Goal: Task Accomplishment & Management: Manage account settings

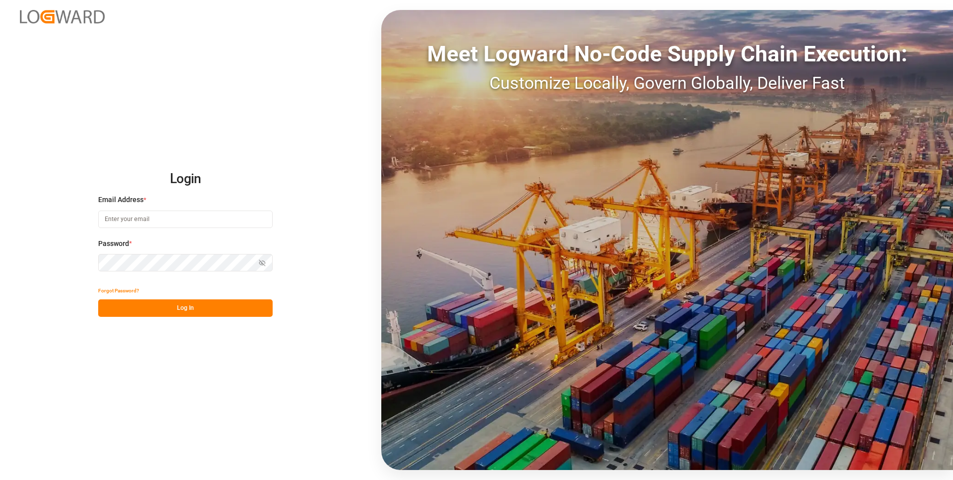
type input "[EMAIL_ADDRESS][DOMAIN_NAME]"
click at [179, 306] on button "Log In" at bounding box center [185, 307] width 174 height 17
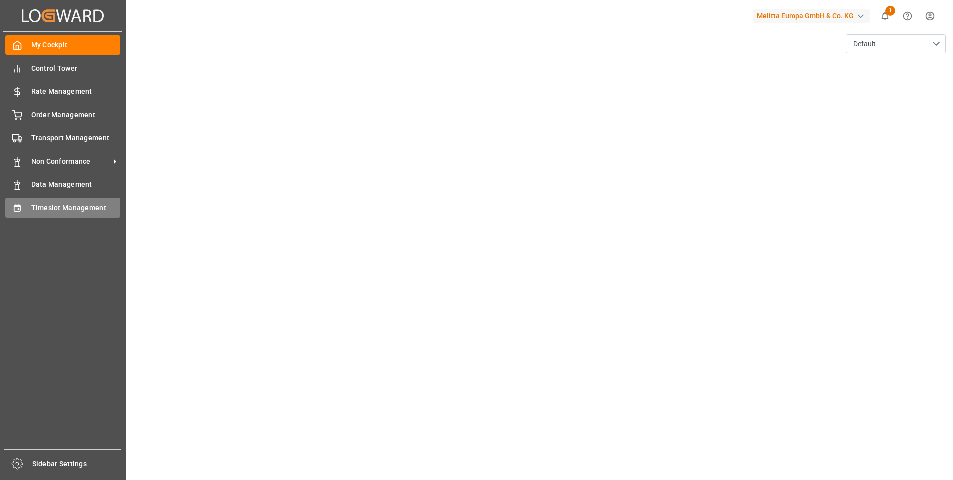
click at [53, 207] on span "Timeslot Management" at bounding box center [75, 207] width 89 height 10
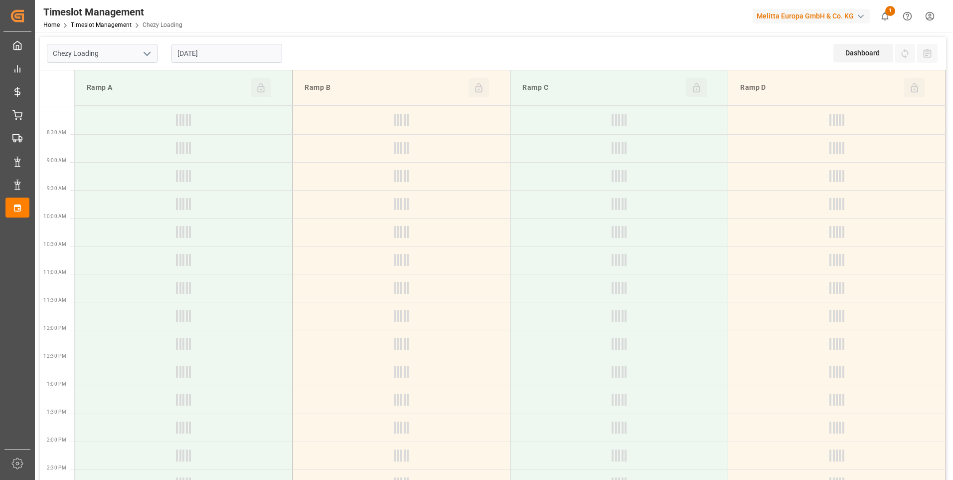
type input "Chezy Loading"
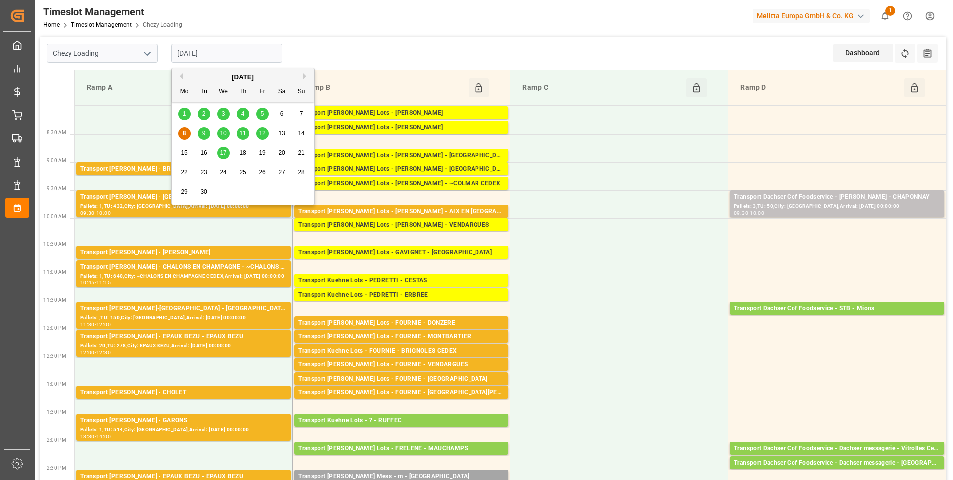
click at [229, 54] on input "[DATE]" at bounding box center [226, 53] width 111 height 19
click at [205, 134] on span "9" at bounding box center [203, 133] width 3 height 7
type input "[DATE]"
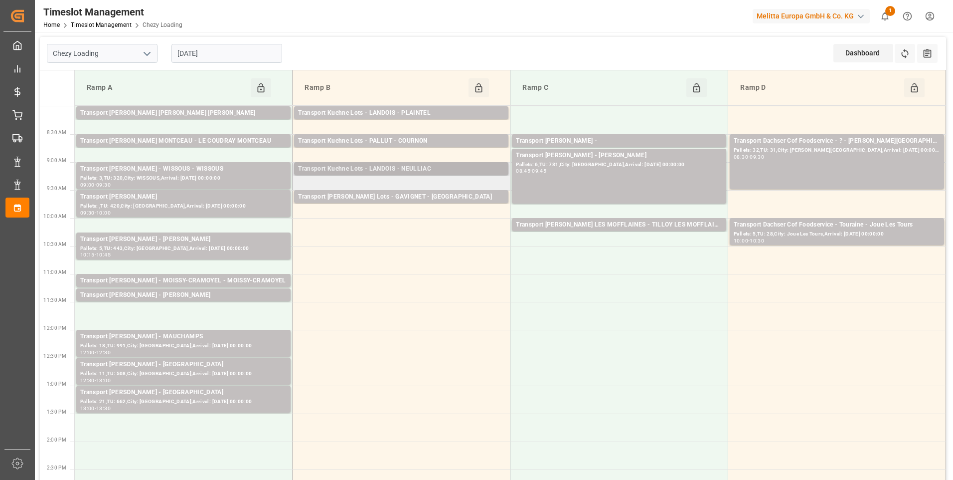
click at [443, 168] on div "Transport Kuehne Lots - LANDOIS - NEULLIAC" at bounding box center [401, 169] width 206 height 10
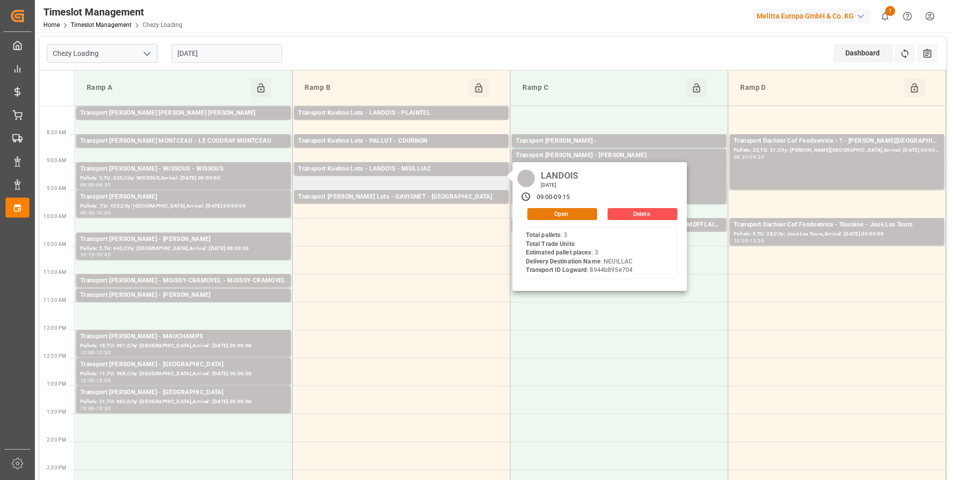
click at [555, 212] on button "Open" at bounding box center [562, 214] width 70 height 12
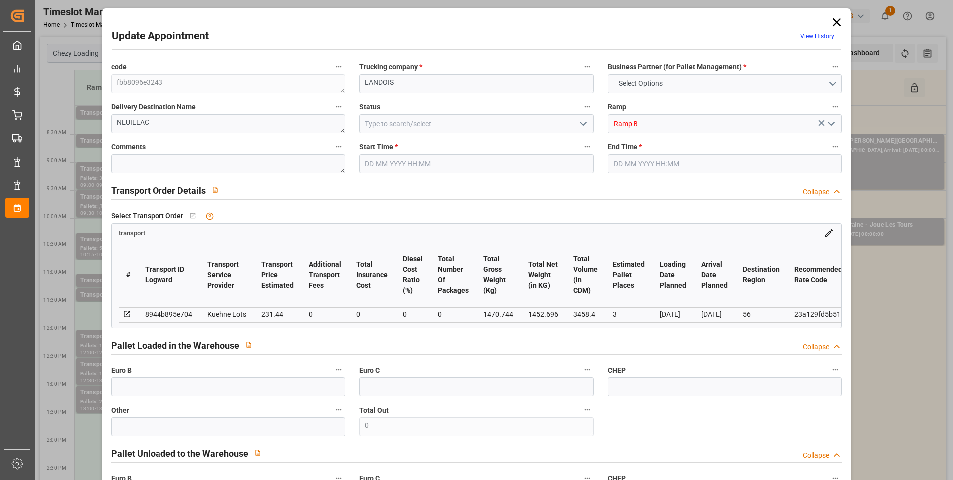
type input "3"
type input "231.44"
type input "0"
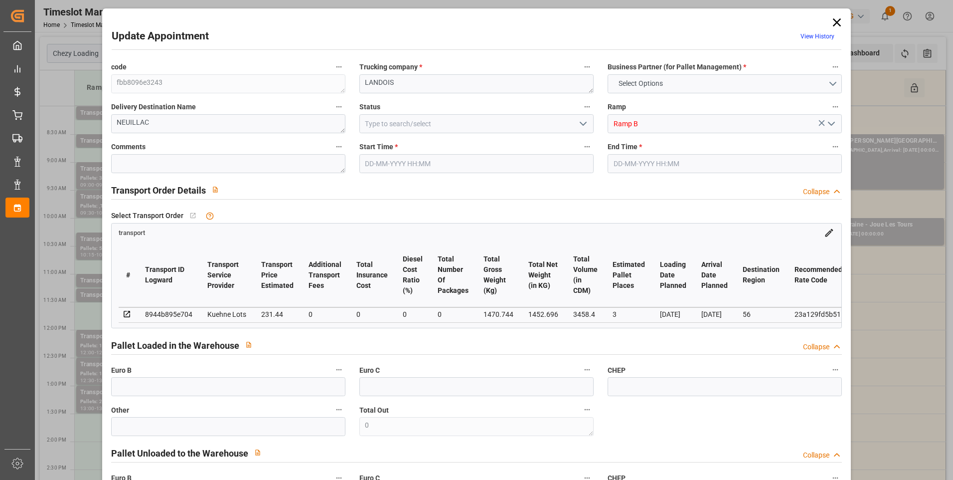
type input "231.44"
type input "0"
type input "1452.696"
type input "1621"
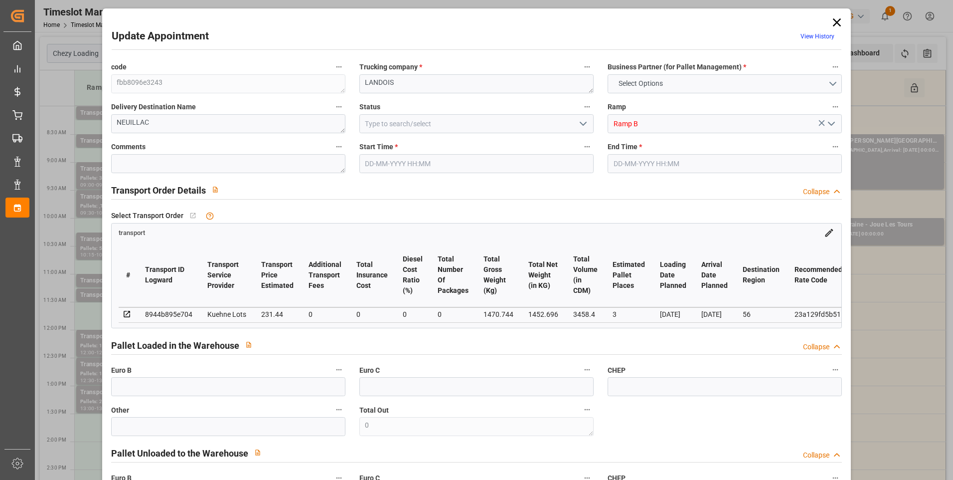
type input "3458.4"
type input "56"
type input "3"
type input "0"
type input "3"
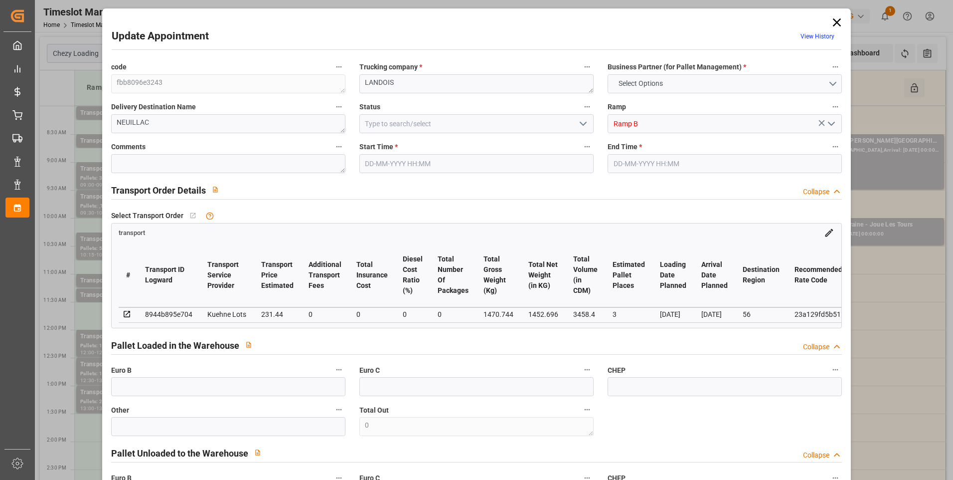
type input "101"
type input "1470.744"
type input "0"
type input "4710.8598"
type input "0"
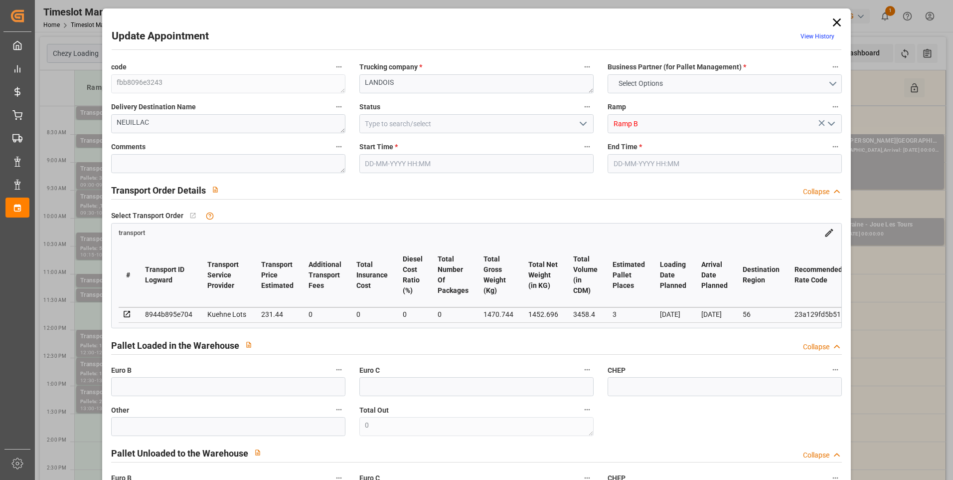
type input "0"
type input "21"
type input "35"
type input "[DATE] 09:00"
type input "[DATE] 09:15"
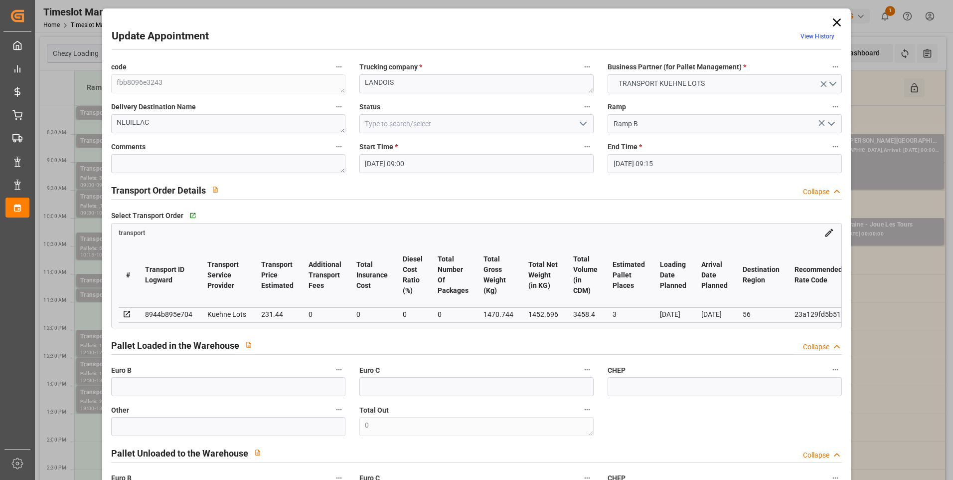
type input "[DATE] 13:12"
type input "[DATE] 11:19"
type input "[DATE]"
click at [581, 125] on polyline "open menu" at bounding box center [583, 123] width 6 height 3
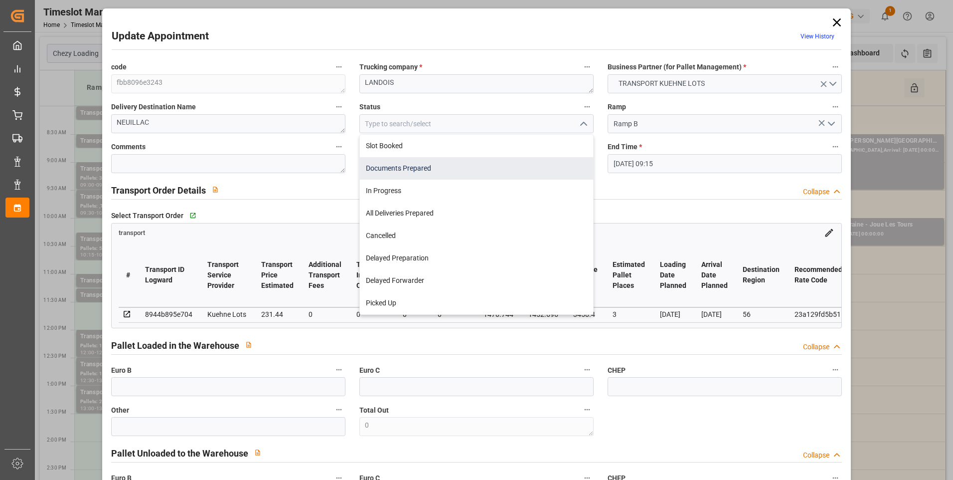
click at [416, 168] on div "Documents Prepared" at bounding box center [476, 168] width 233 height 22
type input "Documents Prepared"
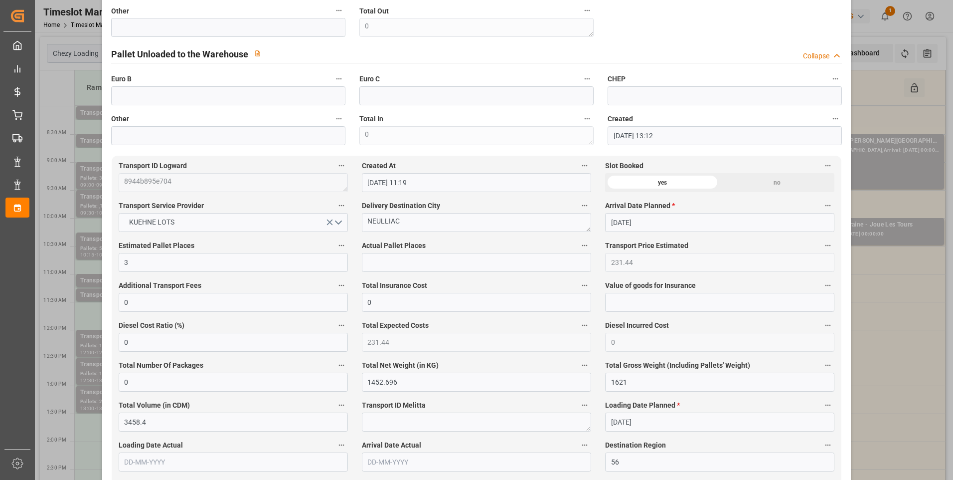
scroll to position [548, 0]
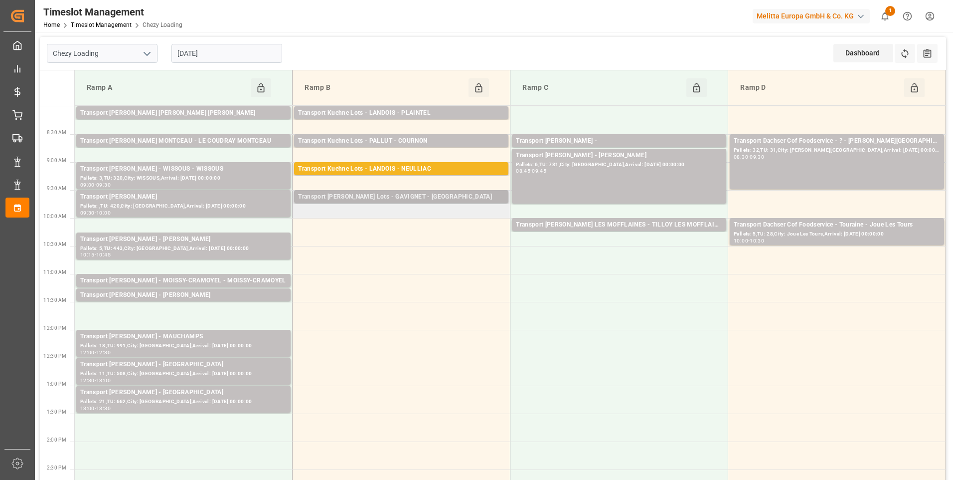
click at [407, 198] on div "Transport [PERSON_NAME] Lots - GAVIGNET - [GEOGRAPHIC_DATA]" at bounding box center [401, 197] width 206 height 10
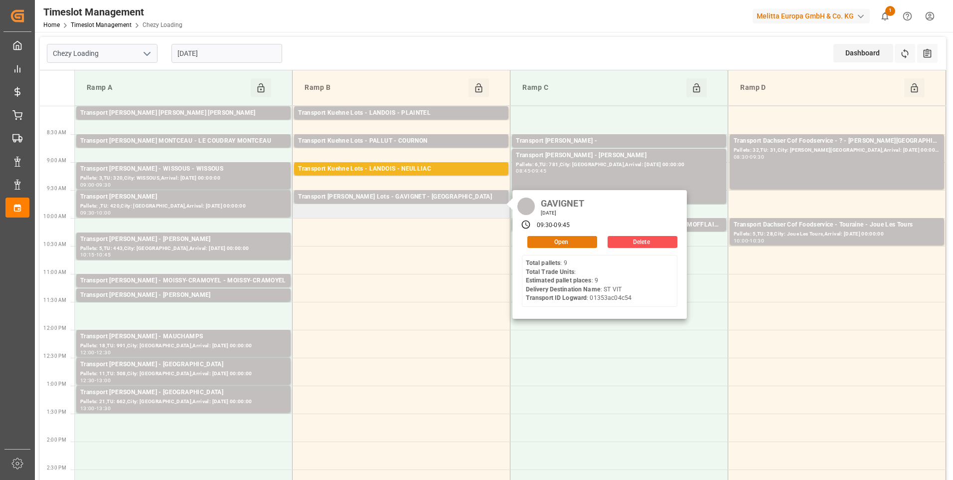
click at [577, 244] on button "Open" at bounding box center [562, 242] width 70 height 12
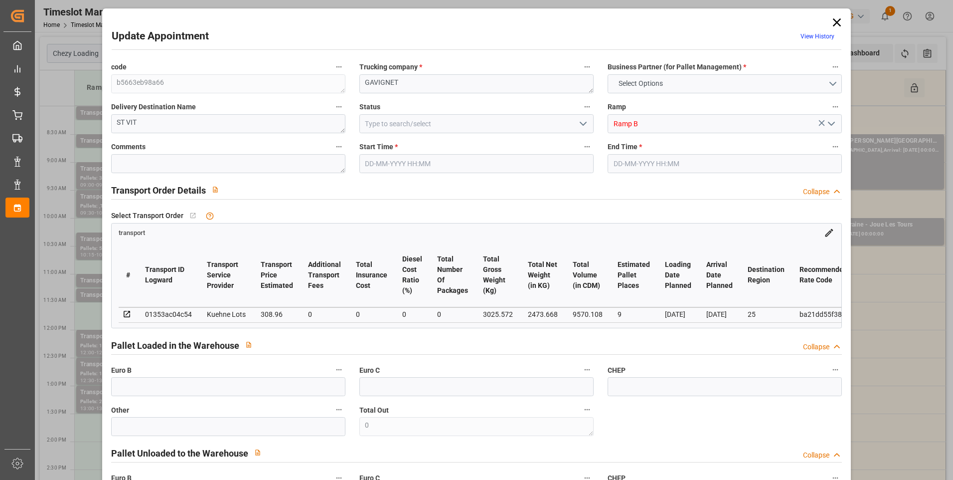
type input "9"
type input "308.96"
type input "0"
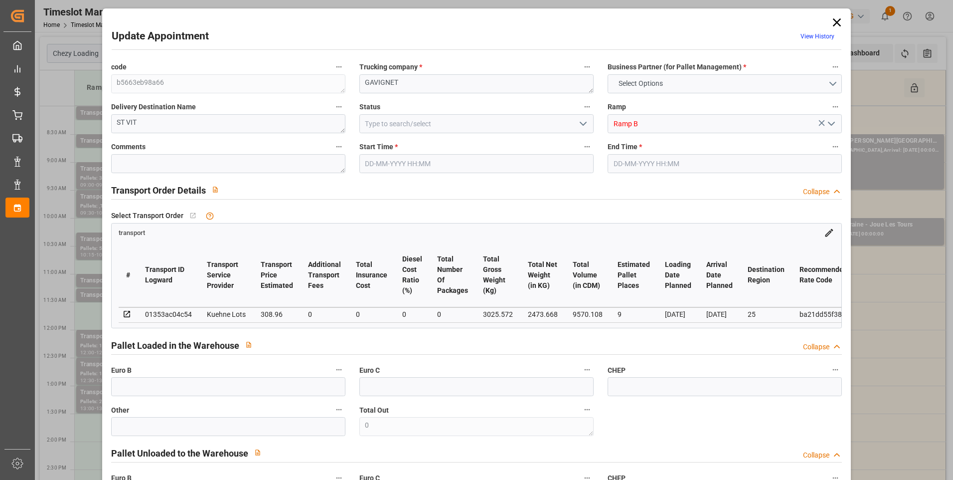
type input "308.96"
type input "0"
type input "2473.668"
type input "3421"
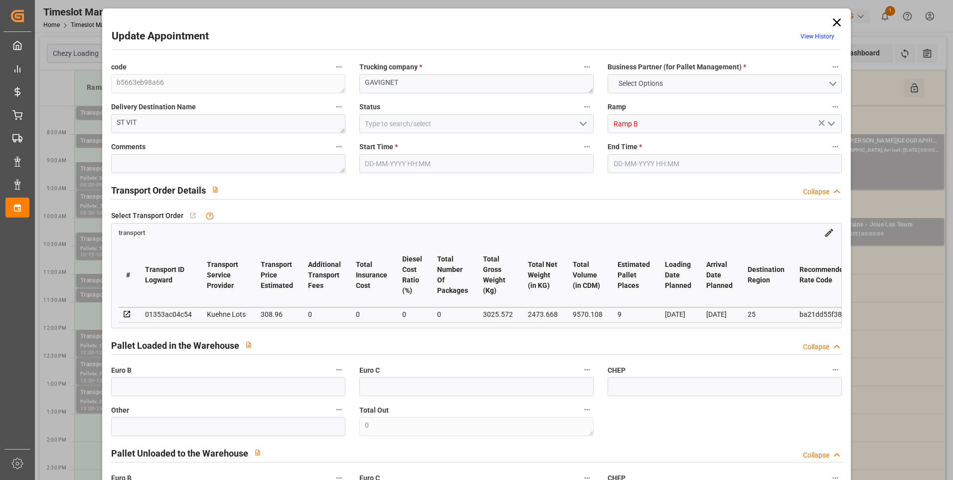
type input "9570.108"
type input "25"
type input "9"
type input "0"
type input "9"
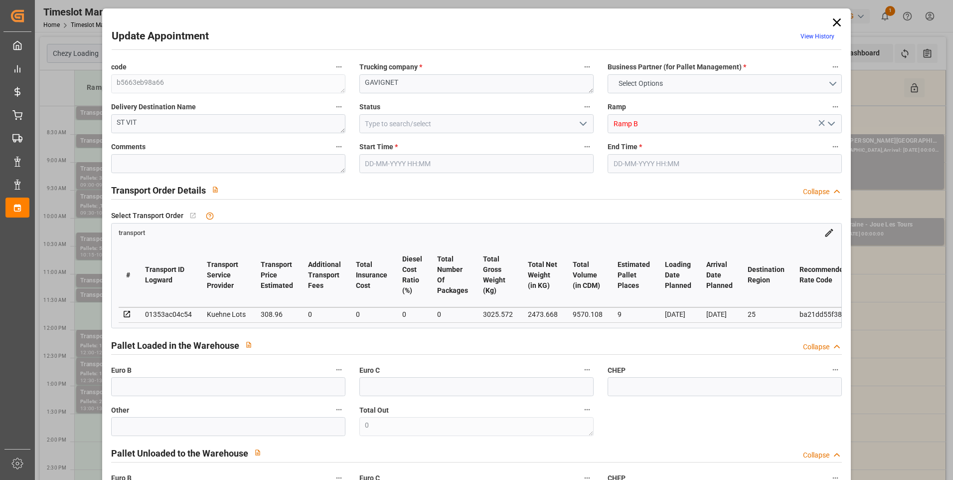
type input "101"
type input "3025.572"
type input "0"
type input "4710.8598"
type input "0"
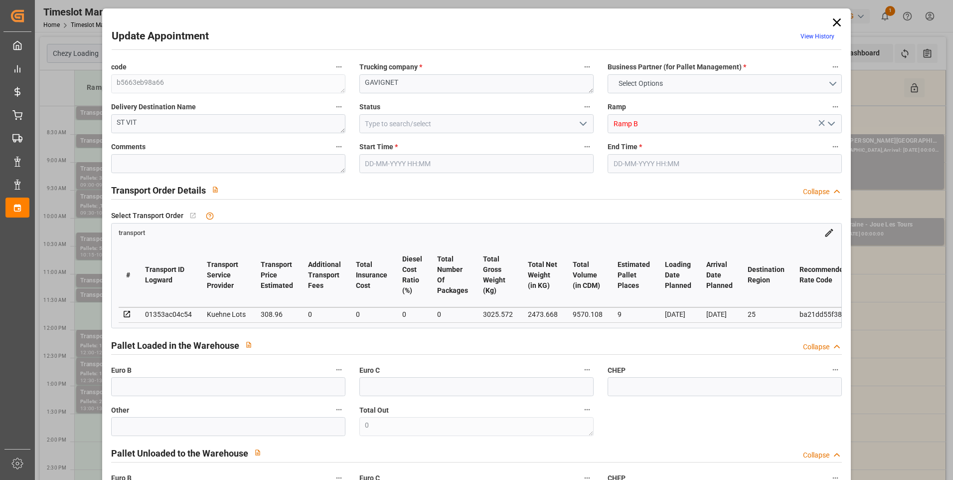
type input "0"
type input "21"
type input "35"
type input "[DATE] 09:30"
type input "[DATE] 09:45"
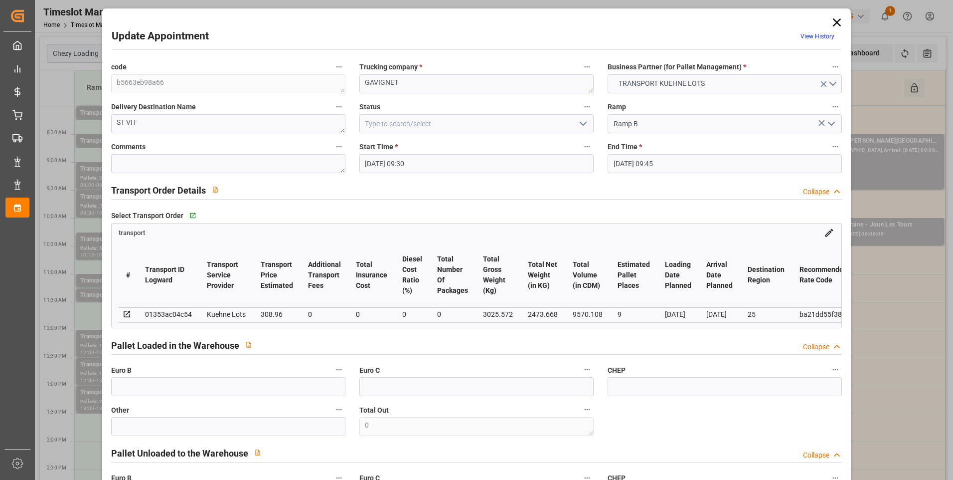
type input "[DATE] 13:54"
type input "[DATE] 11:18"
type input "[DATE]"
click at [583, 124] on polyline "open menu" at bounding box center [583, 123] width 6 height 3
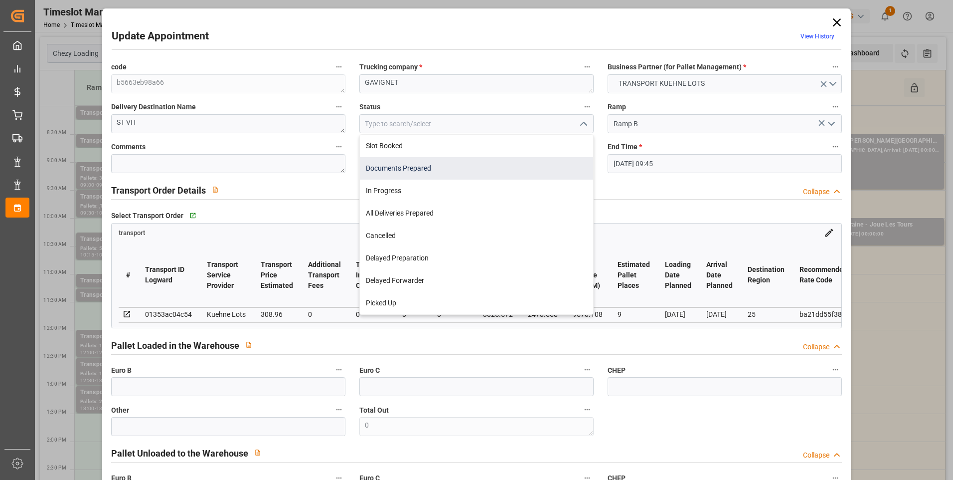
click at [413, 167] on div "Documents Prepared" at bounding box center [476, 168] width 233 height 22
type input "Documents Prepared"
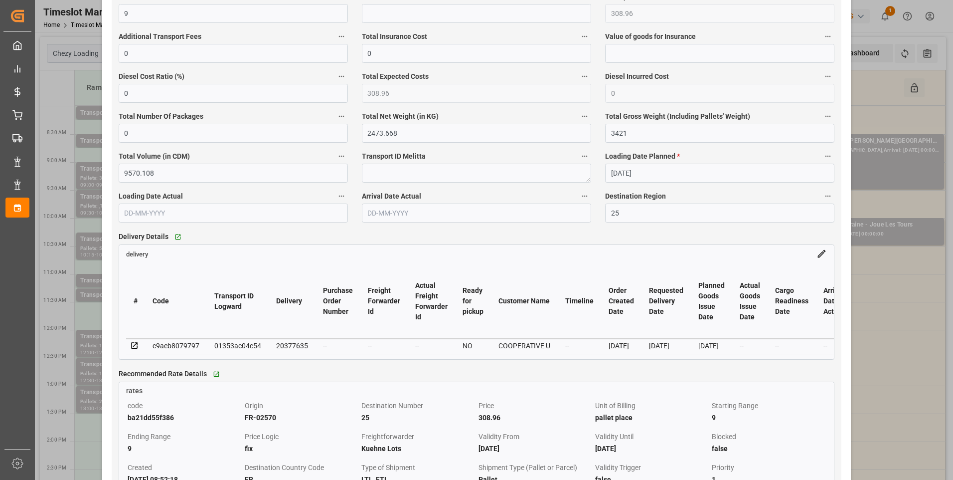
scroll to position [748, 0]
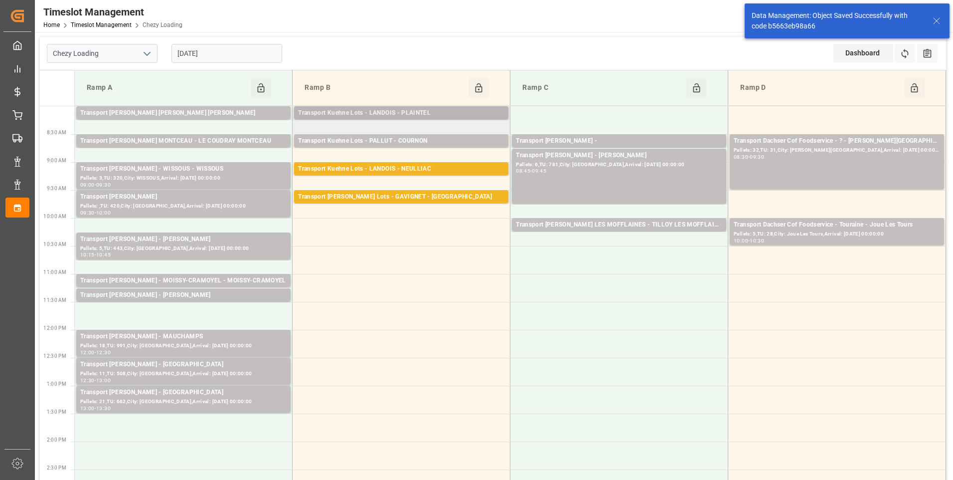
click at [442, 111] on div "Transport Kuehne Lots - LANDOIS - PLAINTEL" at bounding box center [401, 113] width 206 height 10
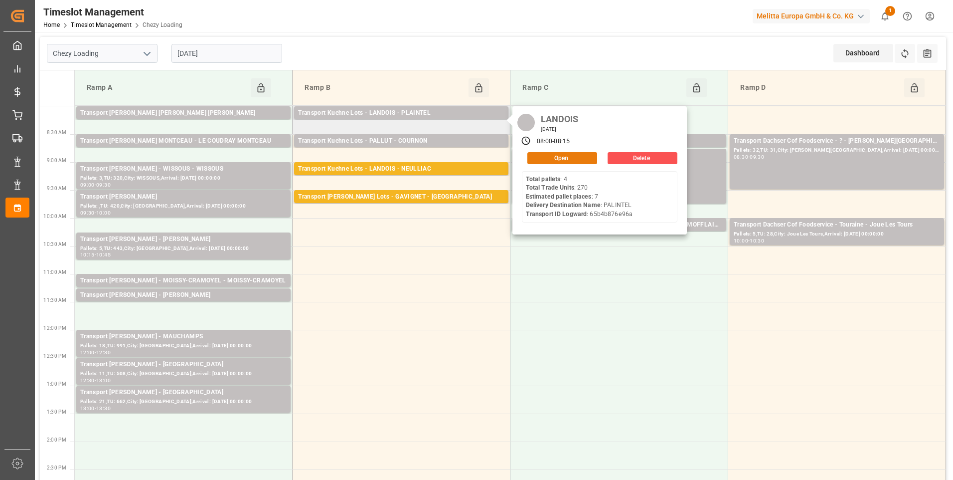
click at [565, 157] on button "Open" at bounding box center [562, 158] width 70 height 12
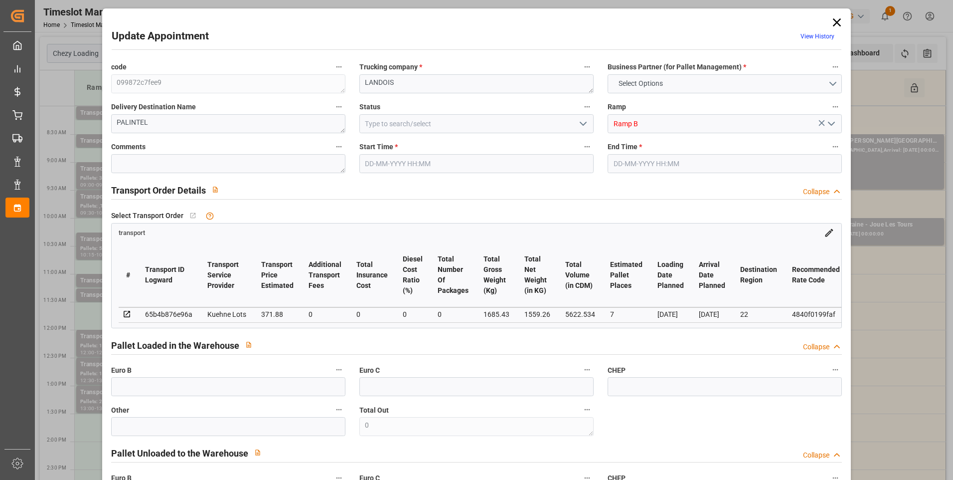
type input "7"
type input "371.88"
type input "0"
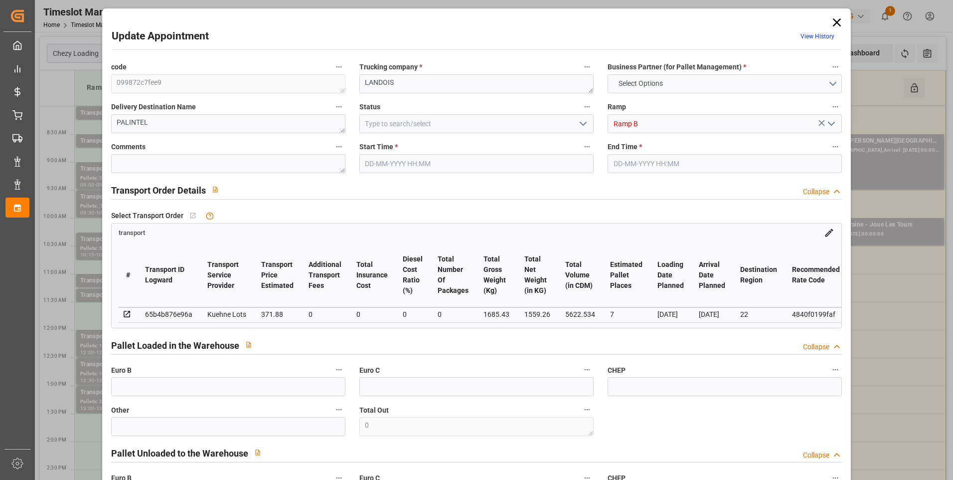
type input "371.88"
type input "0"
type input "1559.26"
type input "2168.126"
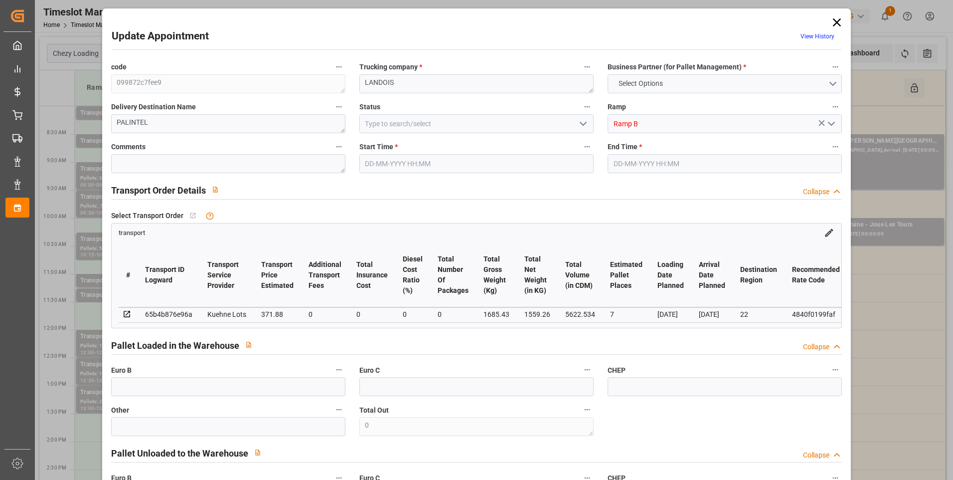
type input "5622.534"
type input "22"
type input "4"
type input "270"
type input "18"
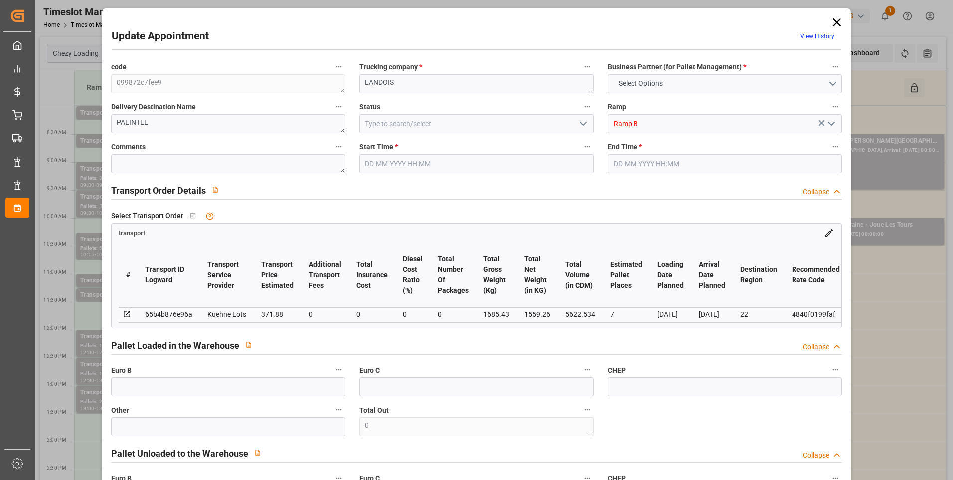
type input "101"
type input "1685.43"
type input "0"
type input "4710.8598"
type input "0"
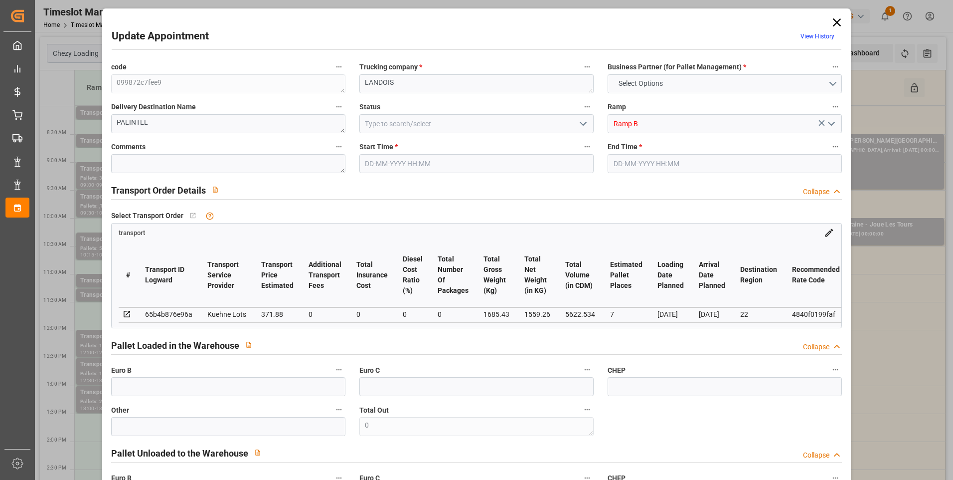
type input "0"
type input "21"
type input "35"
type input "[DATE] 08:00"
type input "[DATE] 08:15"
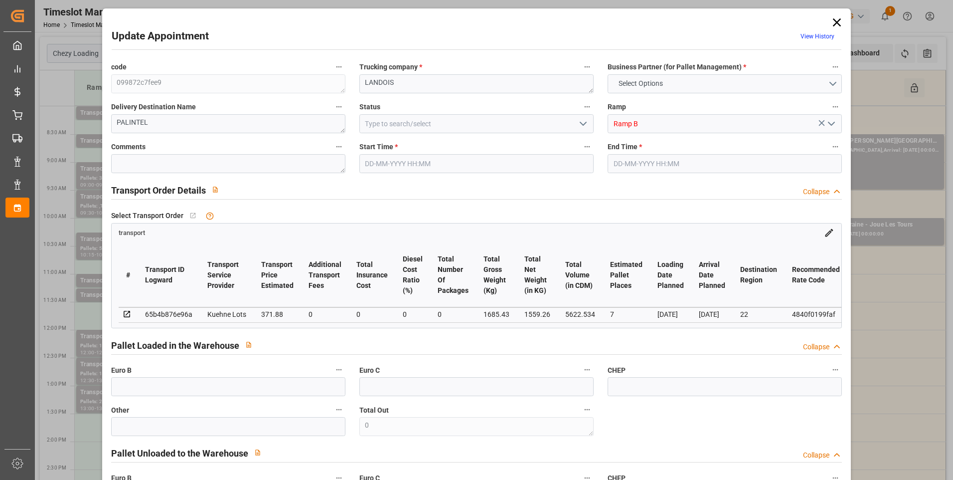
type input "[DATE] 13:23"
type input "[DATE] 11:26"
type input "[DATE]"
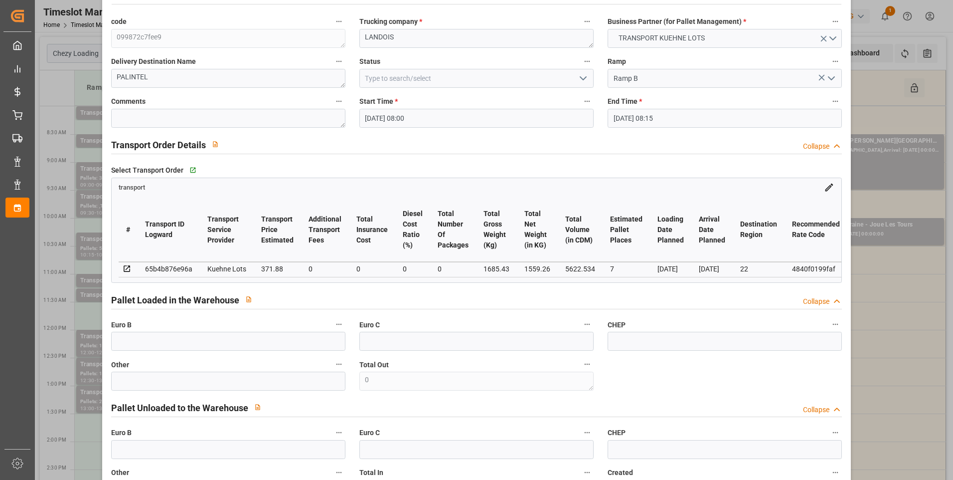
scroll to position [0, 0]
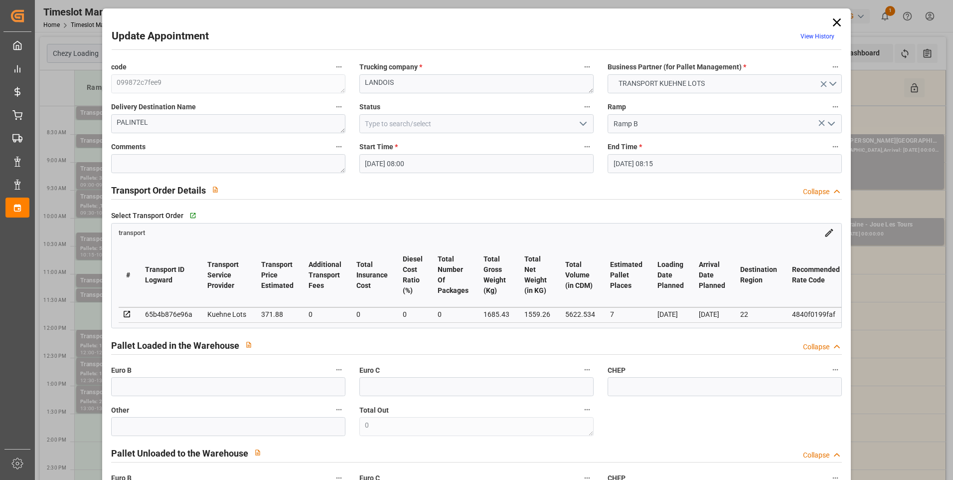
click at [581, 121] on icon "open menu" at bounding box center [583, 124] width 12 height 12
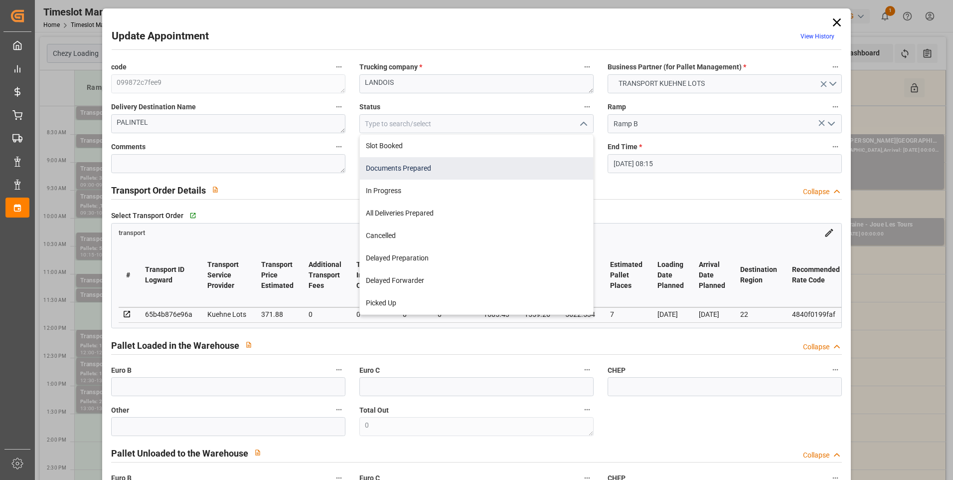
click at [425, 168] on div "Documents Prepared" at bounding box center [476, 168] width 233 height 22
type input "Documents Prepared"
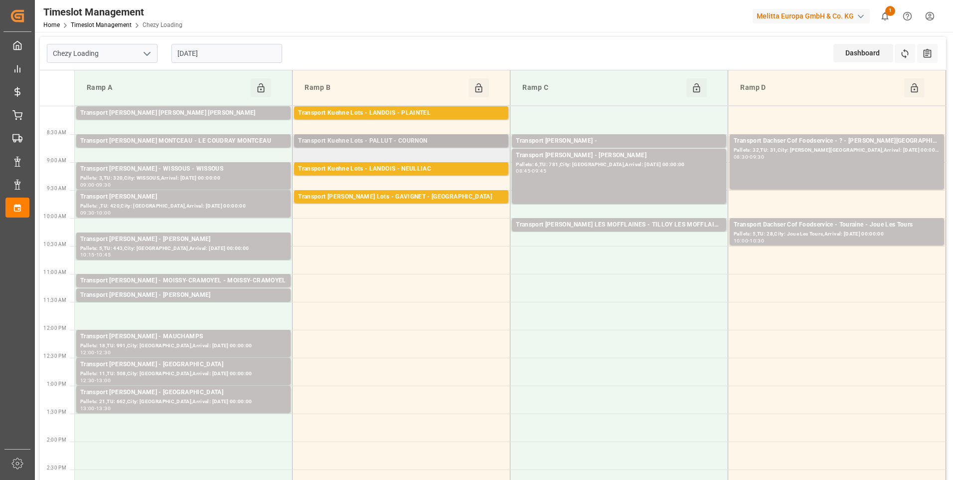
click at [441, 137] on div "Transport Kuehne Lots - PALLUT - COURNON" at bounding box center [401, 141] width 206 height 10
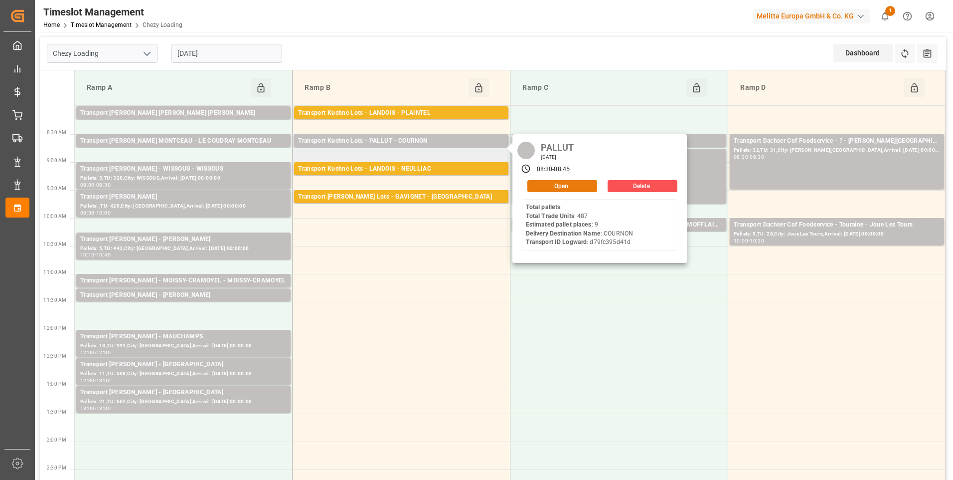
click at [559, 190] on button "Open" at bounding box center [562, 186] width 70 height 12
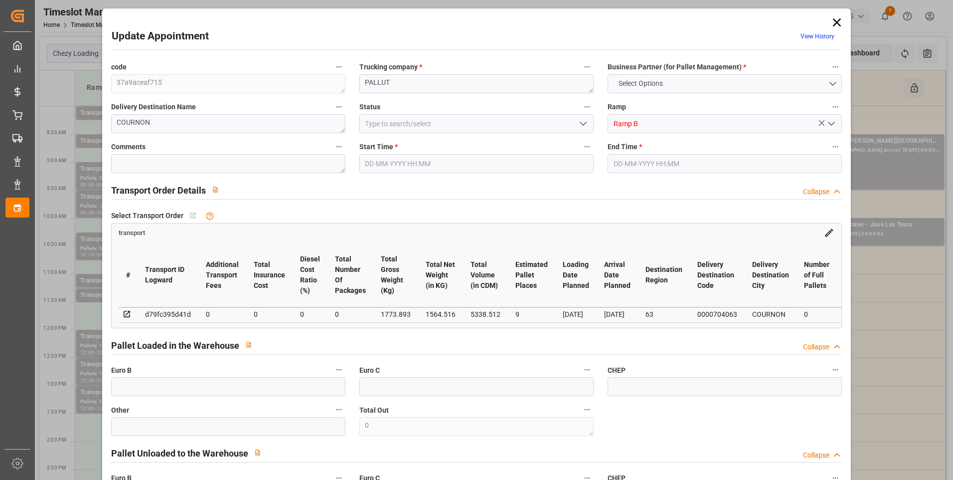
type input "9"
type input "0"
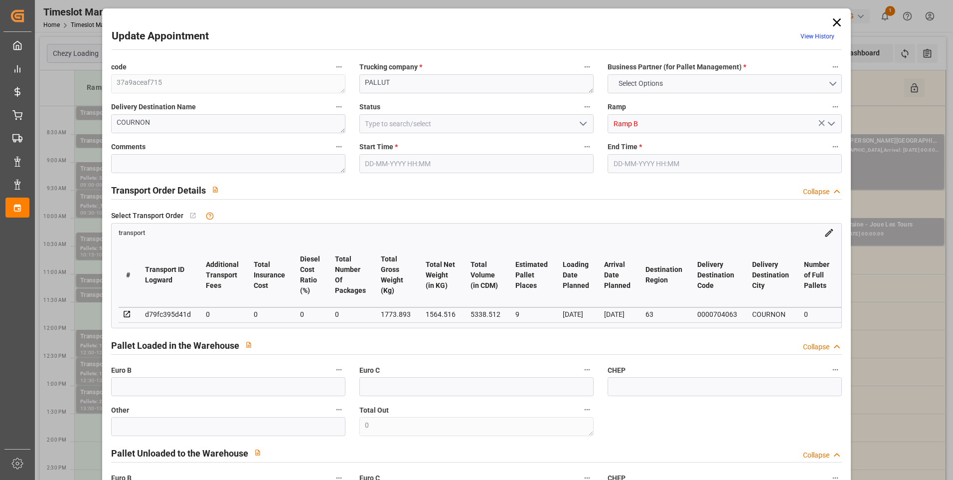
type input "0"
type input "1564.516"
type input "2509.893"
type input "5338.512"
type input "63"
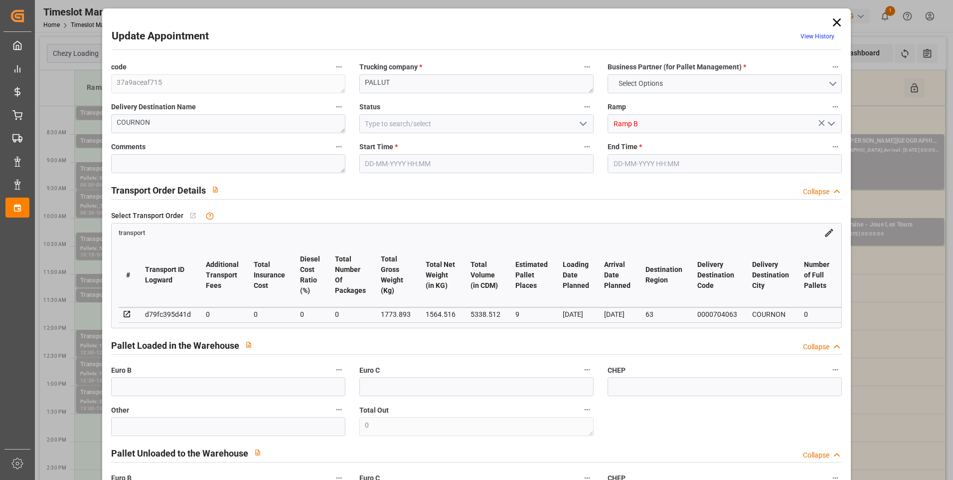
type input "0"
type input "487"
type input "32"
type input "101"
type input "1773.893"
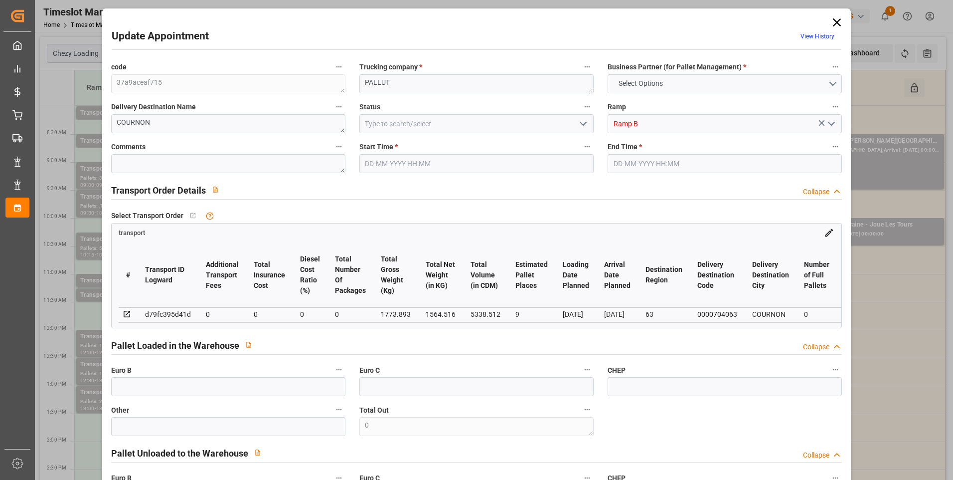
type input "0"
type input "4710.8598"
type input "0"
type input "21"
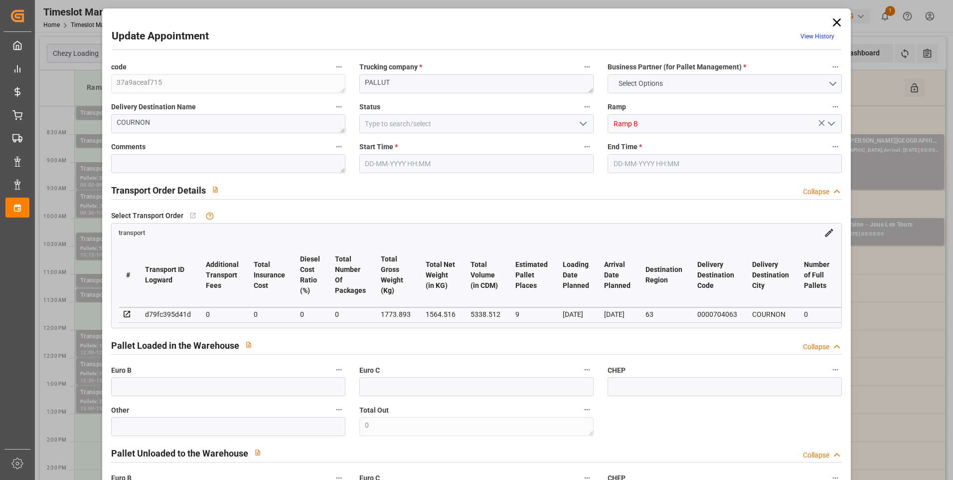
type input "35"
type input "[DATE] 08:30"
type input "[DATE] 08:45"
type input "[DATE] 13:09"
type input "[DATE] 11:32"
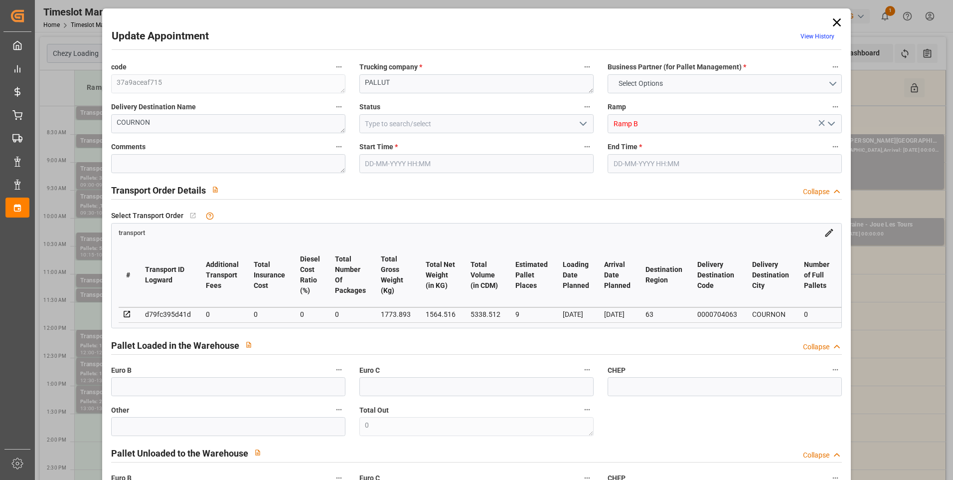
type input "[DATE]"
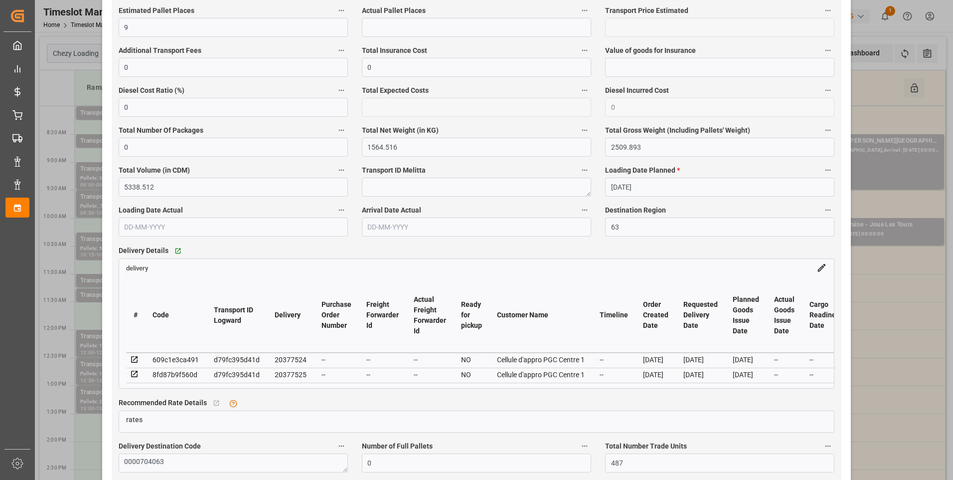
scroll to position [698, 0]
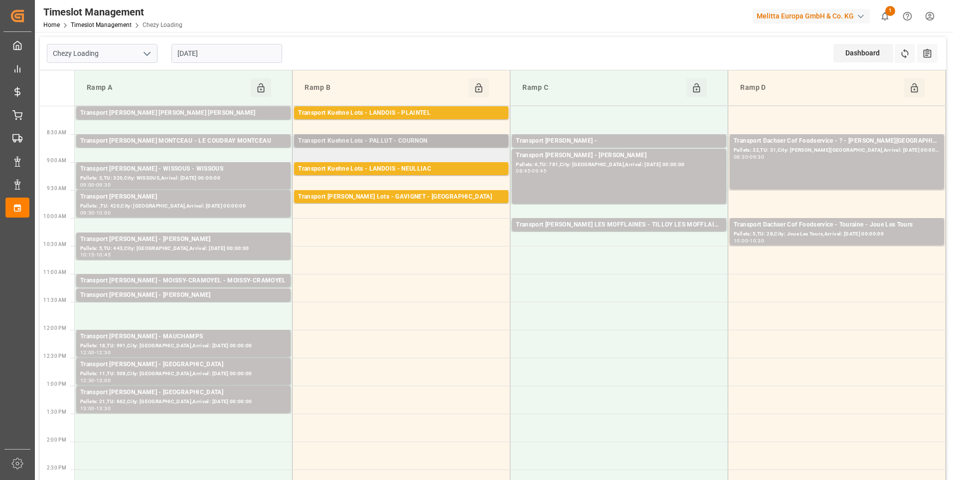
click at [454, 138] on div "Transport Kuehne Lots - PALLUT - COURNON" at bounding box center [401, 141] width 206 height 10
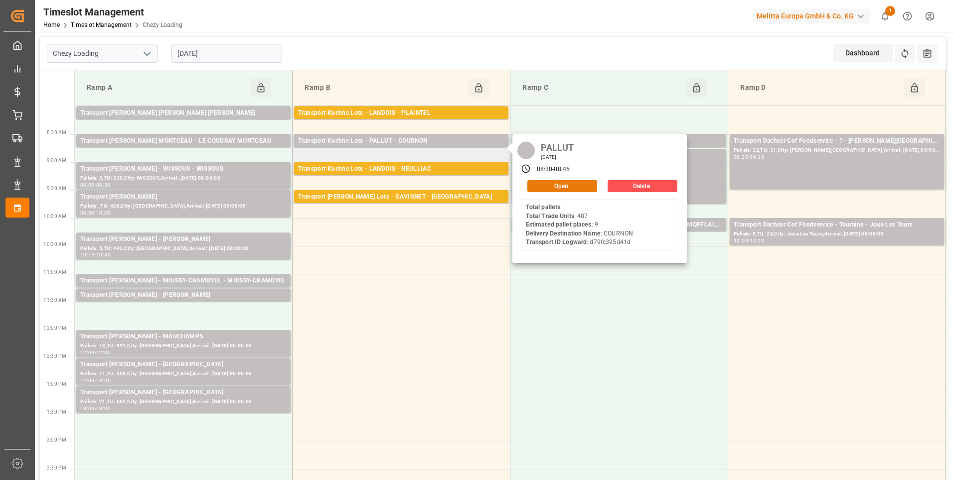
click at [546, 181] on button "Open" at bounding box center [562, 186] width 70 height 12
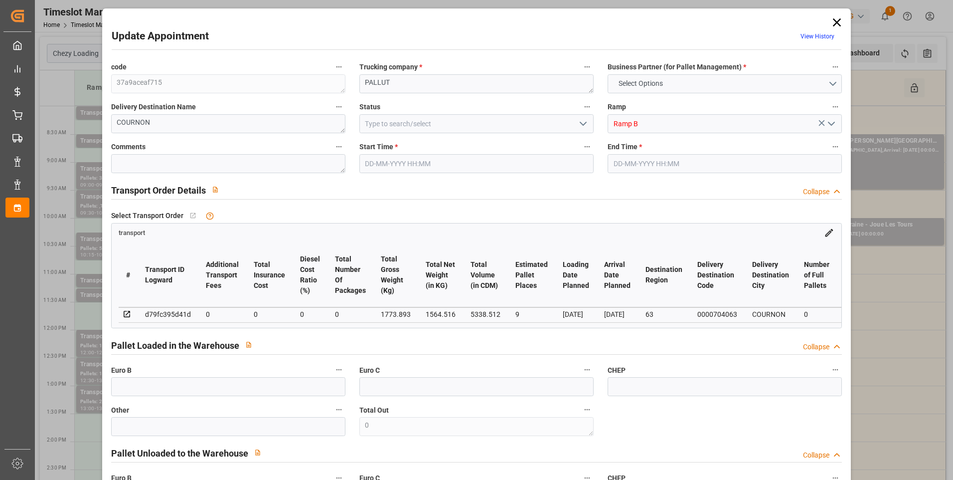
type input "9"
type input "0"
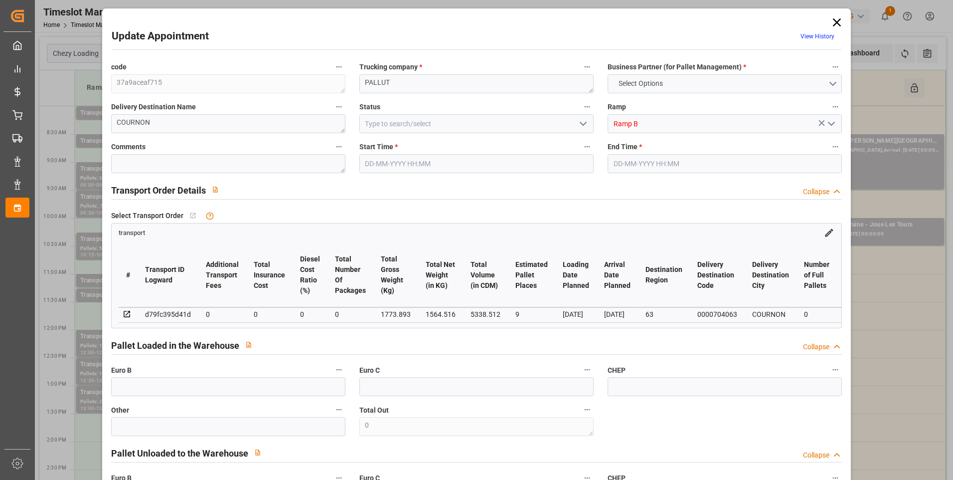
type input "0"
type input "1564.516"
type input "2509.893"
type input "5338.512"
type input "63"
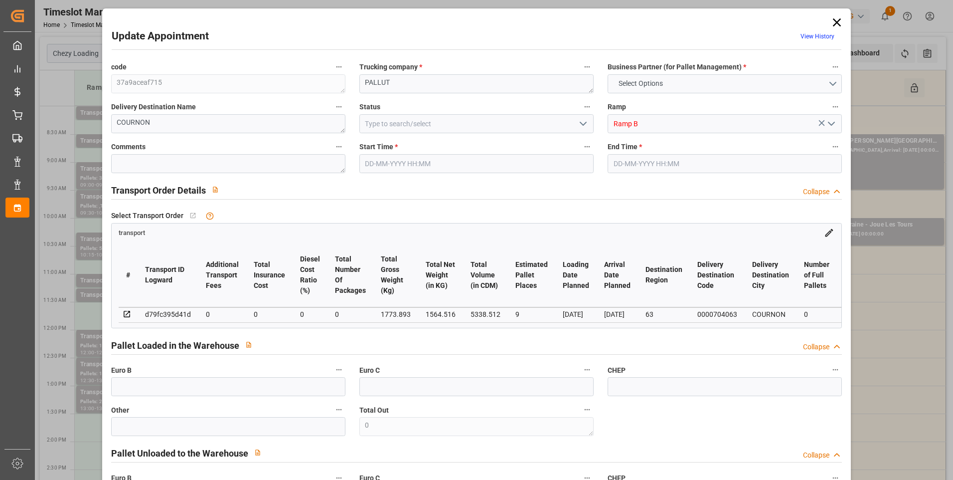
type input "0"
type input "487"
type input "32"
type input "101"
type input "1773.893"
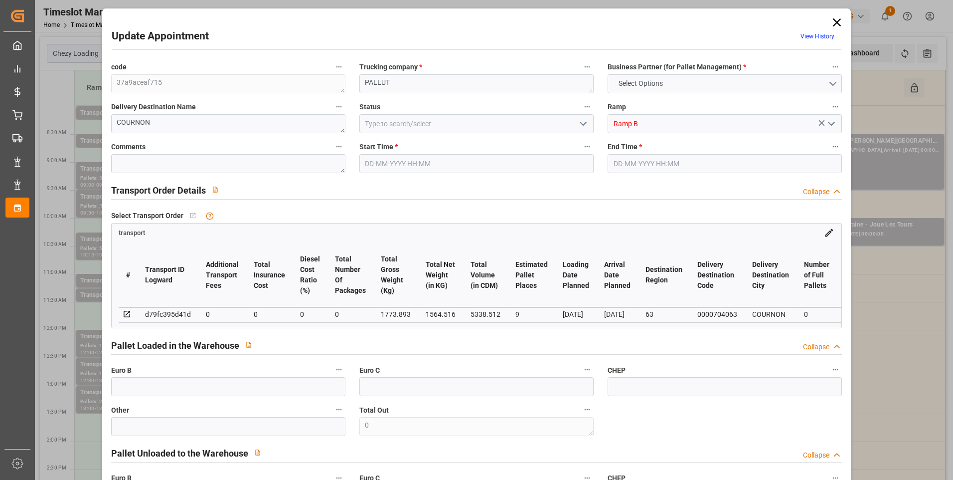
type input "0"
type input "4710.8598"
type input "0"
type input "21"
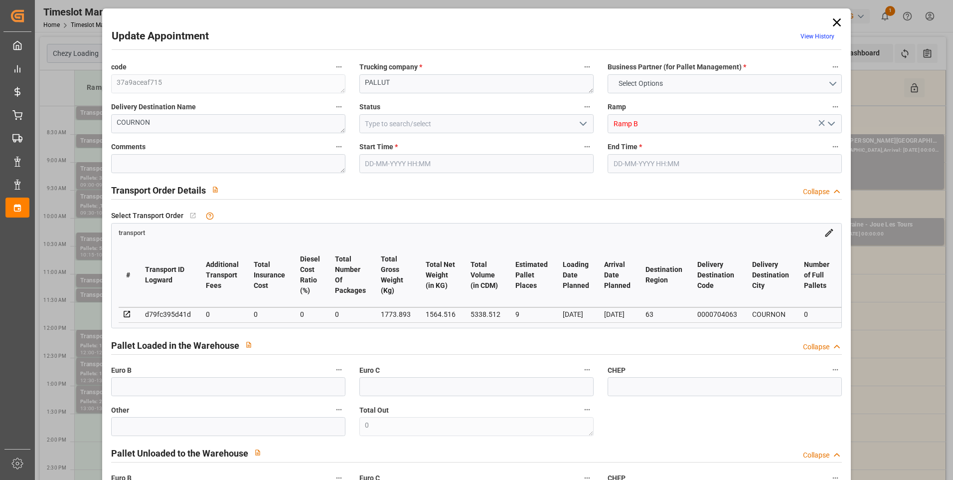
type input "35"
type input "[DATE] 08:30"
type input "[DATE] 08:45"
type input "[DATE] 13:09"
type input "[DATE] 11:32"
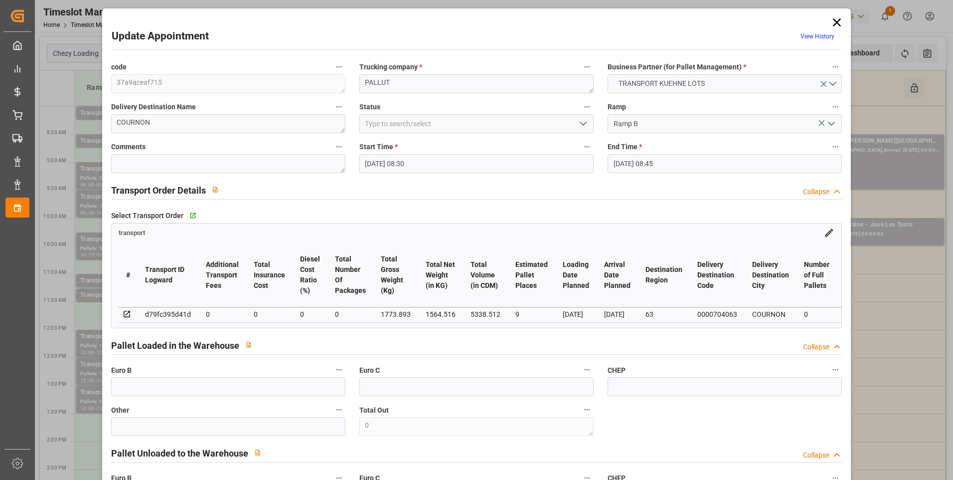
type input "[DATE]"
click at [585, 121] on icon "open menu" at bounding box center [583, 124] width 12 height 12
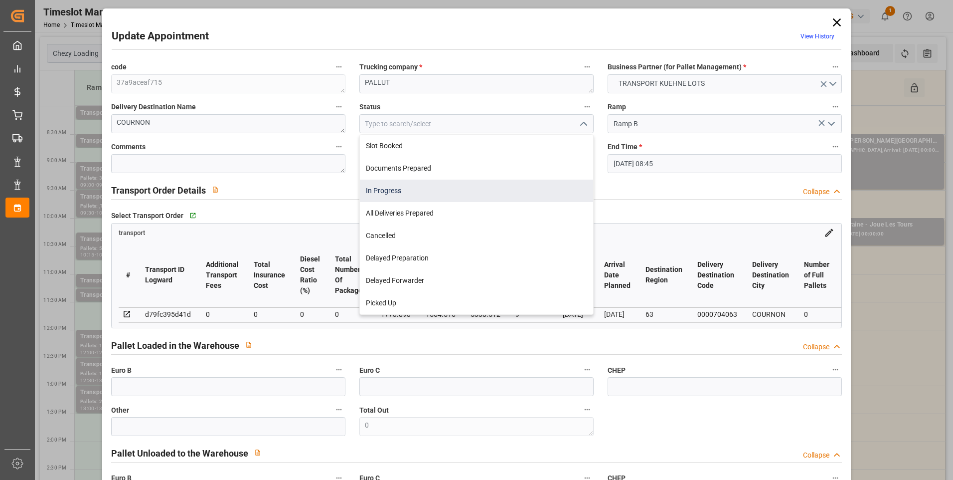
click at [391, 191] on div "In Progress" at bounding box center [476, 190] width 233 height 22
type input "In Progress"
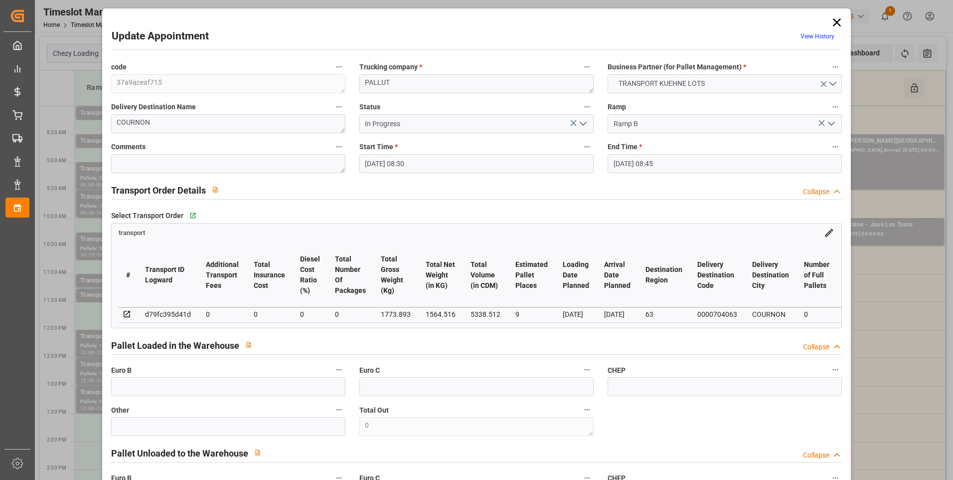
click at [580, 119] on icon "open menu" at bounding box center [583, 124] width 12 height 12
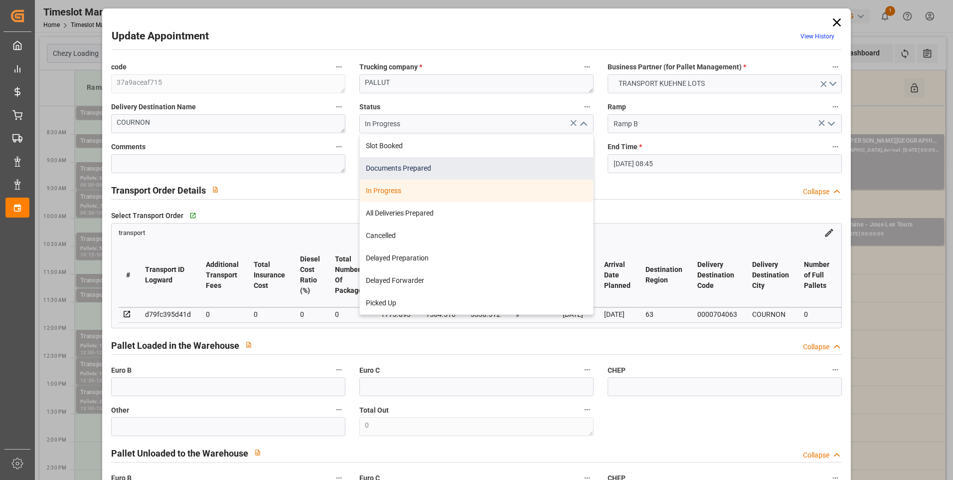
click at [408, 170] on div "Documents Prepared" at bounding box center [476, 168] width 233 height 22
type input "Documents Prepared"
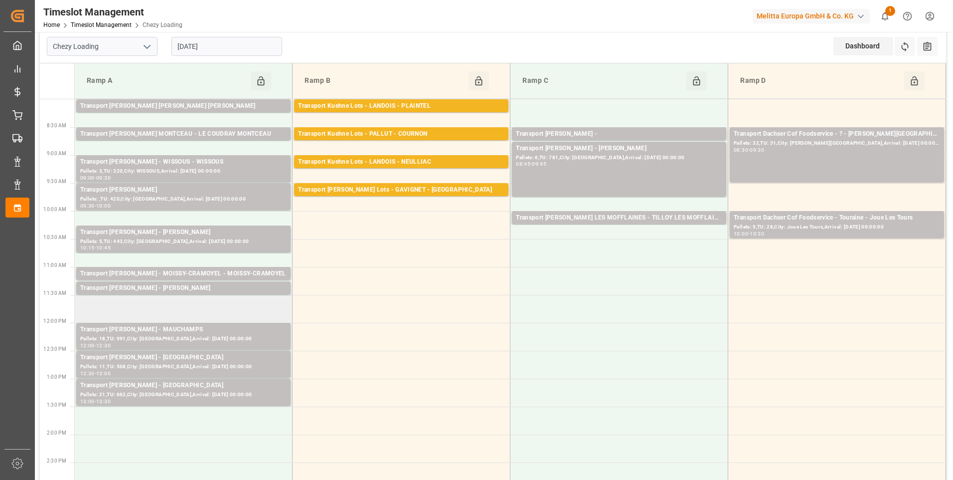
scroll to position [0, 0]
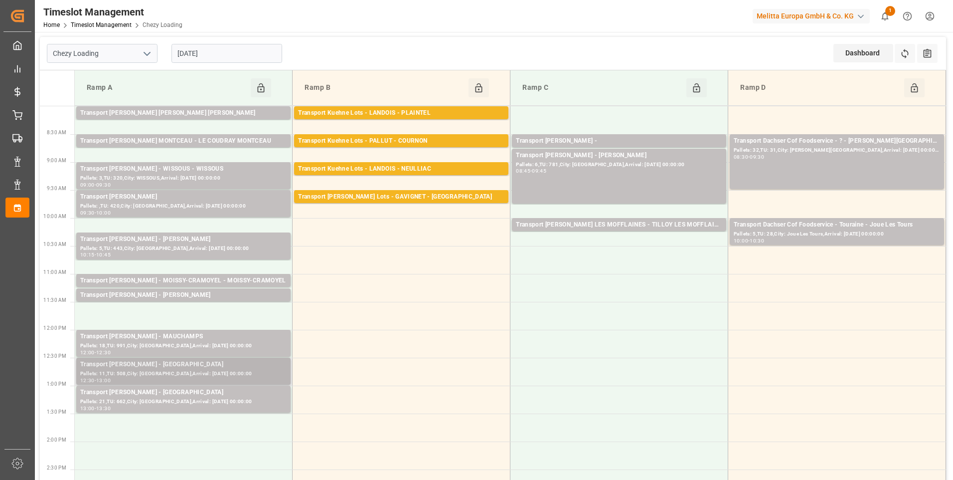
click at [217, 368] on div "Transport [PERSON_NAME] - [GEOGRAPHIC_DATA]" at bounding box center [183, 364] width 206 height 10
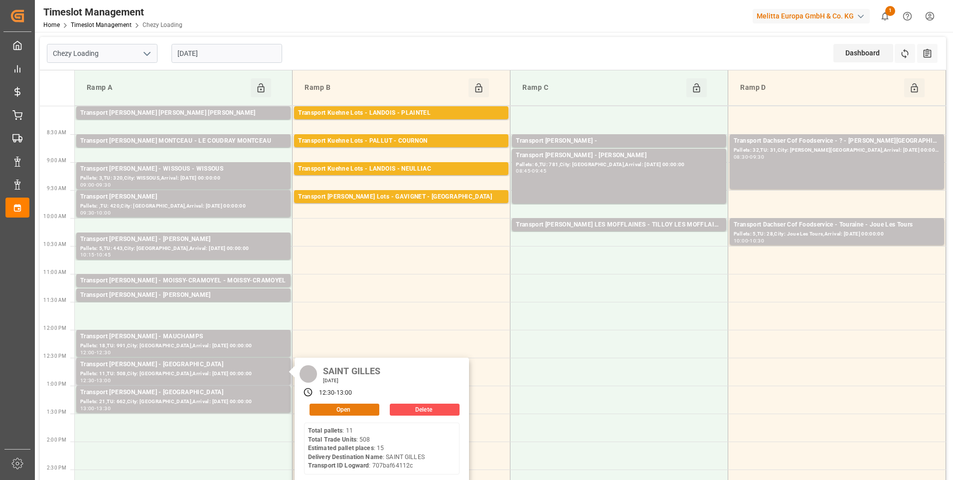
click at [344, 415] on div "Open" at bounding box center [341, 409] width 75 height 12
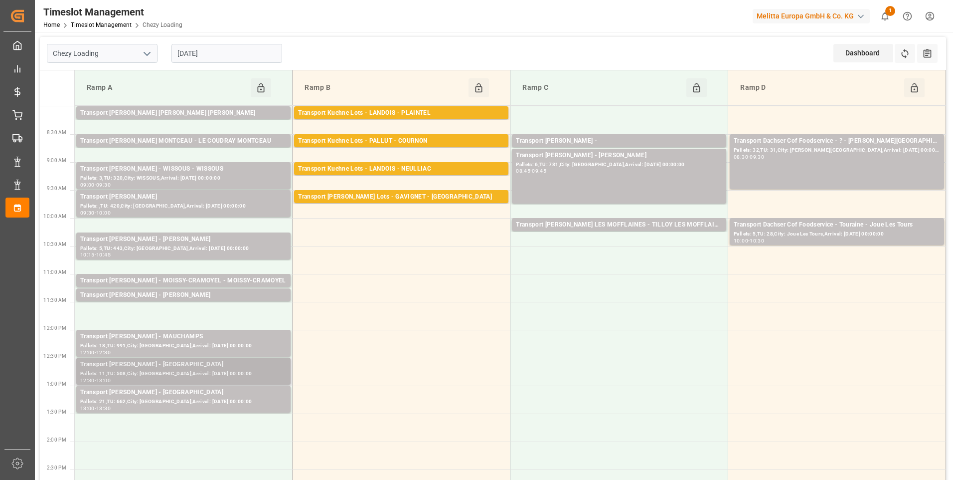
click at [247, 366] on div "Transport [PERSON_NAME] - [GEOGRAPHIC_DATA]" at bounding box center [183, 364] width 206 height 10
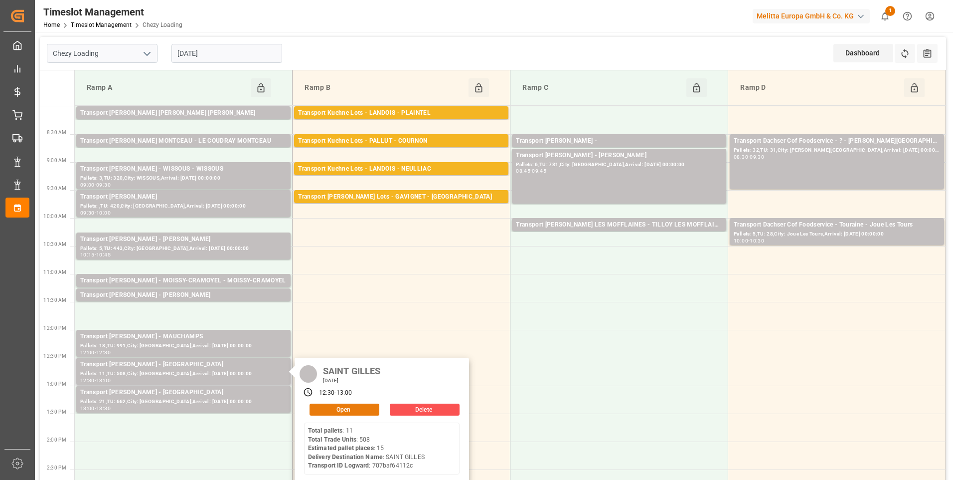
click at [360, 405] on button "Open" at bounding box center [345, 409] width 70 height 12
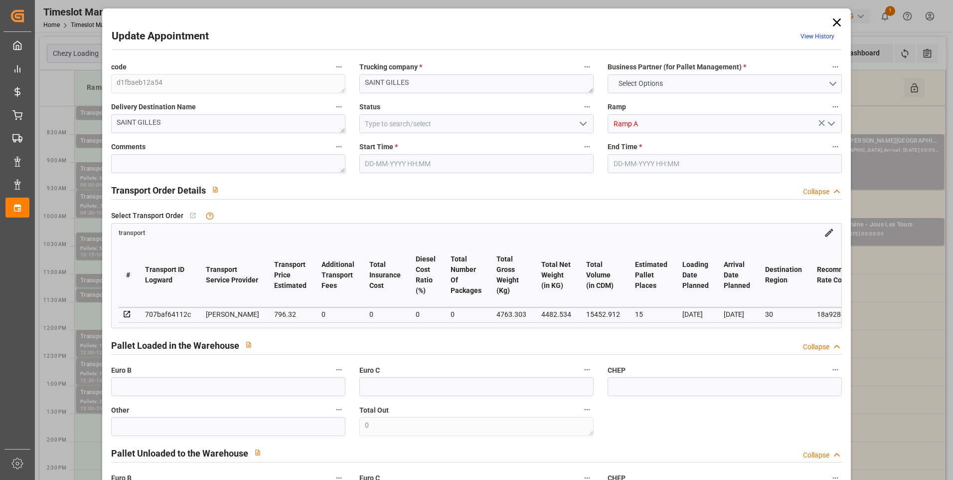
type input "15"
type input "796.32"
type input "0"
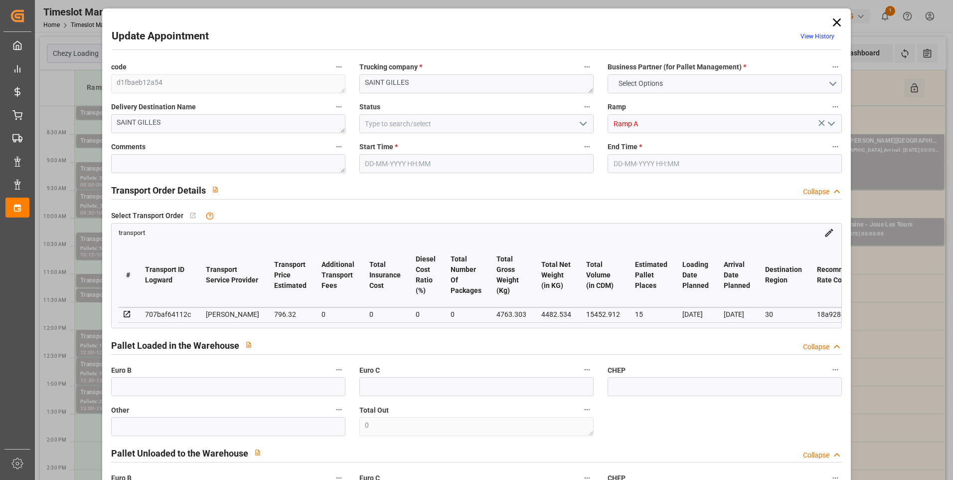
type input "769.4044"
type input "-26.9156"
type input "0"
type input "4482.534"
type input "5490.232"
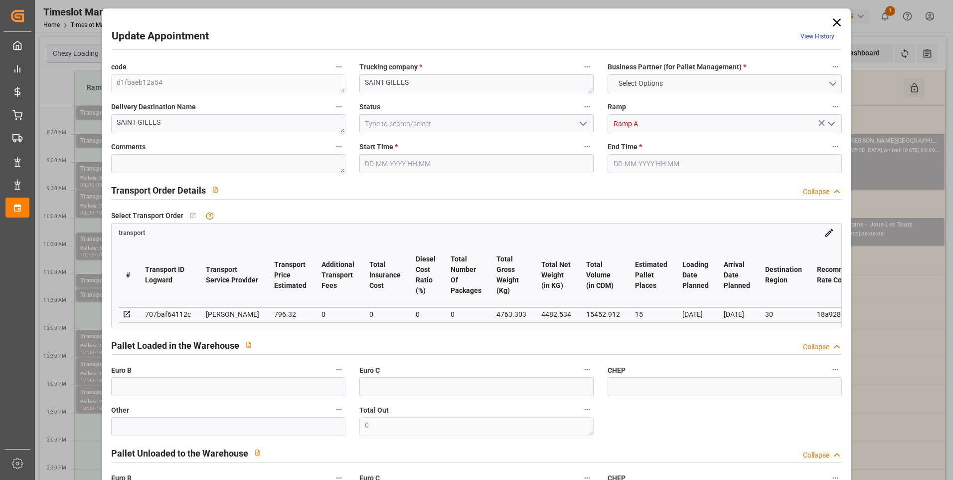
type input "15452.912"
type input "30"
type input "11"
type input "508"
type input "18"
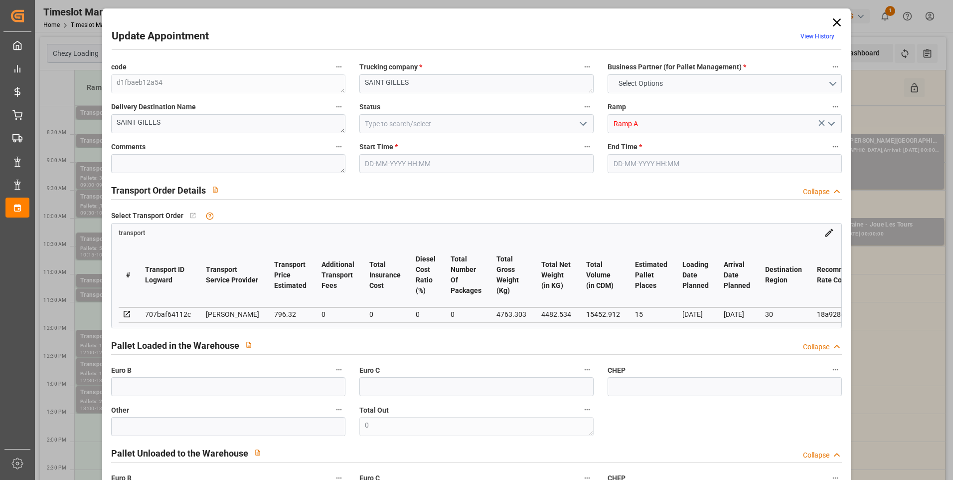
type input "101"
type input "4763.303"
type input "0"
type input "4710.8598"
type input "0"
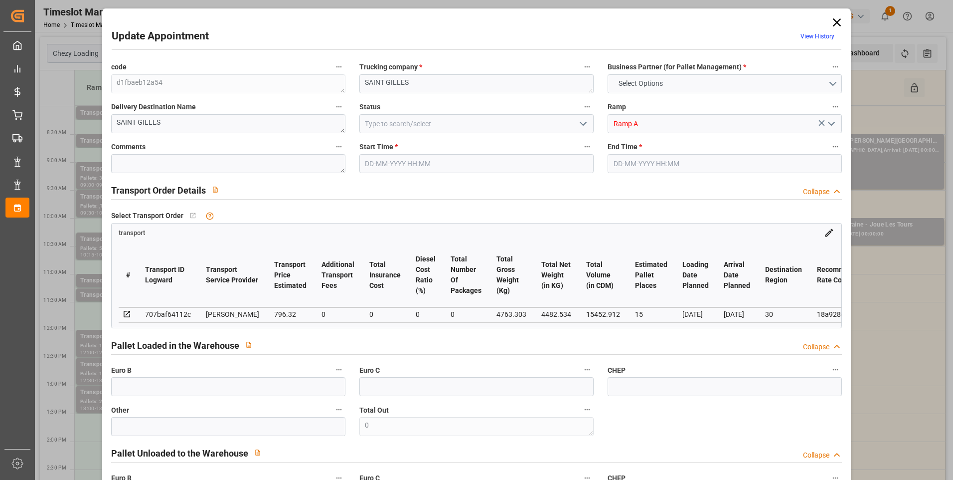
type input "0"
type input "21"
type input "35"
type input "[DATE] 12:30"
type input "[DATE] 13:00"
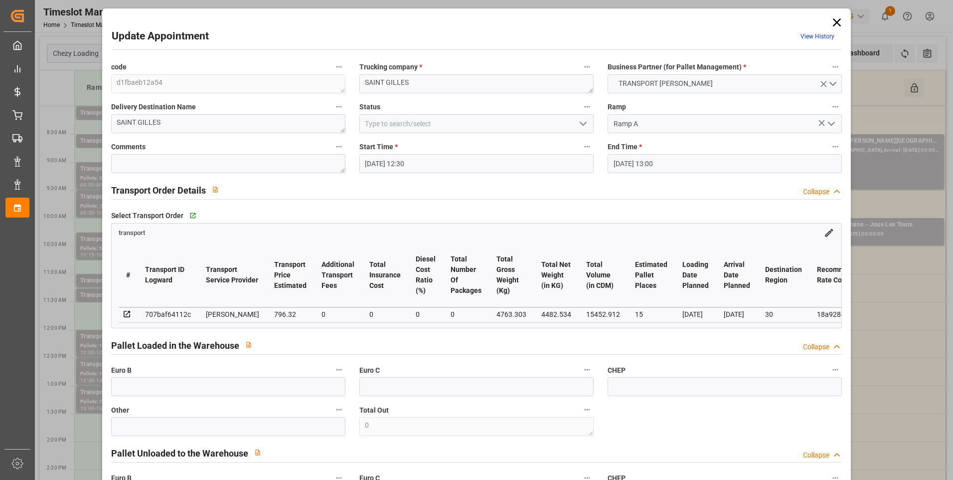
type input "[DATE] 15:40"
type input "[DATE] 11:25"
type input "[DATE]"
click at [577, 123] on icon "open menu" at bounding box center [583, 124] width 12 height 12
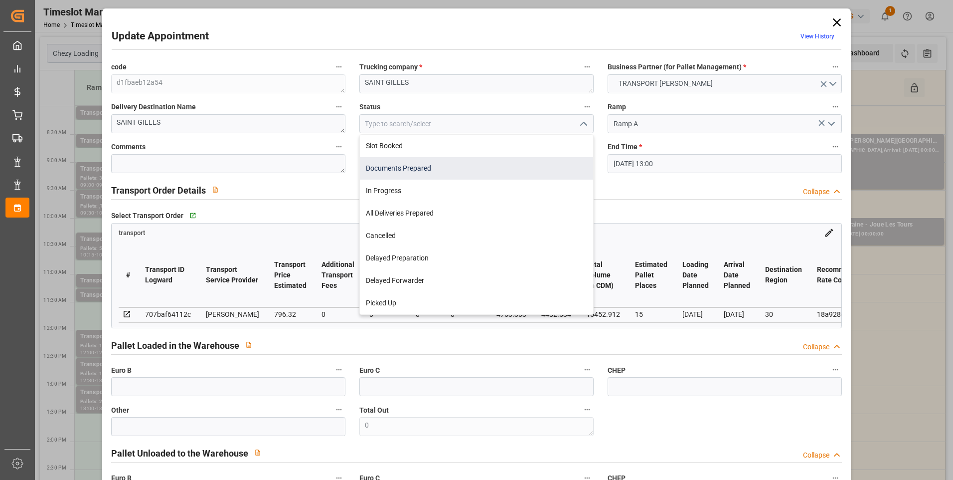
click at [421, 165] on div "Documents Prepared" at bounding box center [476, 168] width 233 height 22
type input "Documents Prepared"
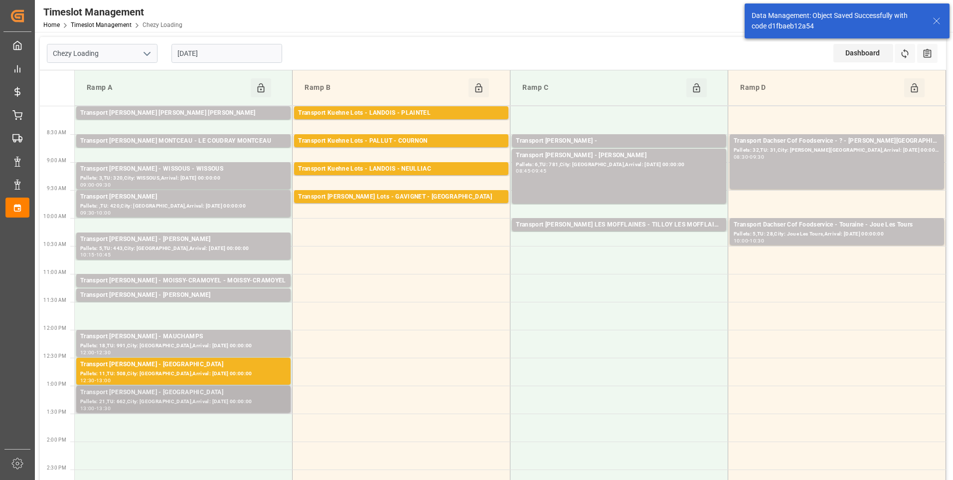
click at [214, 401] on div "Pallets: 21,TU: 662,City: [GEOGRAPHIC_DATA],Arrival: [DATE] 00:00:00" at bounding box center [183, 401] width 206 height 8
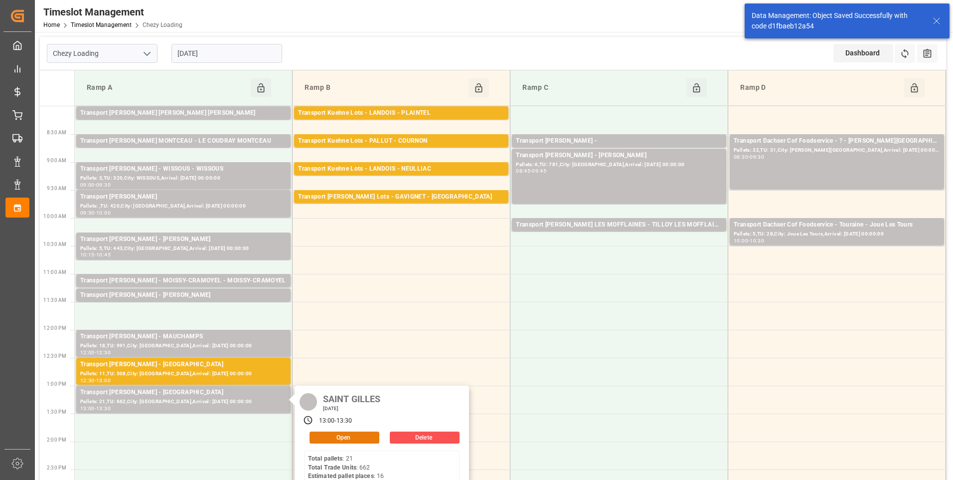
click at [339, 433] on button "Open" at bounding box center [345, 437] width 70 height 12
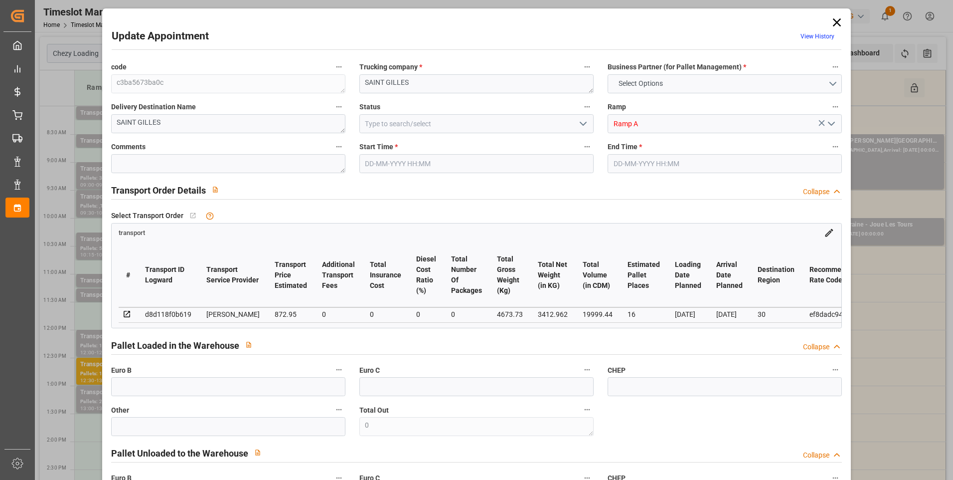
type input "16"
type input "872.95"
type input "0"
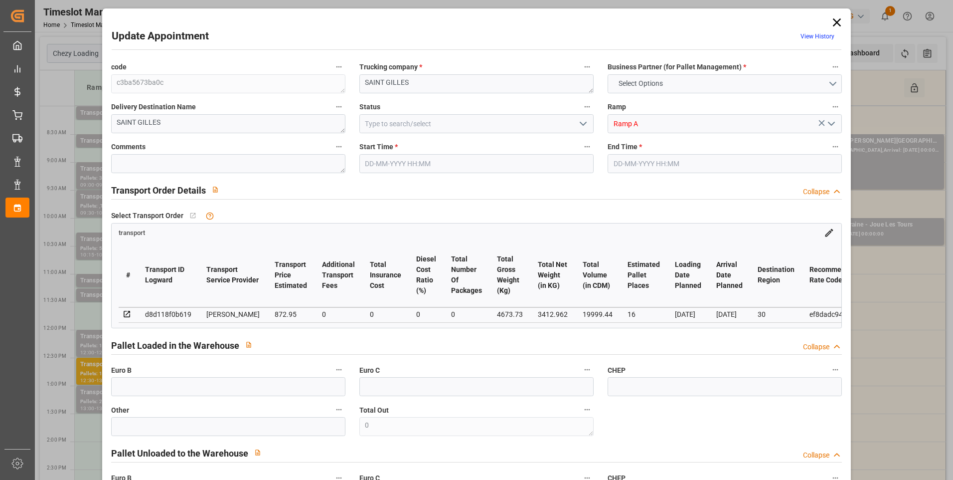
type input "843.4443"
type input "-29.5057"
type input "0"
type input "3412.962"
type input "5641.194"
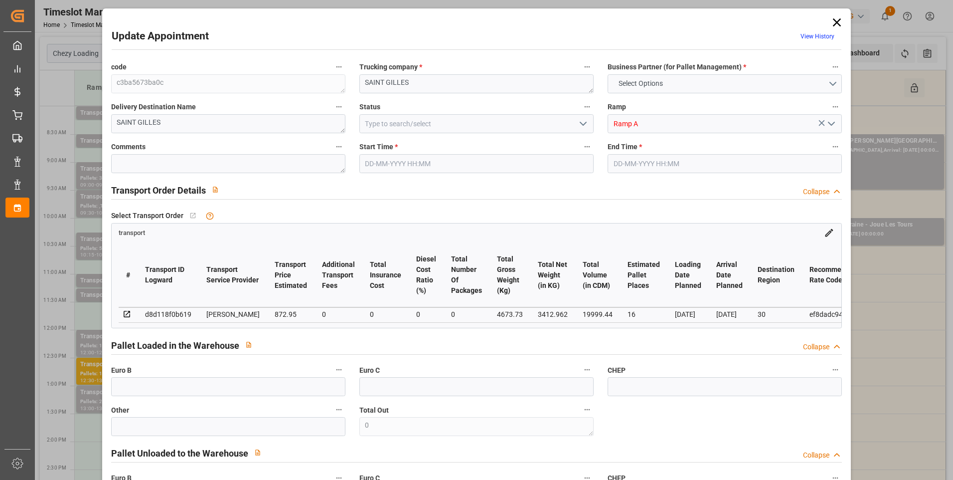
type input "19999.44"
type input "30"
type input "21"
type input "662"
type input "31"
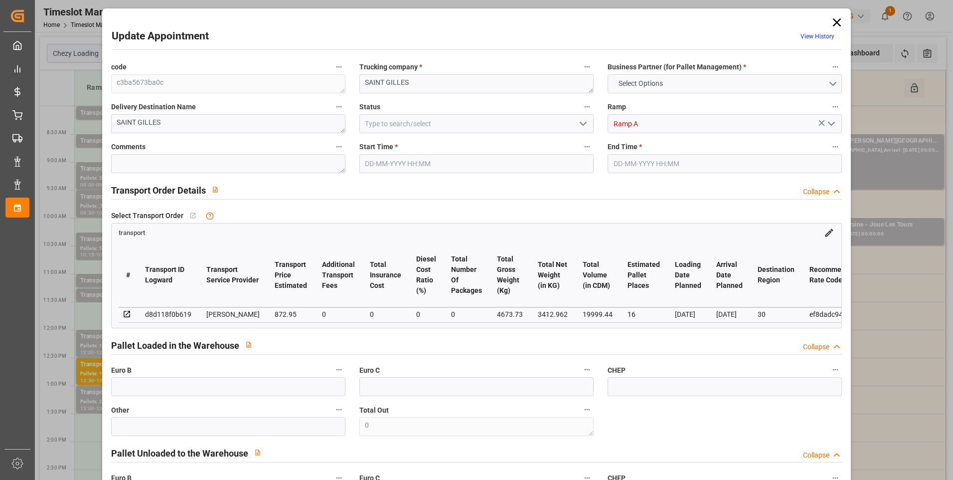
type input "101"
click at [584, 124] on icon "open menu" at bounding box center [583, 124] width 12 height 12
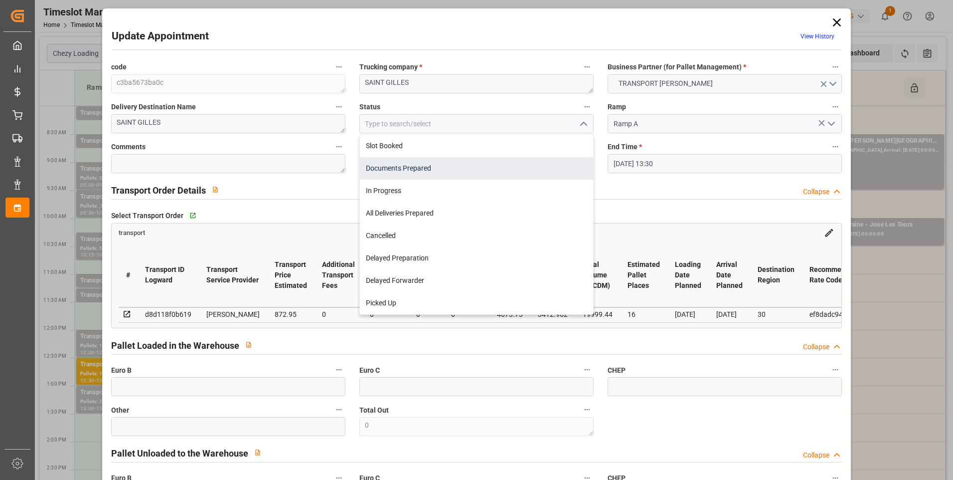
click at [416, 169] on div "Documents Prepared" at bounding box center [476, 168] width 233 height 22
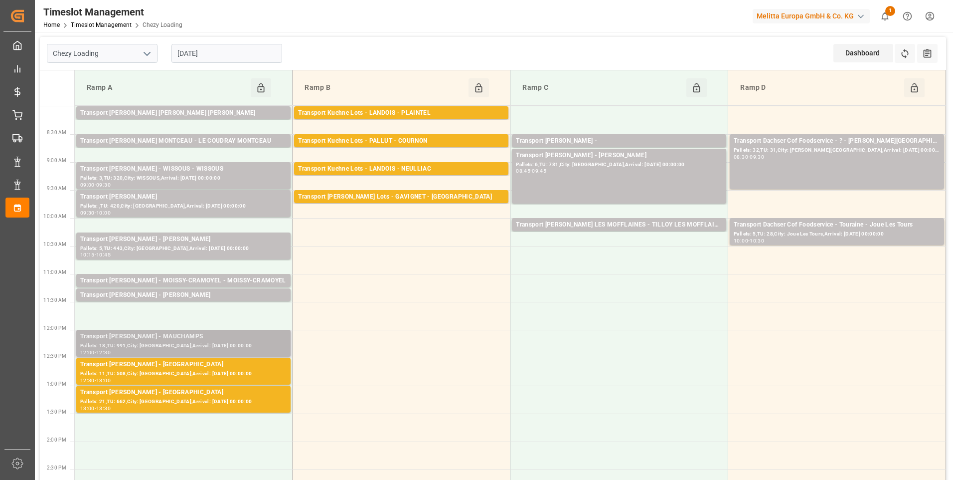
click at [197, 344] on div "Pallets: 18,TU: 991,City: [GEOGRAPHIC_DATA],Arrival: [DATE] 00:00:00" at bounding box center [183, 345] width 206 height 8
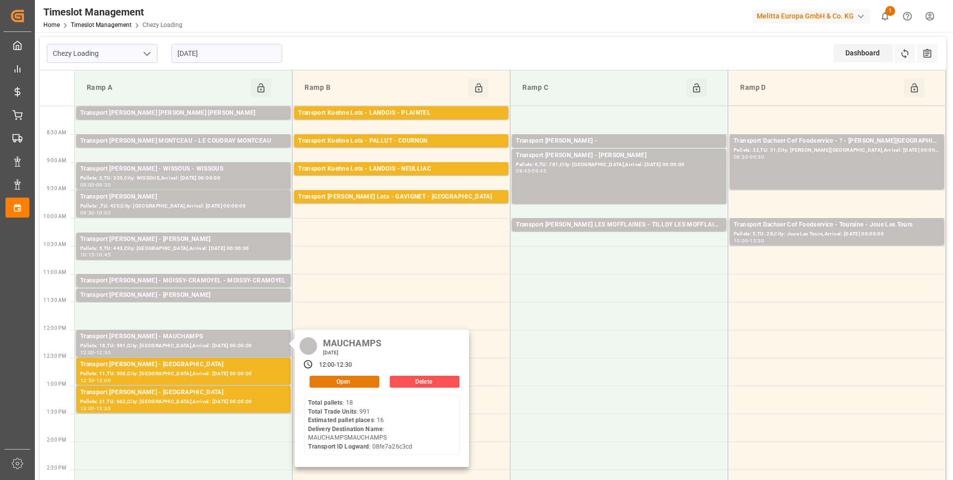
click at [336, 380] on button "Open" at bounding box center [345, 381] width 70 height 12
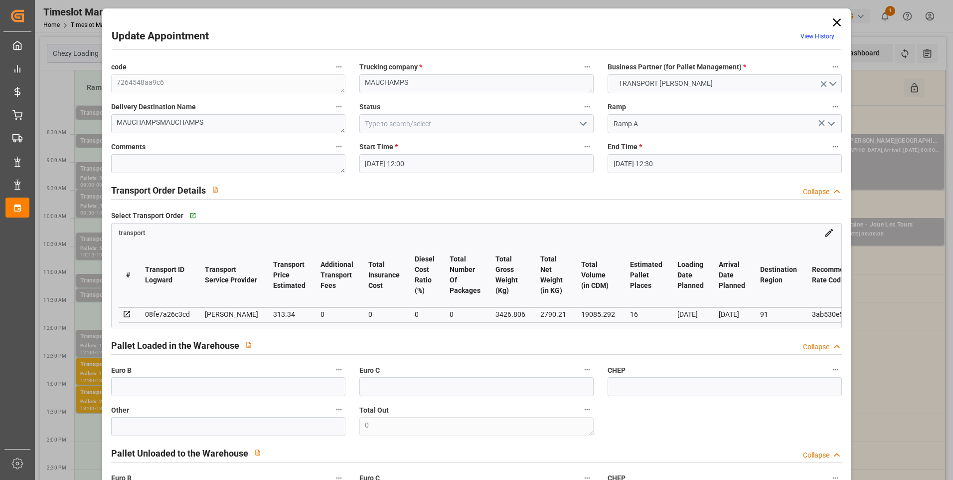
click at [584, 122] on polyline "open menu" at bounding box center [583, 123] width 6 height 3
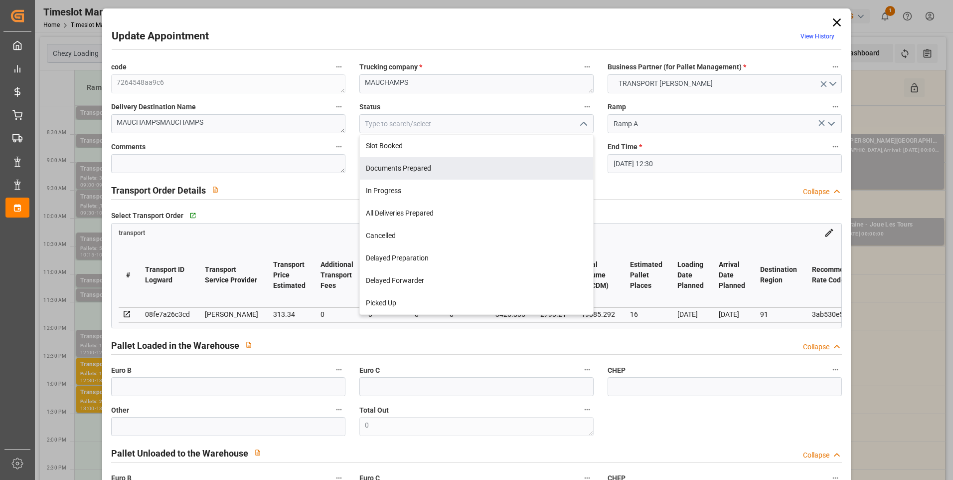
click at [450, 167] on div "Documents Prepared" at bounding box center [476, 168] width 233 height 22
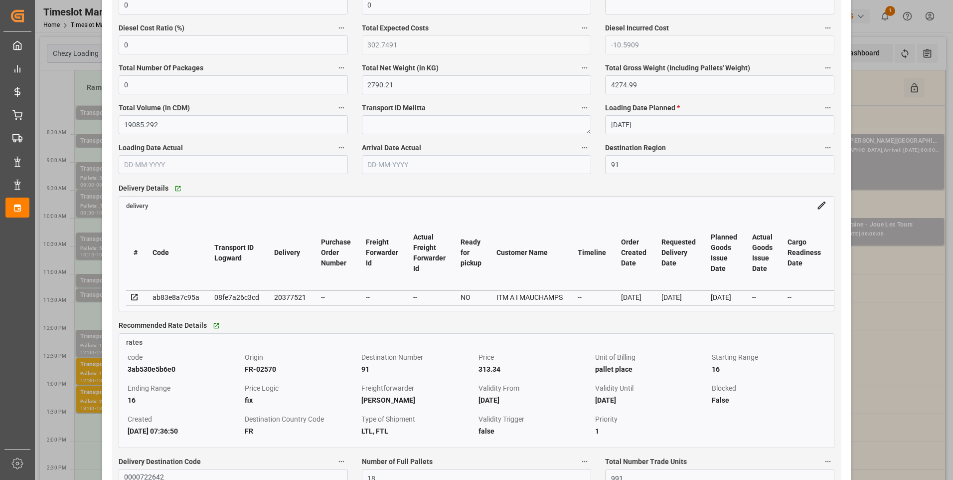
scroll to position [698, 0]
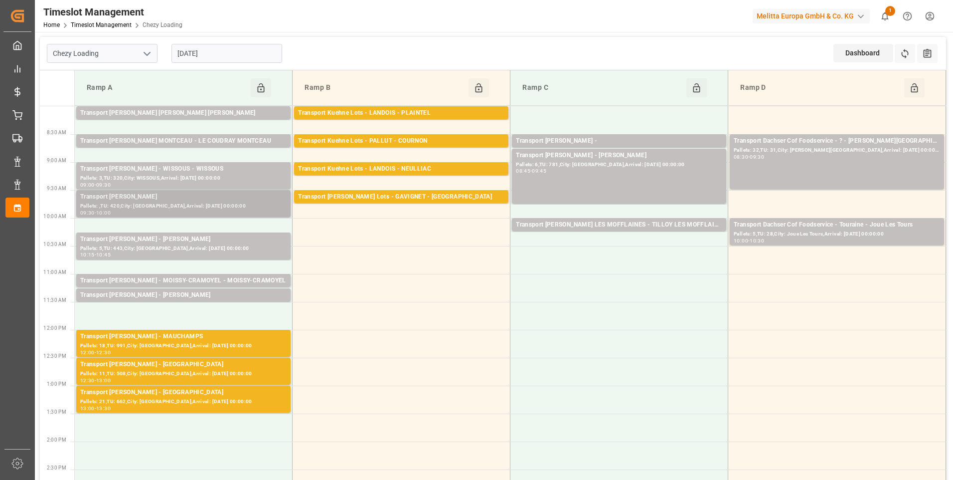
click at [205, 199] on div "Transport [PERSON_NAME]" at bounding box center [183, 197] width 206 height 10
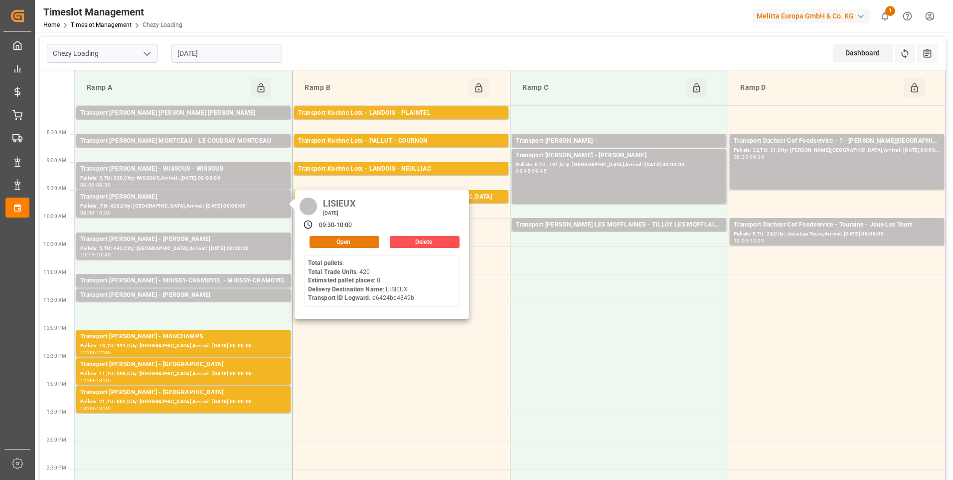
click at [339, 245] on button "Open" at bounding box center [345, 242] width 70 height 12
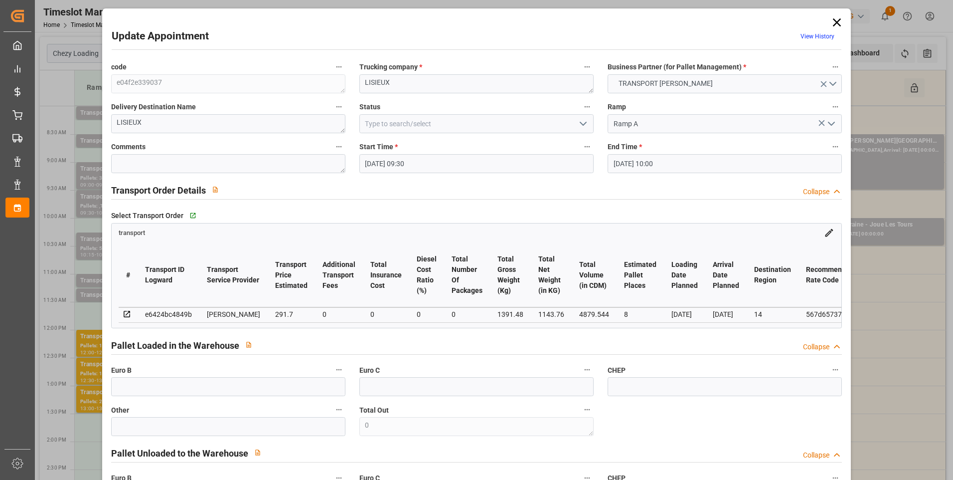
click at [580, 121] on icon "open menu" at bounding box center [583, 124] width 12 height 12
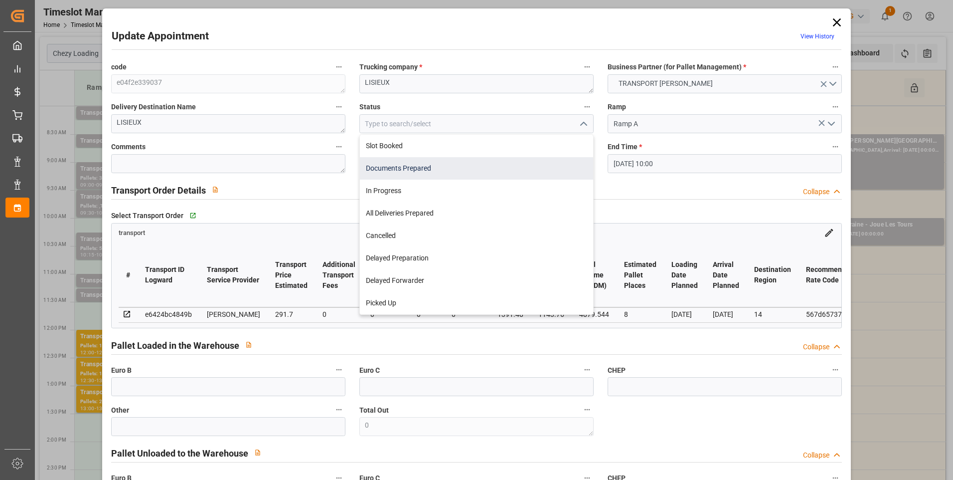
click at [408, 170] on div "Documents Prepared" at bounding box center [476, 168] width 233 height 22
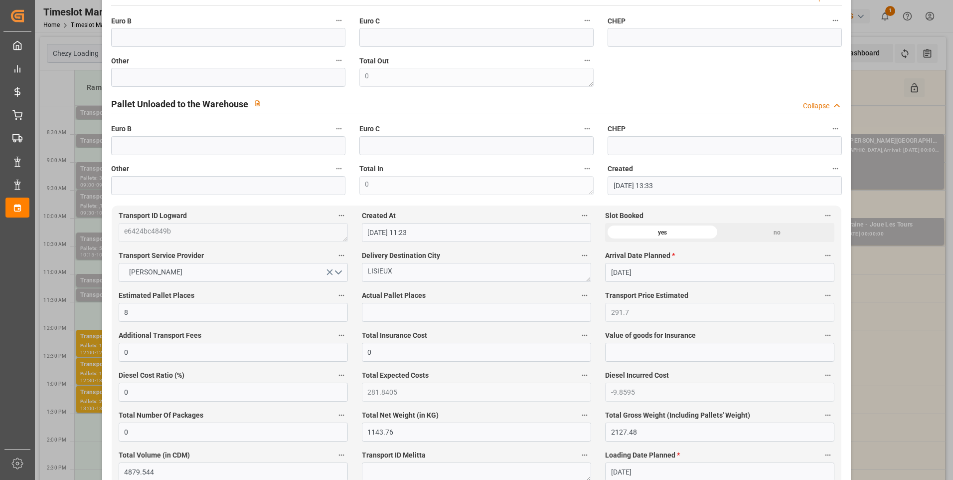
scroll to position [548, 0]
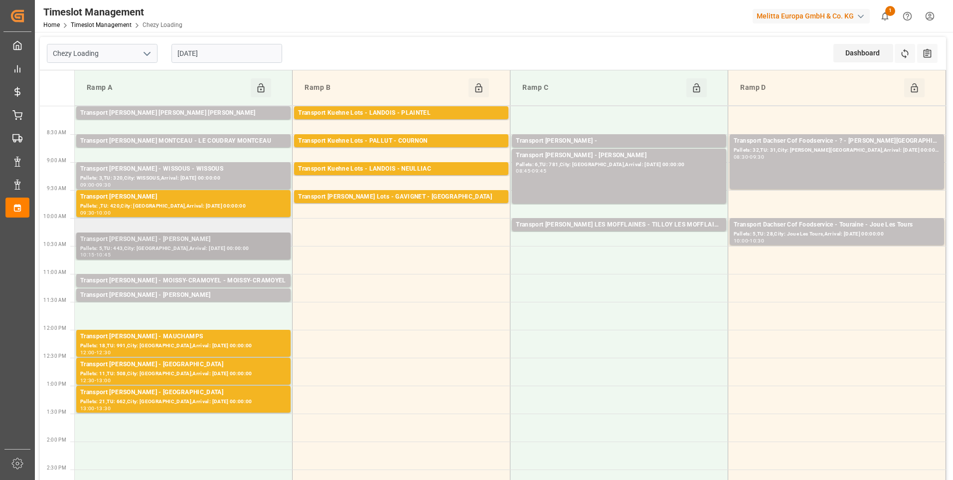
click at [177, 243] on div "Transport [PERSON_NAME] - [PERSON_NAME]" at bounding box center [183, 239] width 206 height 10
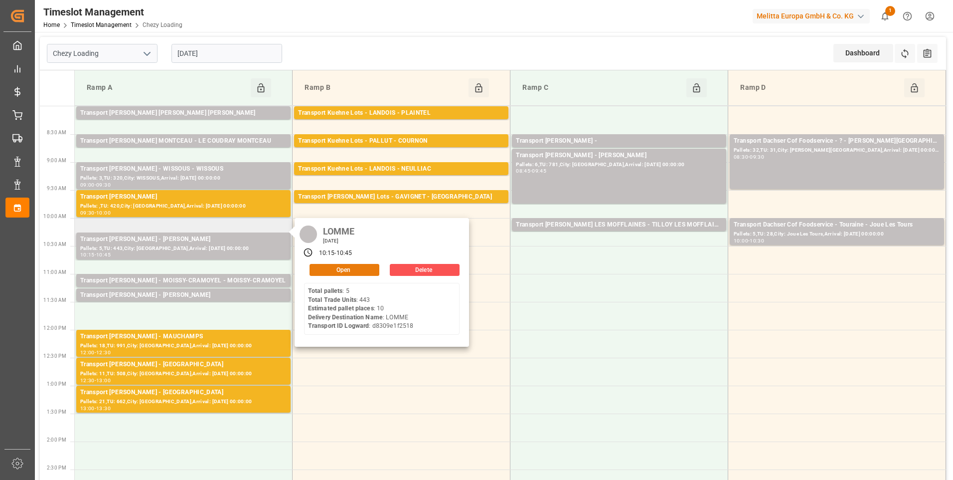
click at [340, 270] on button "Open" at bounding box center [345, 270] width 70 height 12
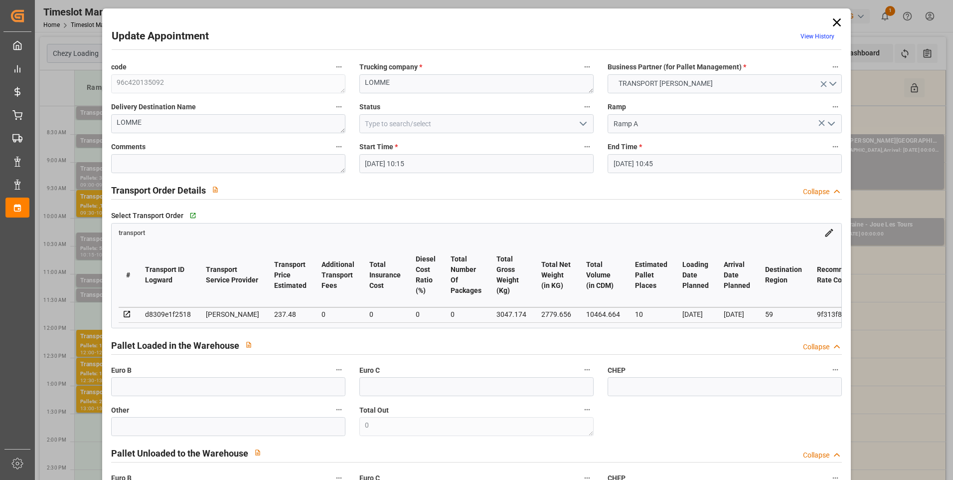
click at [580, 123] on polyline "open menu" at bounding box center [583, 123] width 6 height 3
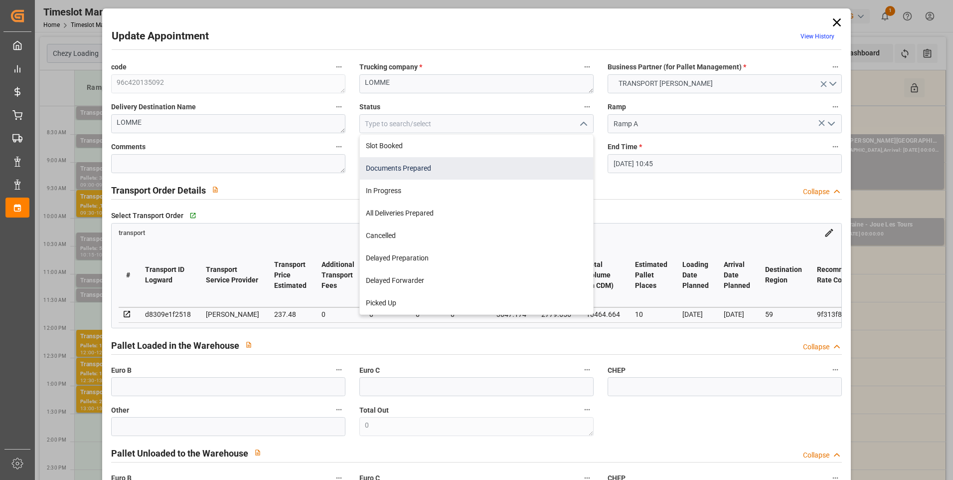
click at [405, 172] on div "Documents Prepared" at bounding box center [476, 168] width 233 height 22
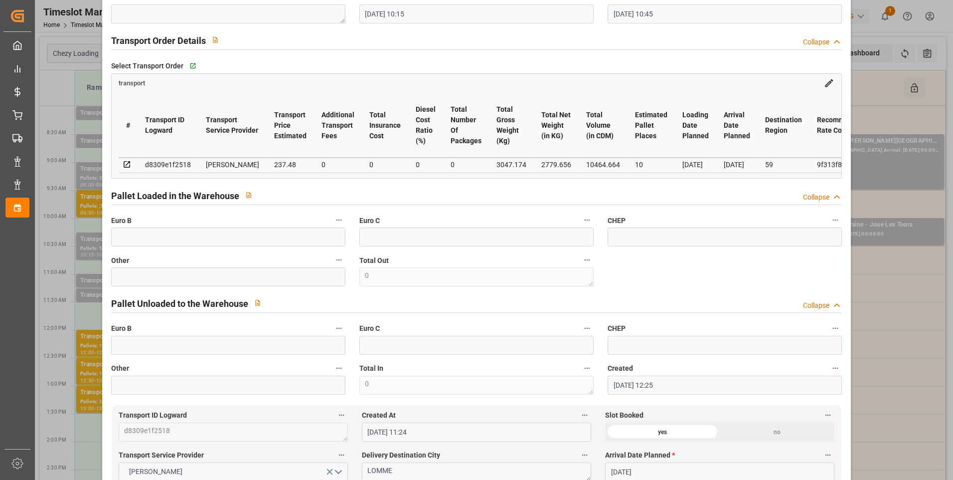
scroll to position [0, 0]
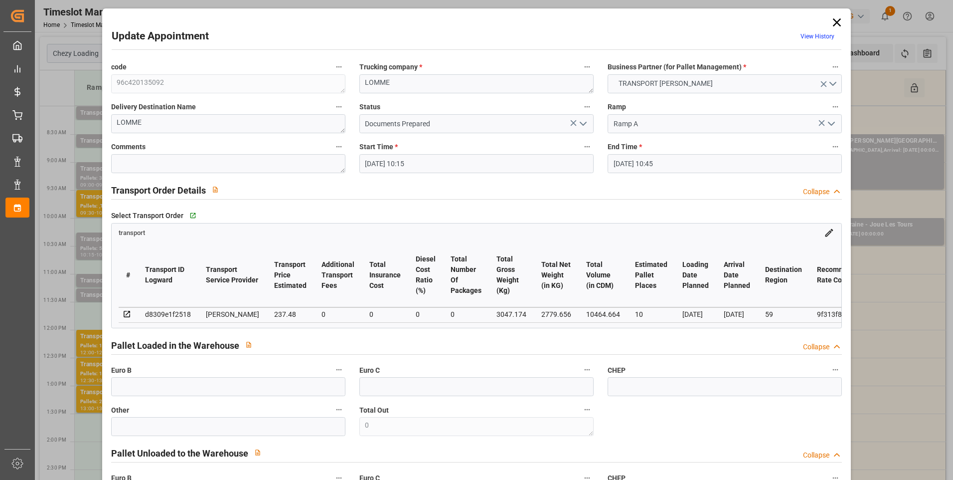
click at [583, 122] on icon "open menu" at bounding box center [583, 124] width 12 height 12
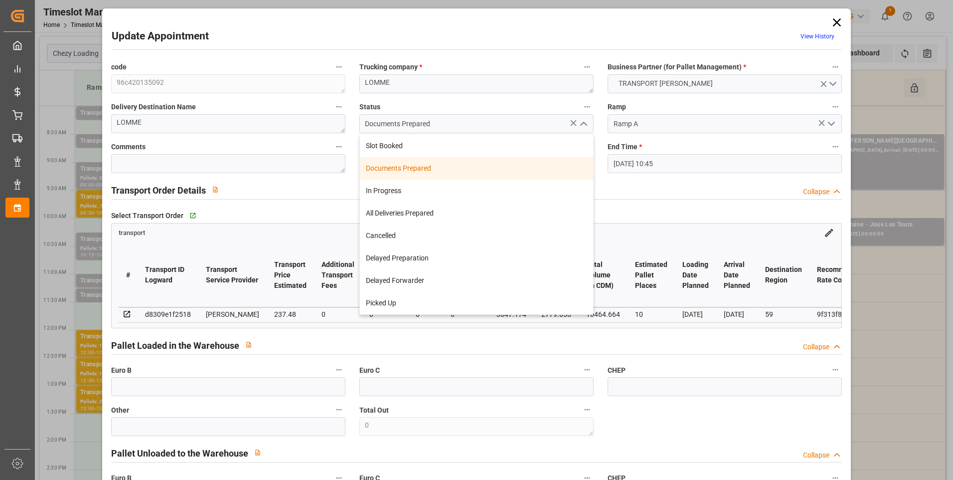
click at [429, 168] on div "Documents Prepared" at bounding box center [476, 168] width 233 height 22
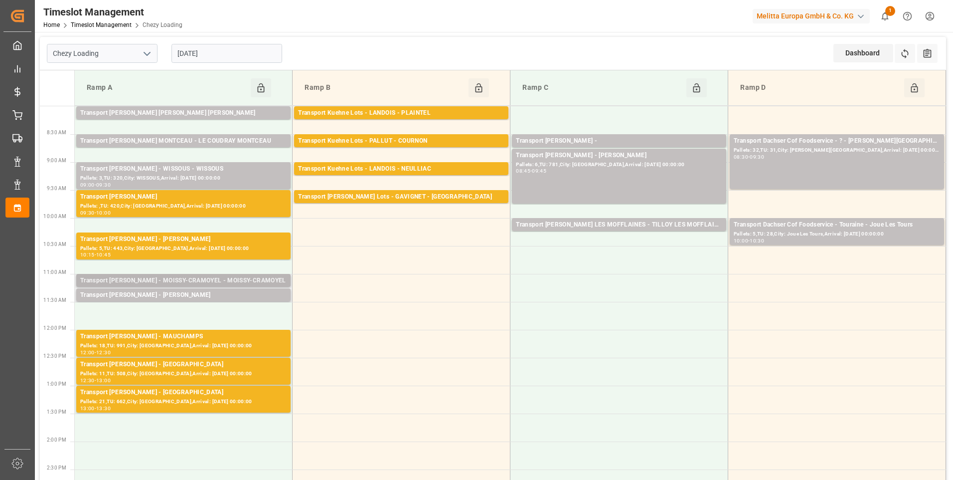
click at [217, 279] on div "Transport [PERSON_NAME] - MOISSY-CRAMOYEL - MOISSY-CRAMOYEL" at bounding box center [183, 281] width 206 height 10
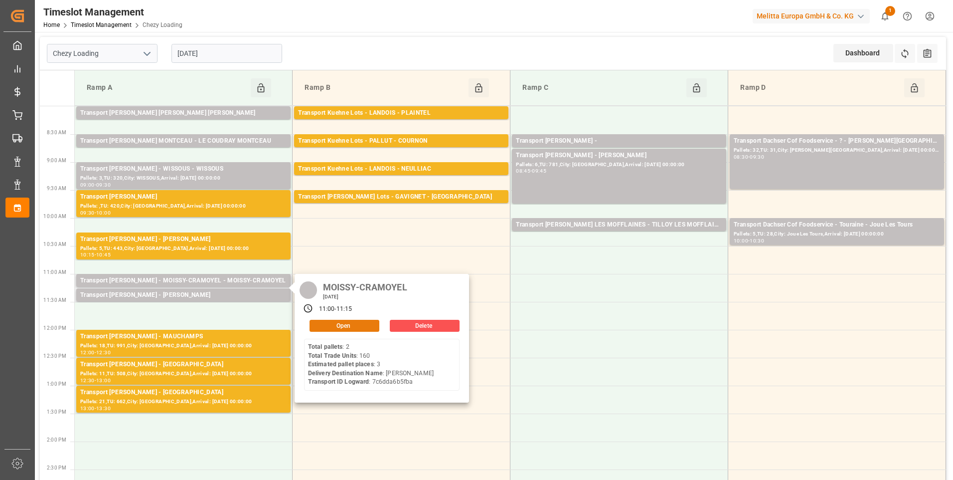
click at [345, 323] on button "Open" at bounding box center [345, 326] width 70 height 12
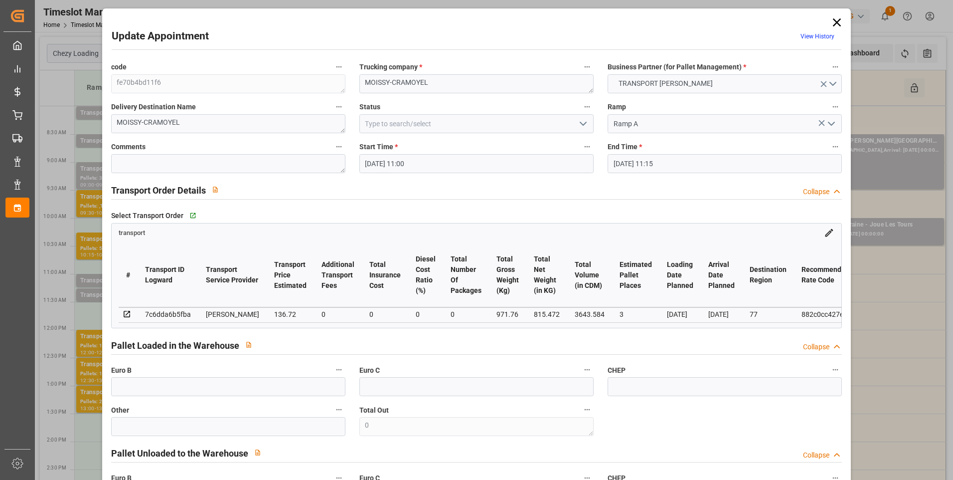
click at [581, 124] on icon "open menu" at bounding box center [583, 124] width 12 height 12
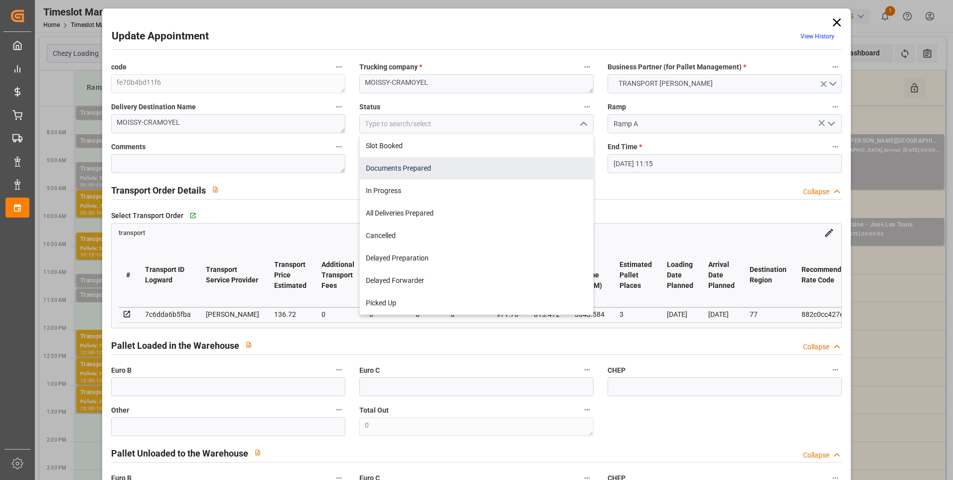
click at [418, 172] on div "Documents Prepared" at bounding box center [476, 168] width 233 height 22
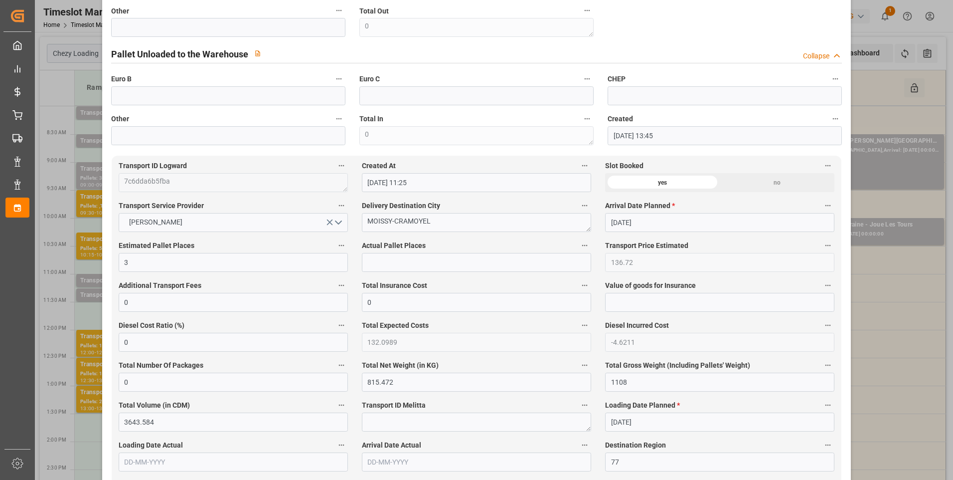
scroll to position [548, 0]
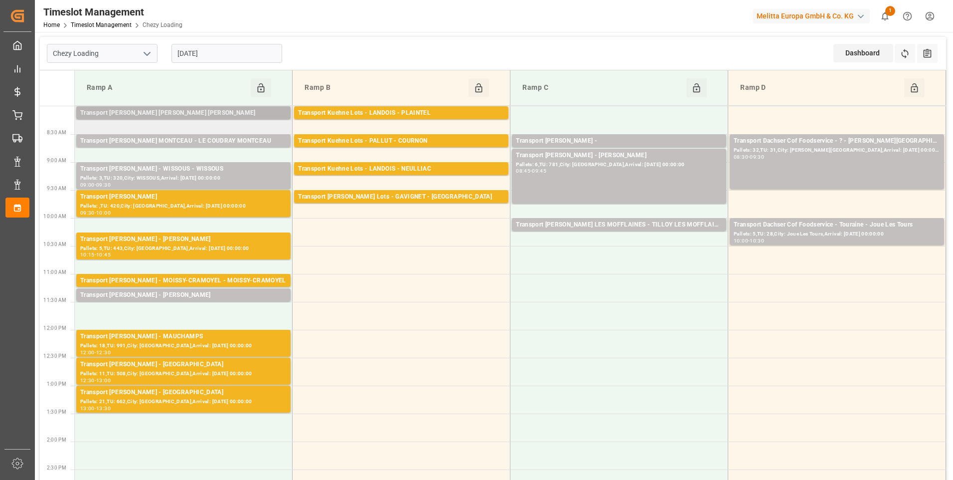
click at [224, 116] on div "Transport [PERSON_NAME] [PERSON_NAME] [PERSON_NAME]" at bounding box center [183, 113] width 206 height 10
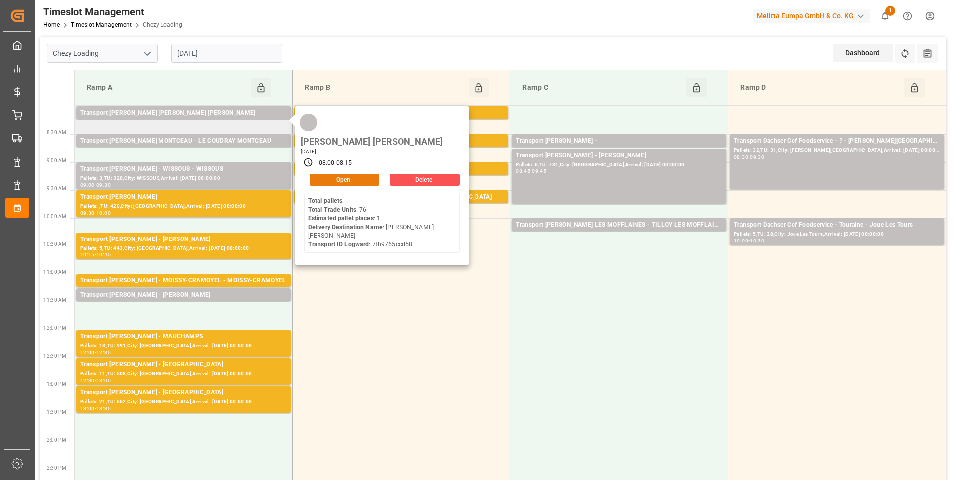
click at [345, 173] on button "Open" at bounding box center [345, 179] width 70 height 12
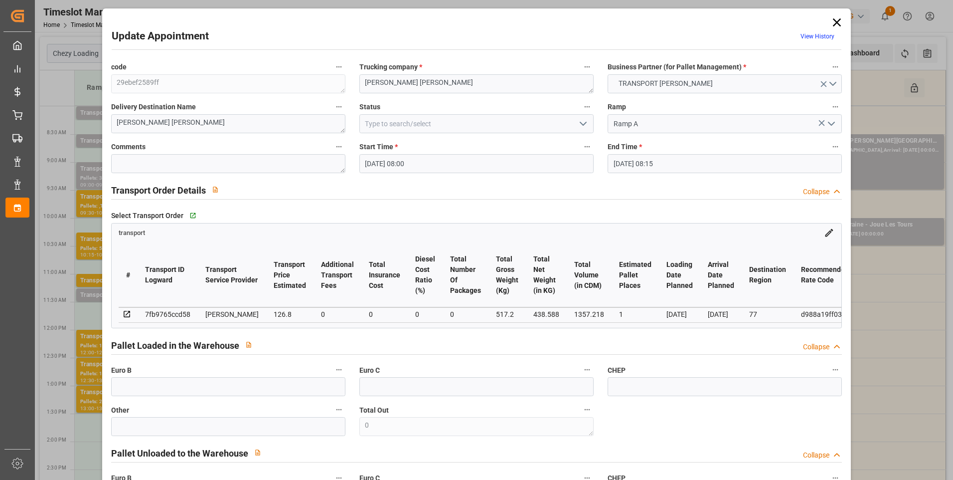
click at [584, 122] on polyline "open menu" at bounding box center [583, 123] width 6 height 3
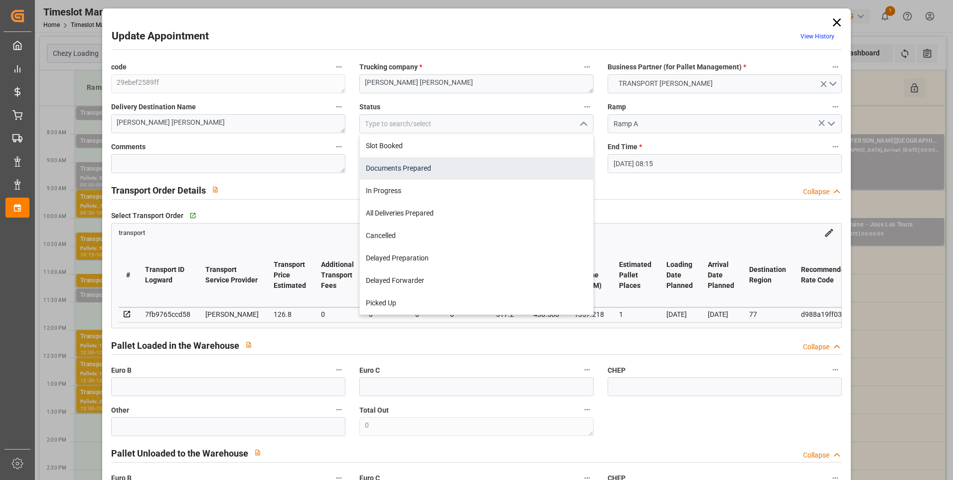
click at [405, 171] on div "Documents Prepared" at bounding box center [476, 168] width 233 height 22
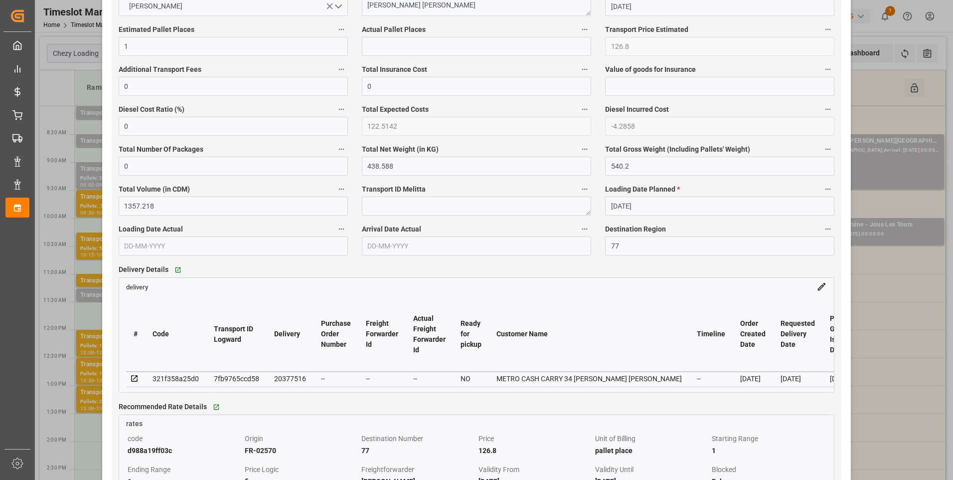
scroll to position [698, 0]
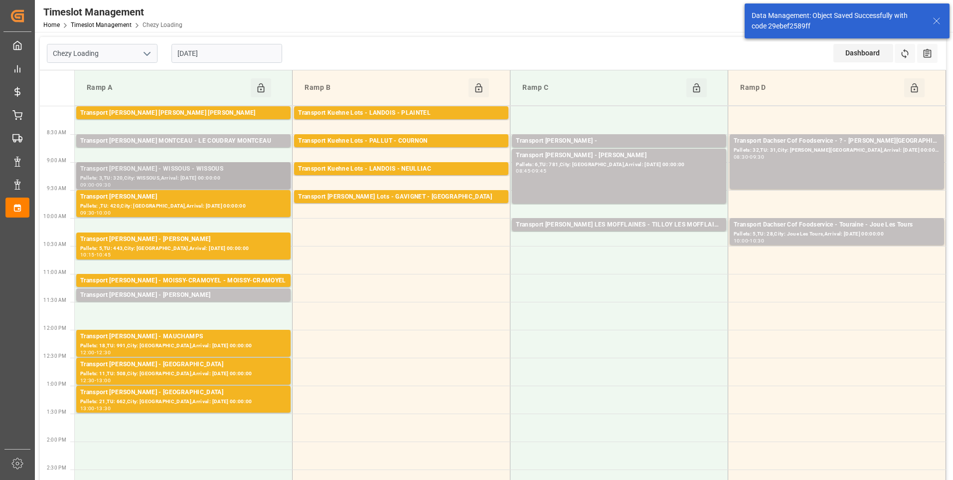
click at [183, 173] on div "Transport [PERSON_NAME] - WISSOUS - WISSOUS" at bounding box center [183, 169] width 206 height 10
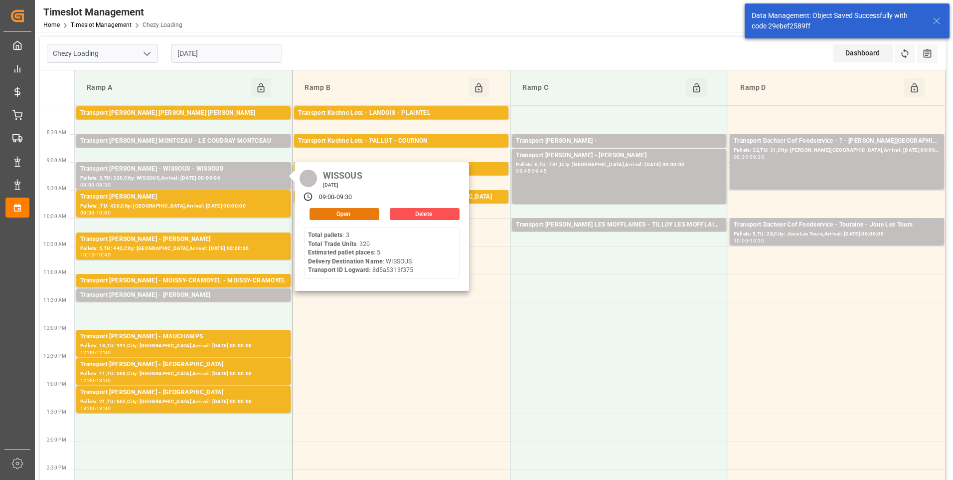
click at [326, 210] on button "Open" at bounding box center [345, 214] width 70 height 12
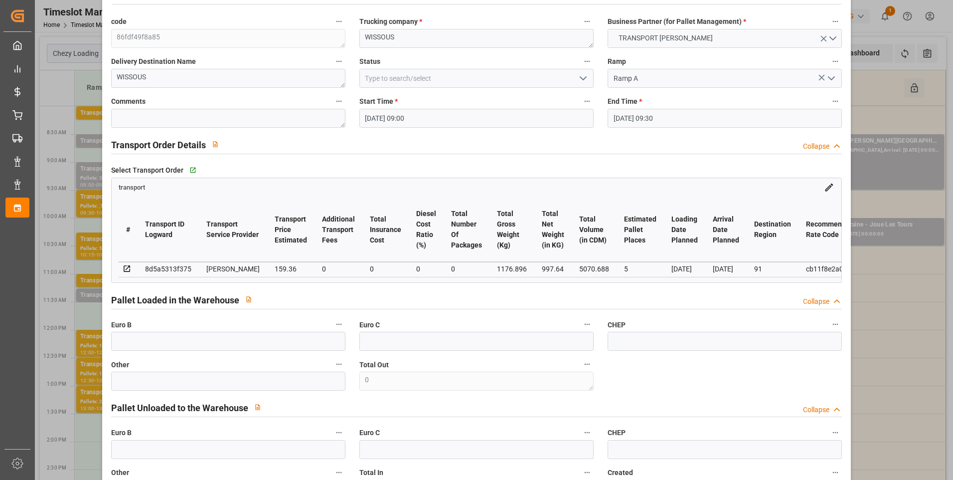
scroll to position [0, 0]
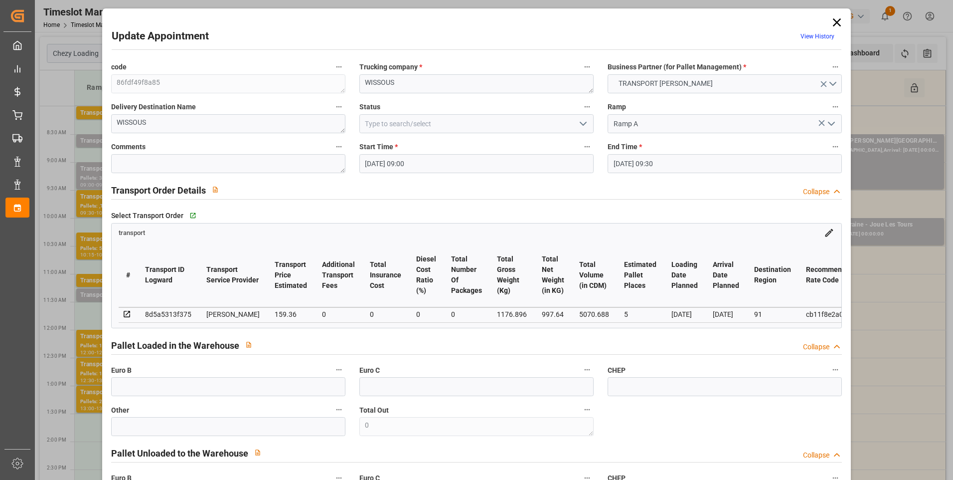
click at [583, 120] on icon "open menu" at bounding box center [583, 124] width 12 height 12
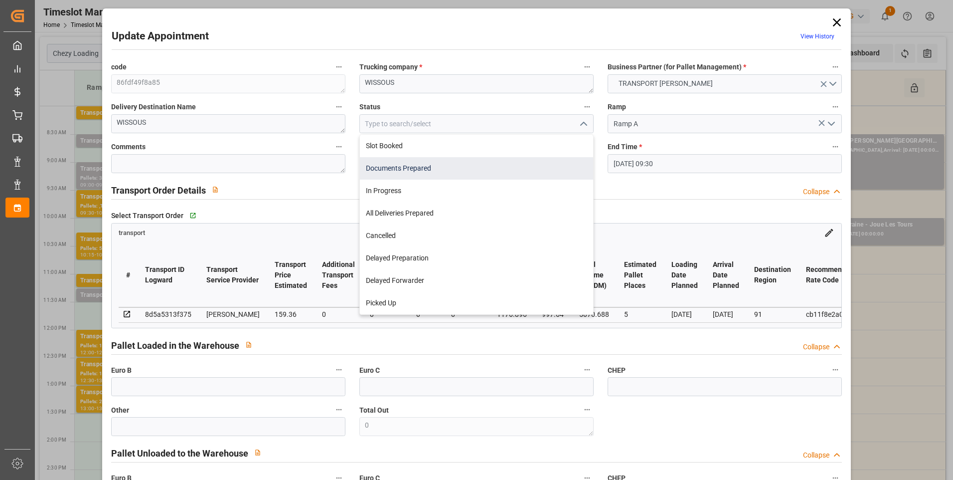
click at [419, 169] on div "Documents Prepared" at bounding box center [476, 168] width 233 height 22
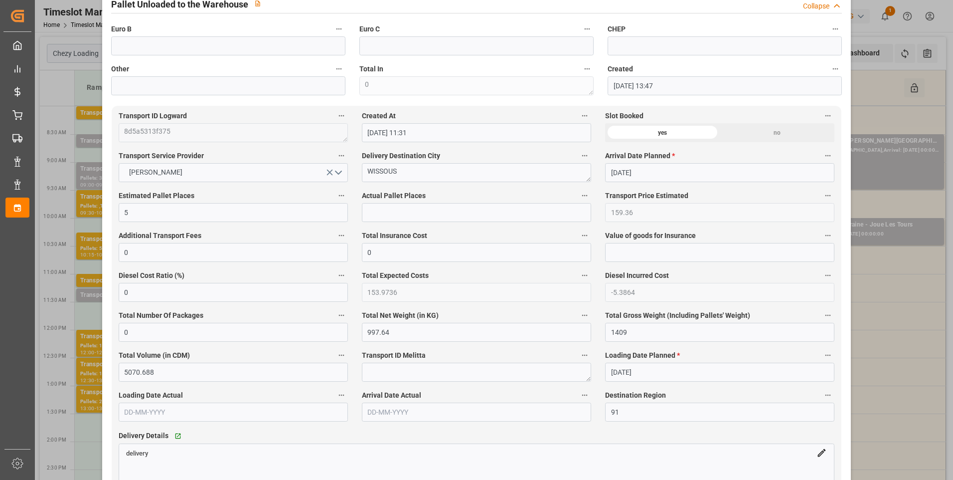
scroll to position [548, 0]
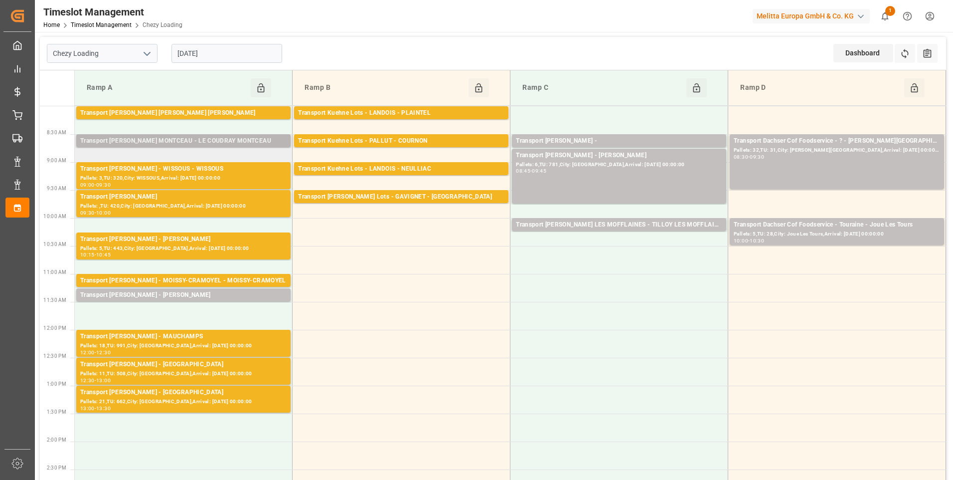
click at [246, 138] on div "Transport [PERSON_NAME] MONTCEAU - LE COUDRAY MONTCEAU" at bounding box center [183, 141] width 206 height 10
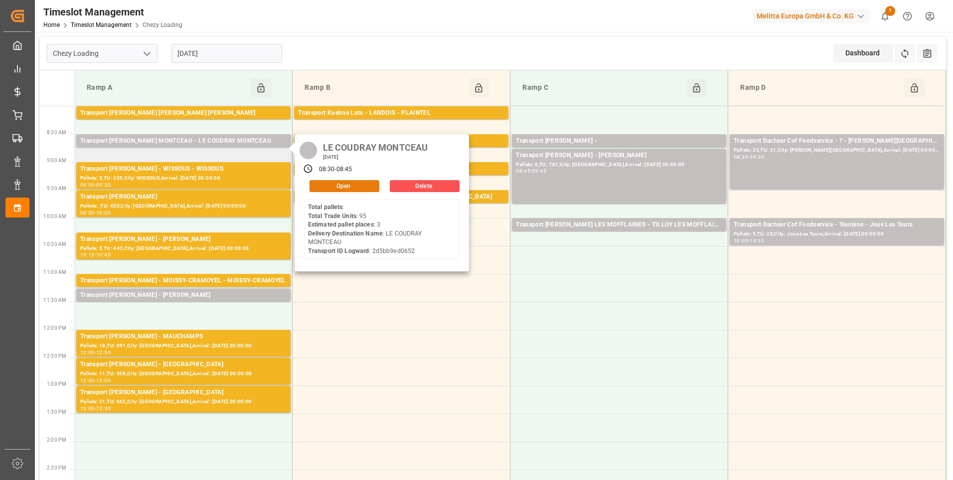
click at [350, 185] on button "Open" at bounding box center [345, 186] width 70 height 12
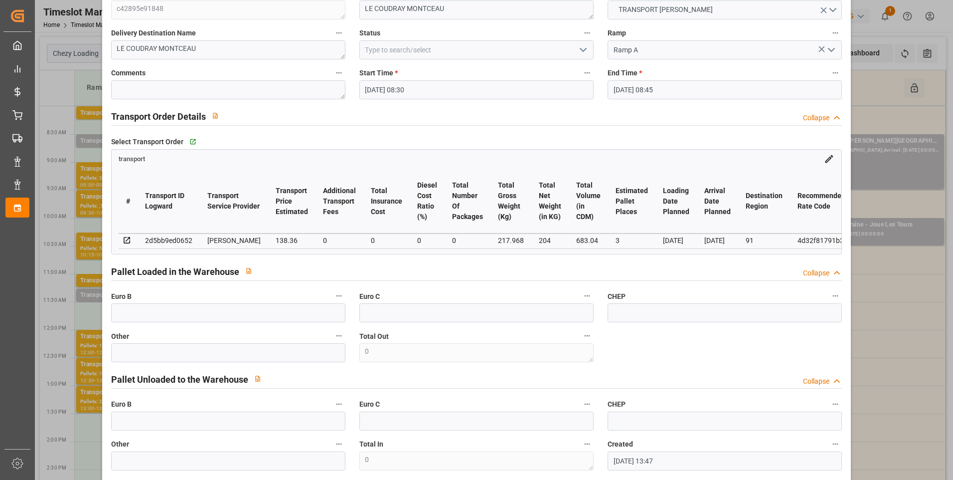
scroll to position [0, 0]
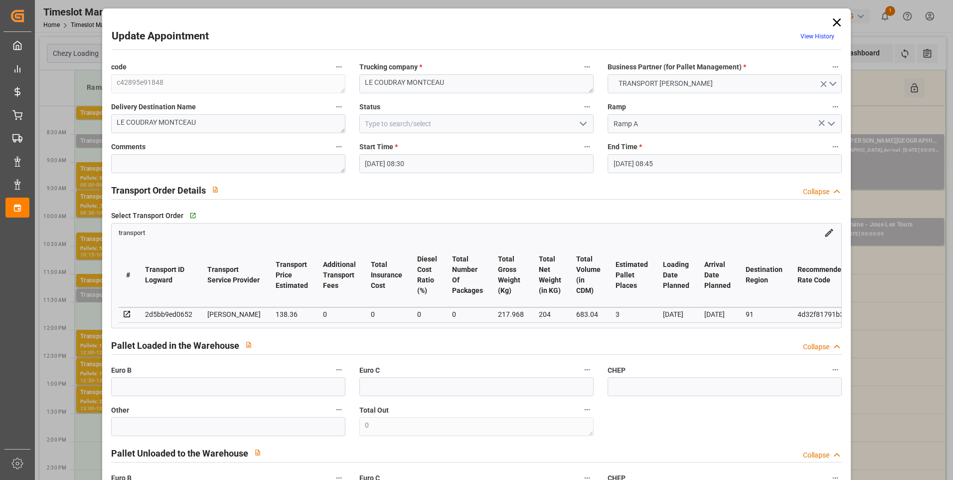
click at [584, 125] on icon "open menu" at bounding box center [583, 124] width 12 height 12
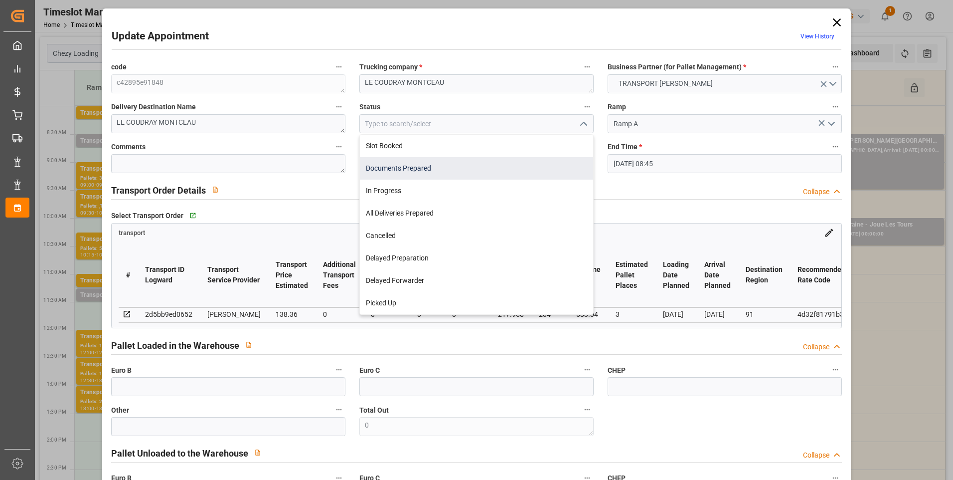
click at [452, 167] on div "Documents Prepared" at bounding box center [476, 168] width 233 height 22
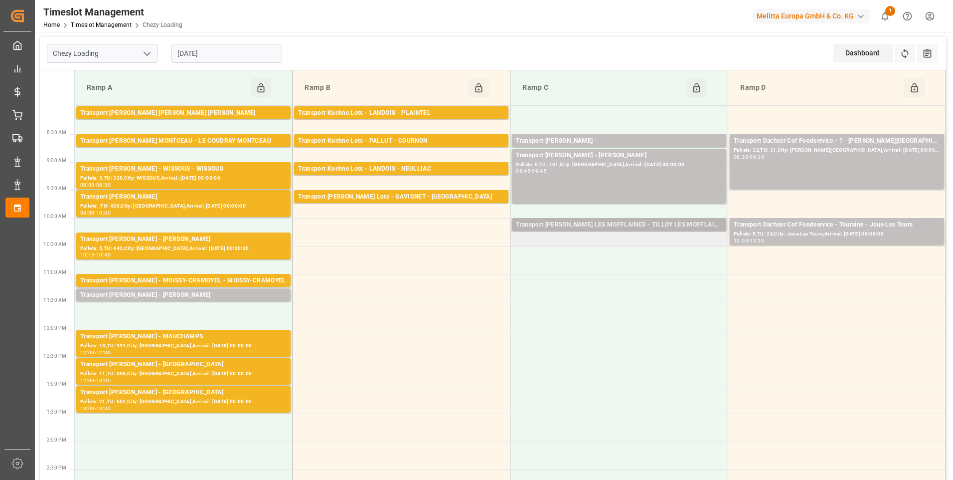
click at [651, 228] on div "Transport [PERSON_NAME] LES MOFFLAINES - TILLOY LES MOFFLAINES" at bounding box center [619, 225] width 206 height 10
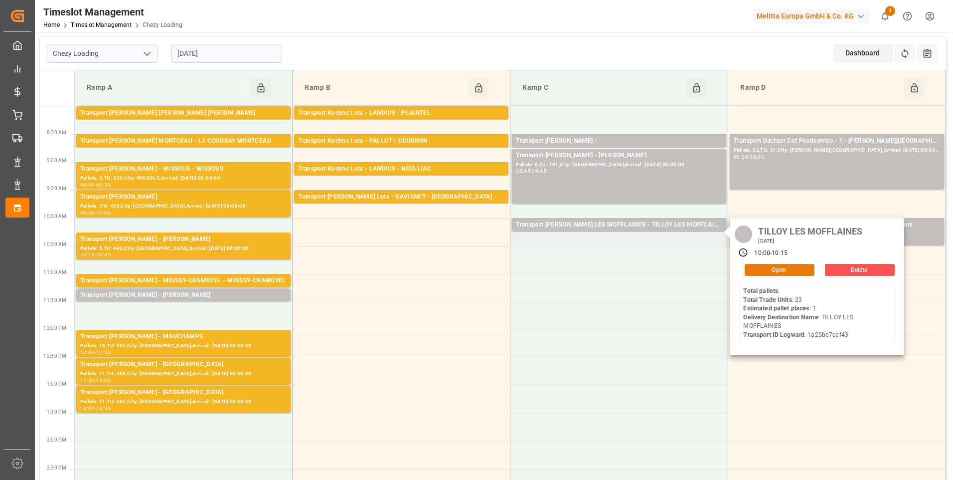
click at [768, 268] on button "Open" at bounding box center [780, 270] width 70 height 12
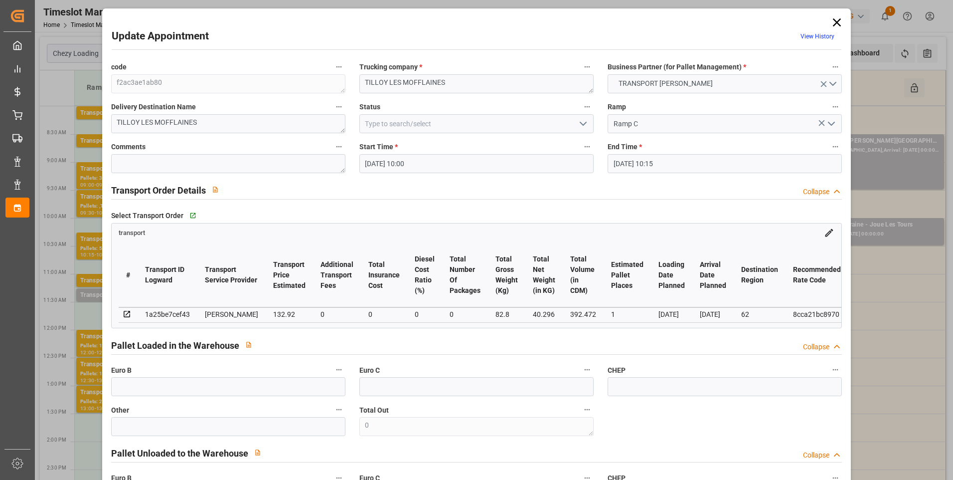
drag, startPoint x: 583, startPoint y: 120, endPoint x: 571, endPoint y: 130, distance: 16.0
click at [583, 120] on icon "open menu" at bounding box center [583, 124] width 12 height 12
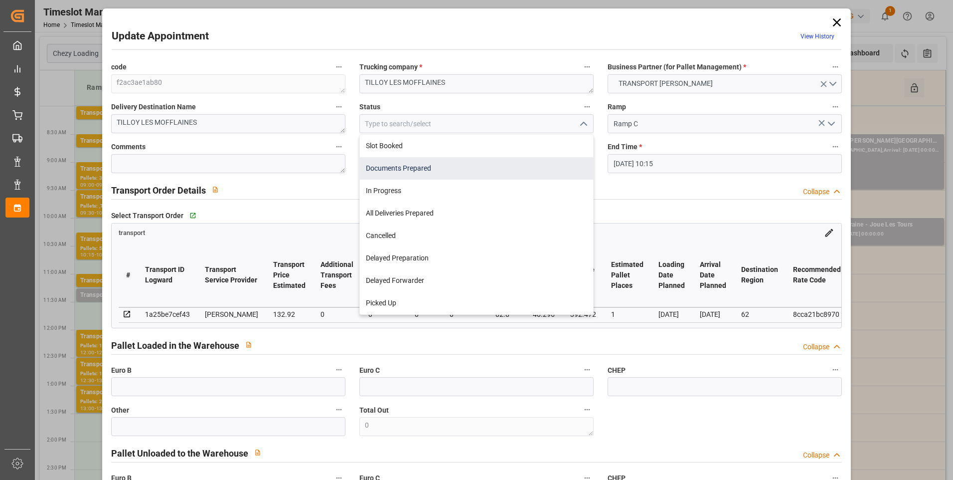
click at [418, 172] on div "Documents Prepared" at bounding box center [476, 168] width 233 height 22
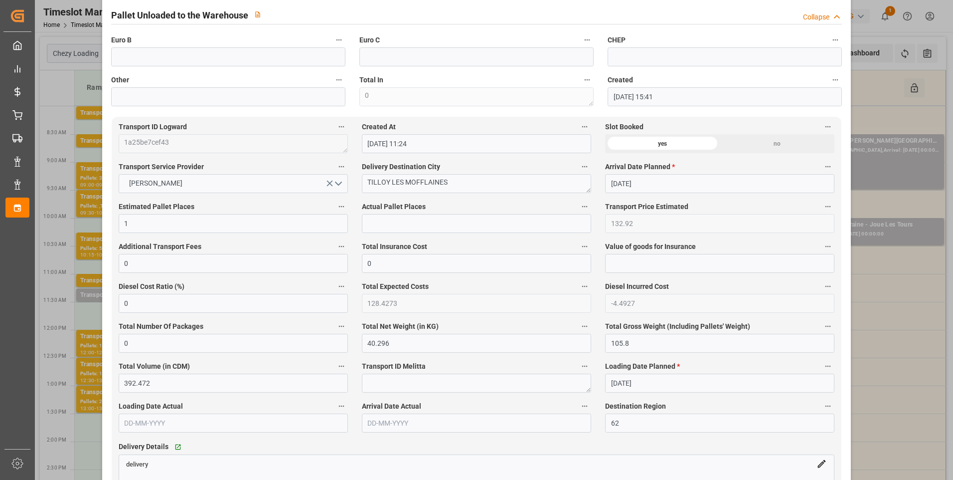
scroll to position [548, 0]
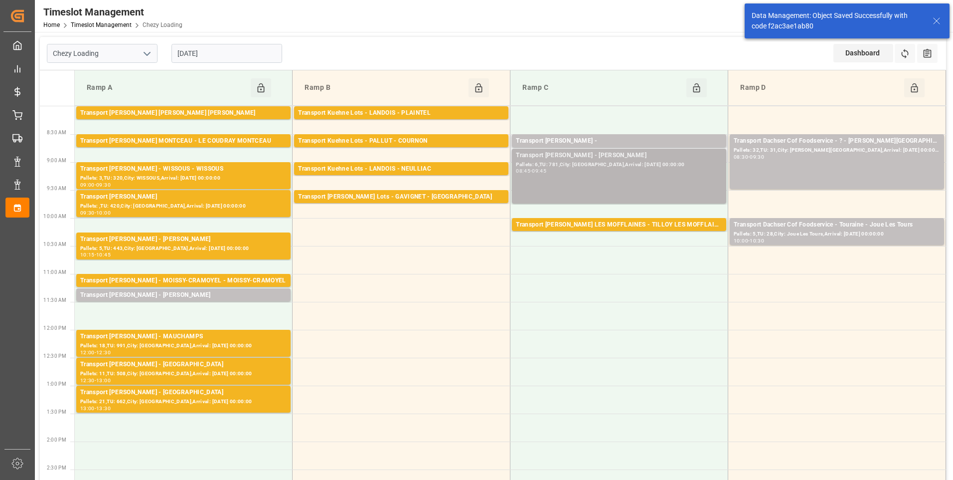
click at [611, 163] on div "Pallets: 6,TU: 781,City: [GEOGRAPHIC_DATA],Arrival: [DATE] 00:00:00" at bounding box center [619, 164] width 206 height 8
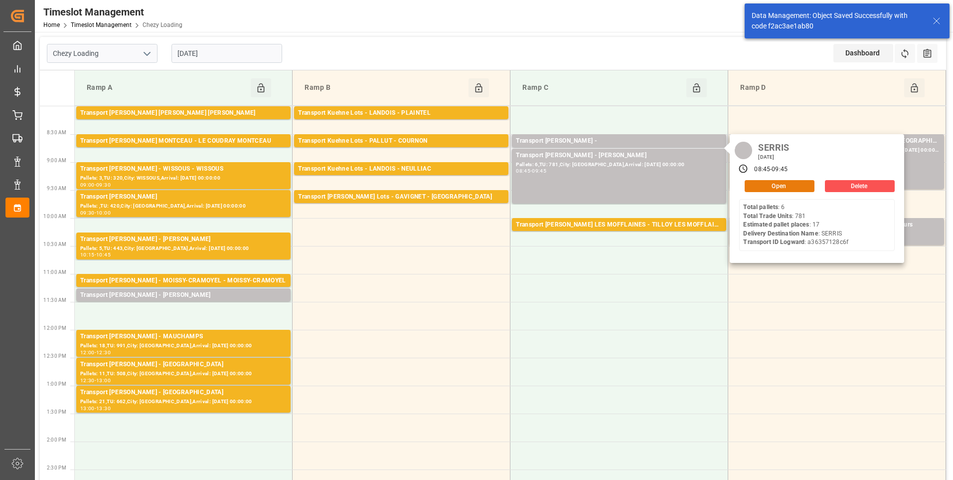
click at [756, 184] on button "Open" at bounding box center [780, 186] width 70 height 12
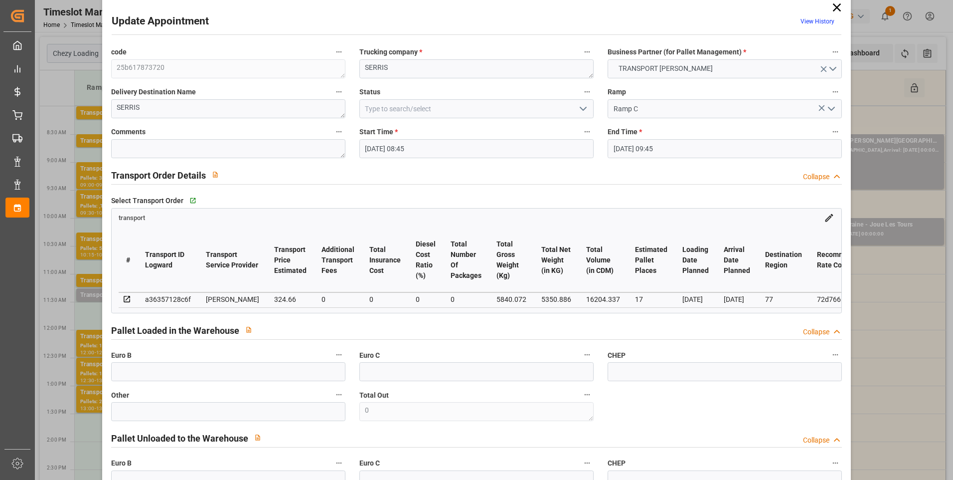
scroll to position [0, 0]
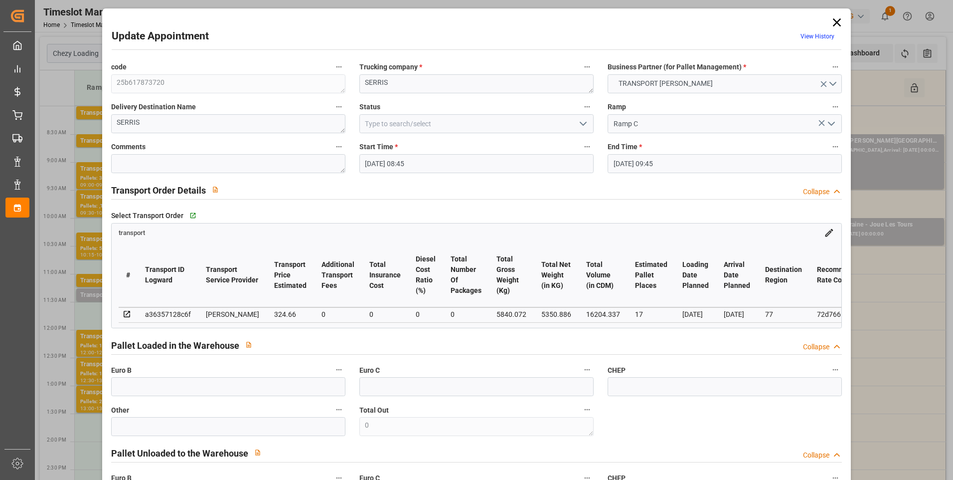
click at [582, 125] on icon "open menu" at bounding box center [583, 124] width 12 height 12
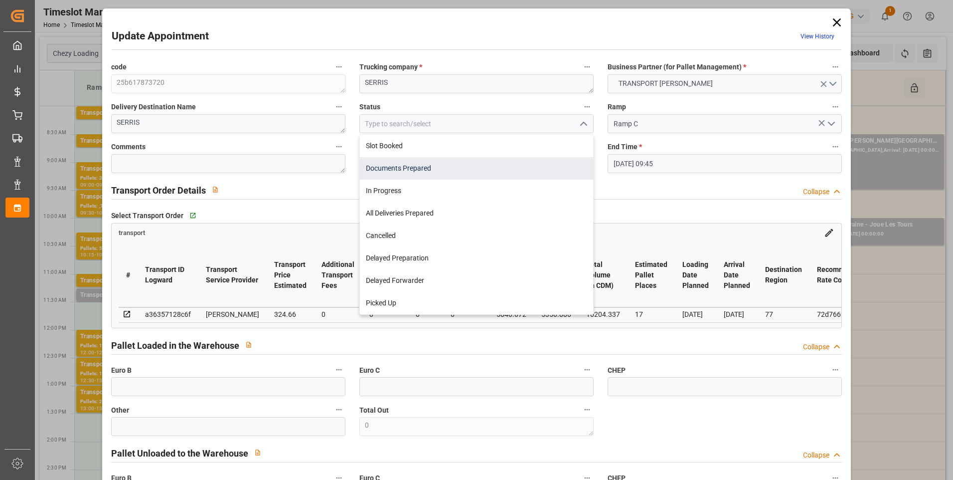
click at [459, 169] on div "Documents Prepared" at bounding box center [476, 168] width 233 height 22
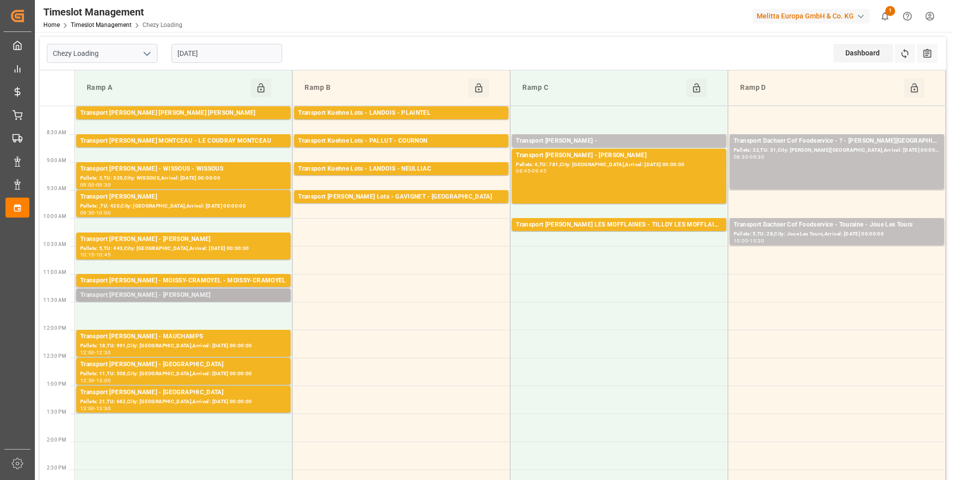
click at [196, 293] on div "Transport [PERSON_NAME] - [PERSON_NAME]" at bounding box center [183, 295] width 206 height 10
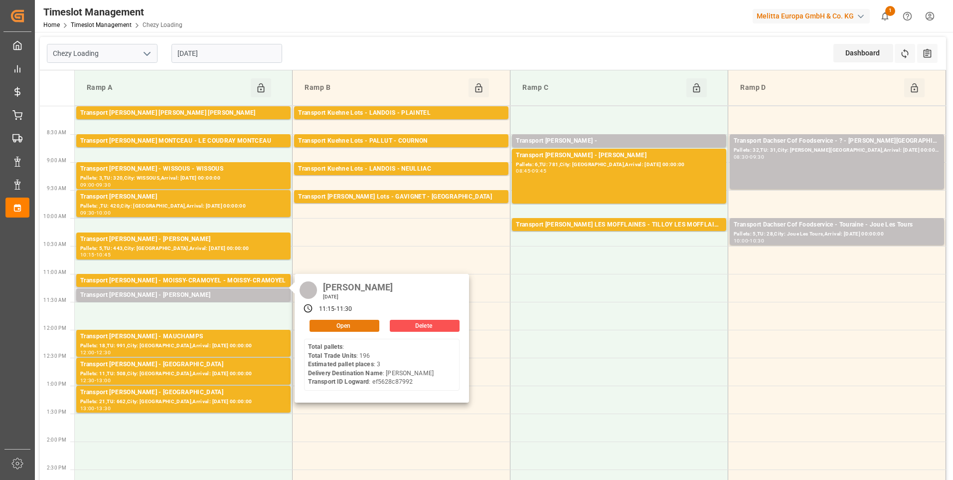
click at [354, 323] on button "Open" at bounding box center [345, 326] width 70 height 12
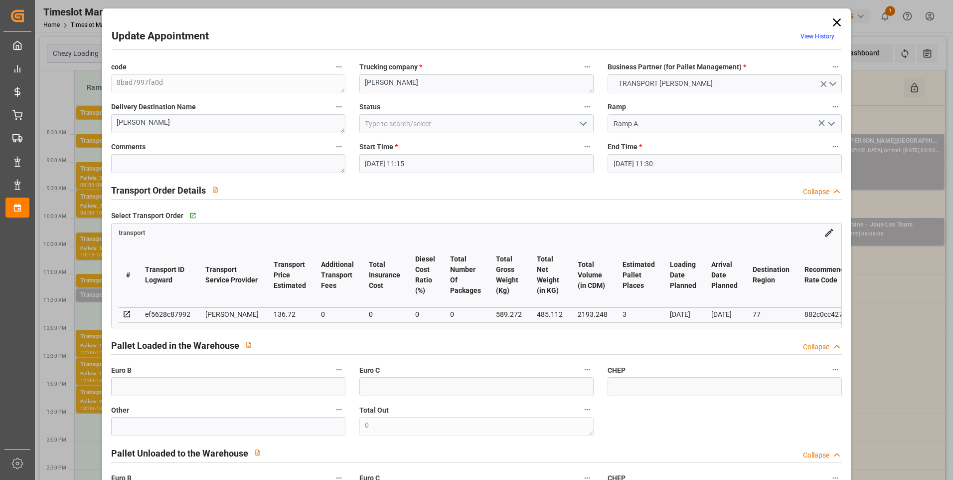
click at [583, 122] on icon "open menu" at bounding box center [583, 124] width 12 height 12
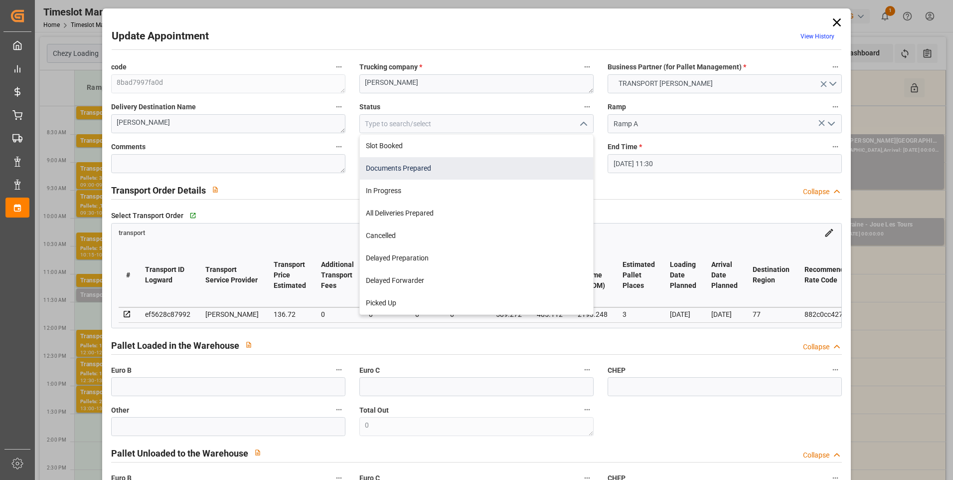
click at [411, 172] on div "Documents Prepared" at bounding box center [476, 168] width 233 height 22
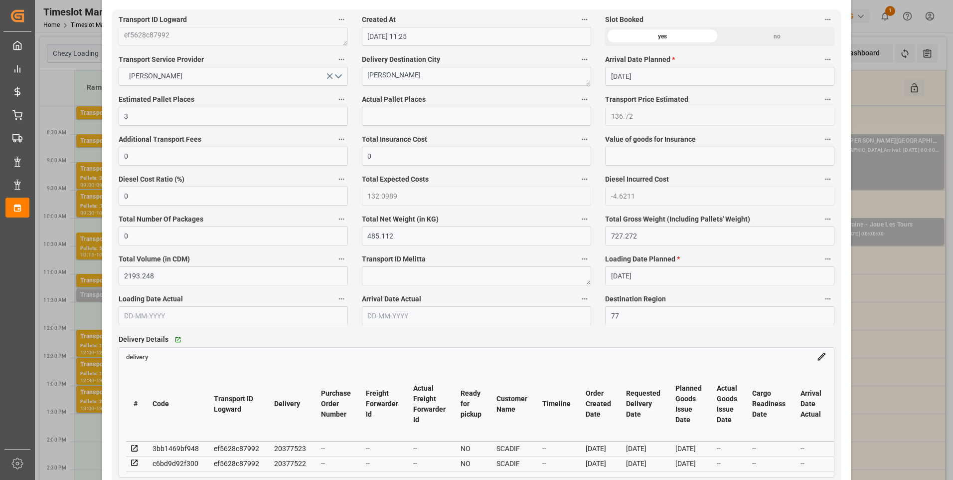
scroll to position [598, 0]
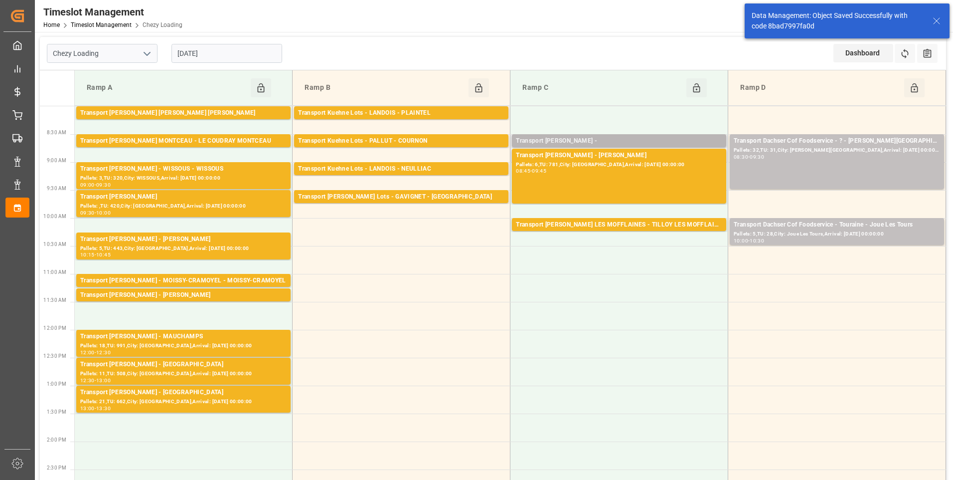
click at [591, 140] on div "Transport [PERSON_NAME] -" at bounding box center [619, 141] width 206 height 10
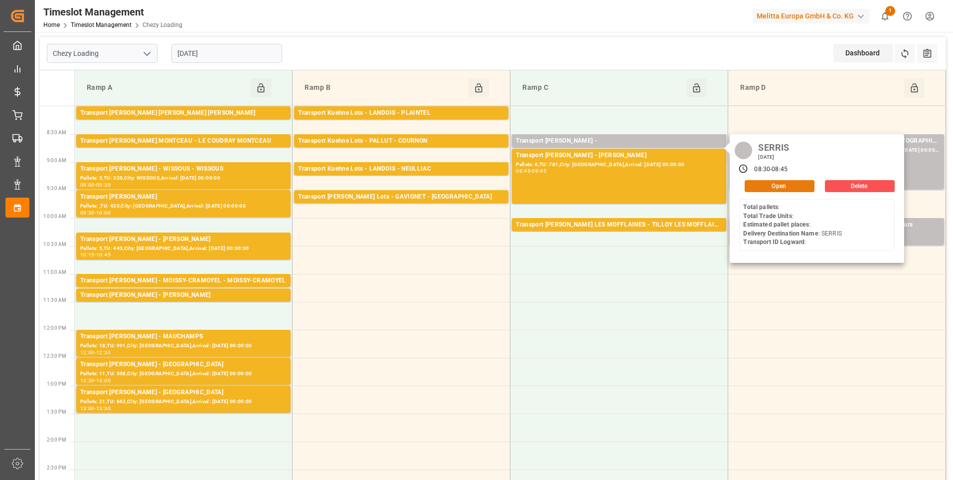
click at [771, 188] on button "Open" at bounding box center [780, 186] width 70 height 12
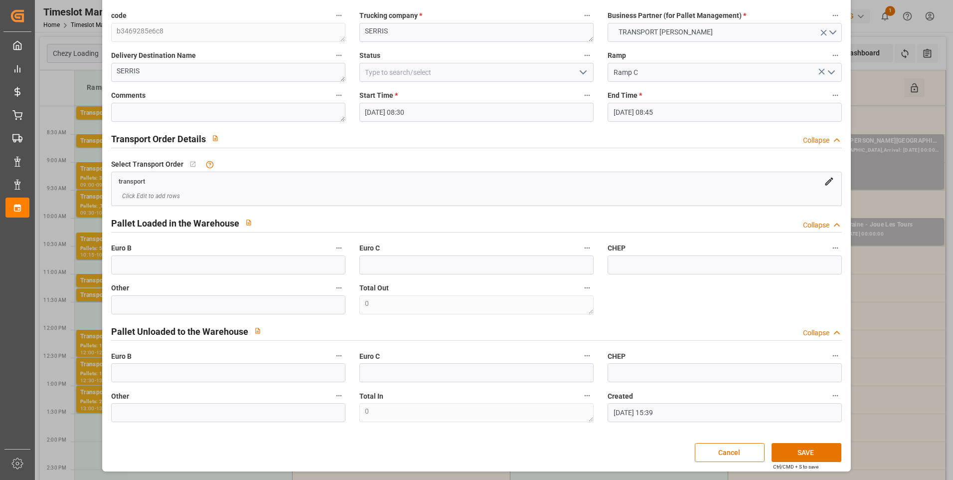
scroll to position [0, 0]
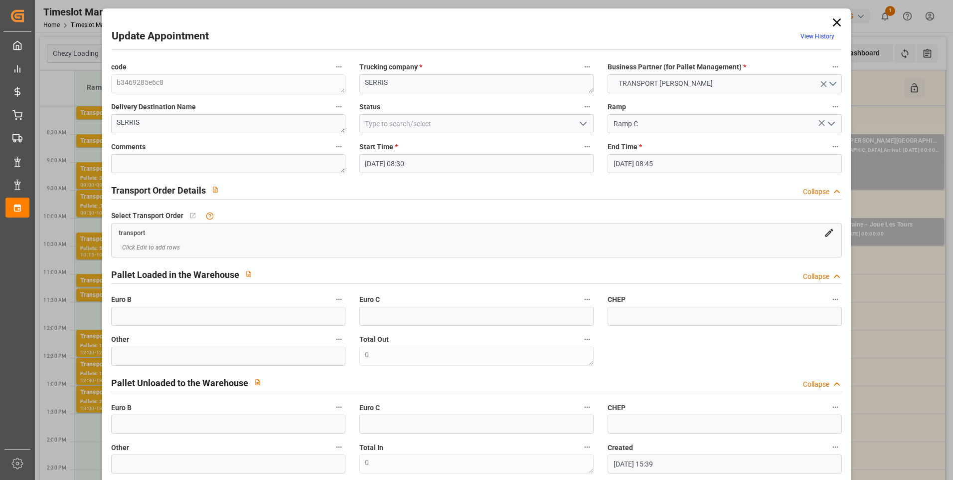
click at [837, 24] on icon at bounding box center [837, 22] width 14 height 14
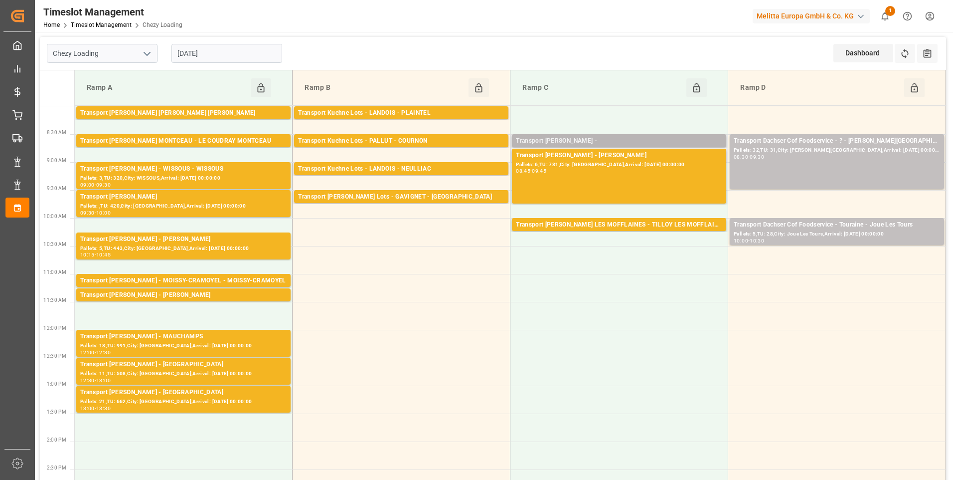
click at [579, 142] on div "Transport [PERSON_NAME] -" at bounding box center [619, 141] width 206 height 10
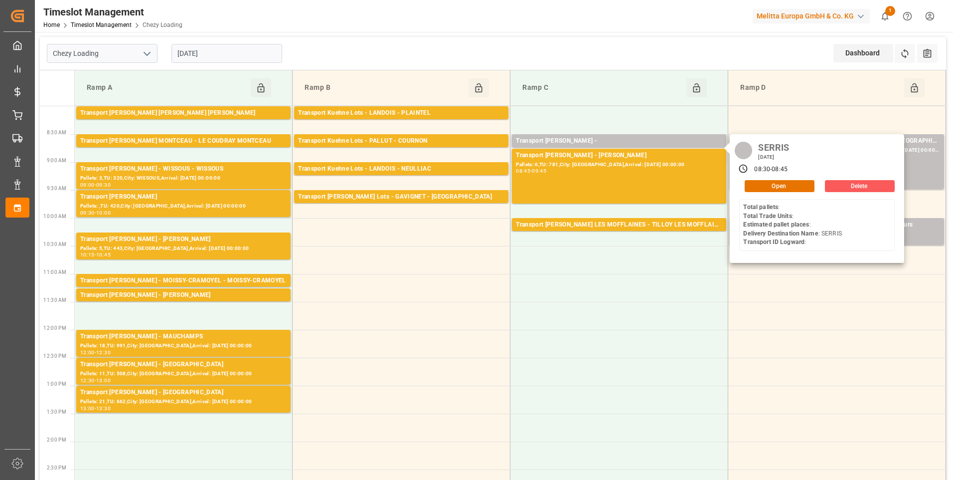
click at [870, 183] on button "Delete" at bounding box center [860, 186] width 70 height 12
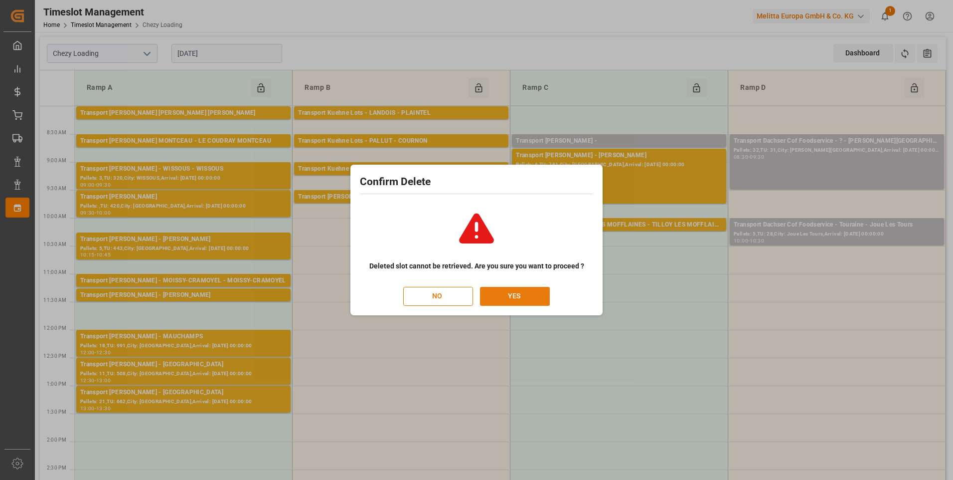
click at [531, 293] on button "YES" at bounding box center [515, 296] width 70 height 19
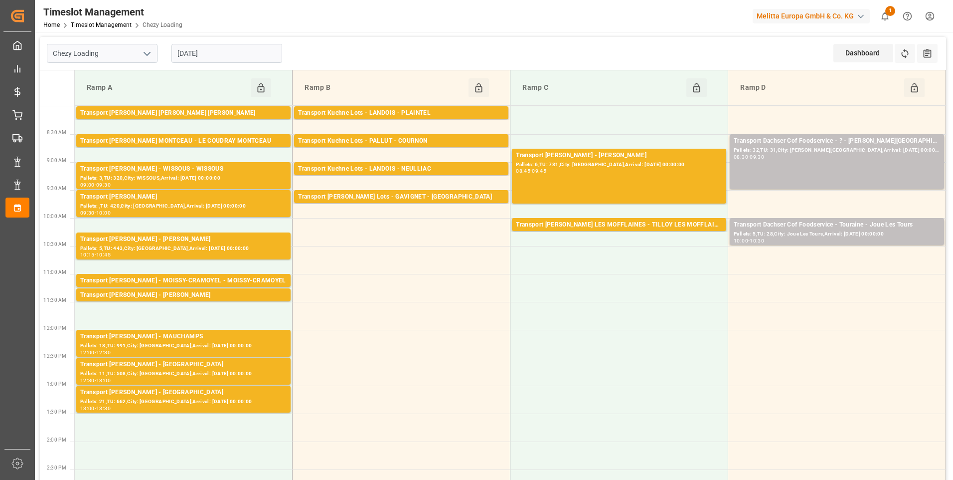
click at [423, 61] on div "Chezy Loading [DATE] Dashboard View Dashboard Refresh Time Slots All Audits" at bounding box center [493, 53] width 906 height 33
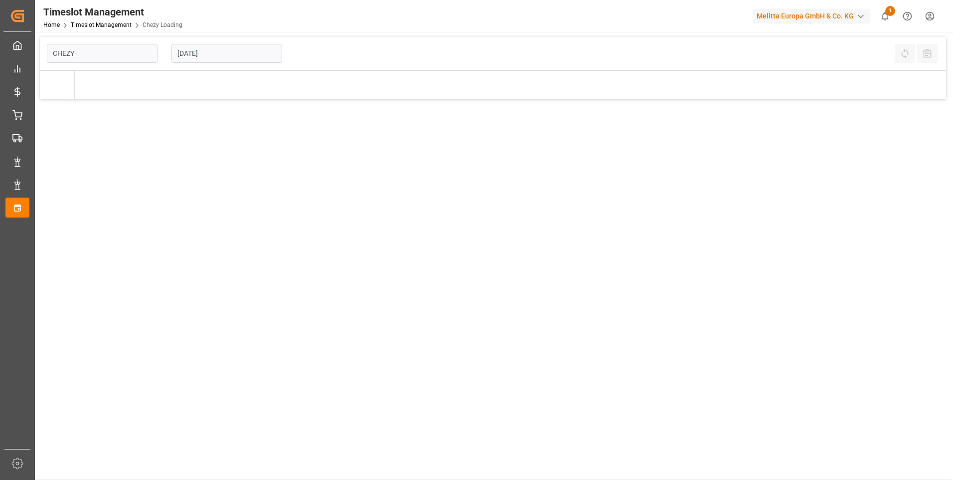
type input "Chezy Loading"
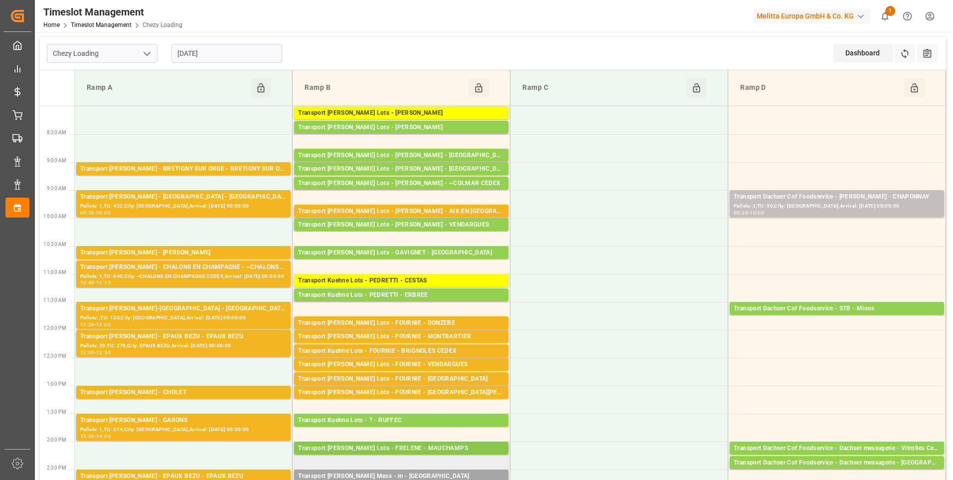
click at [407, 450] on div "Transport [PERSON_NAME] Lots - FRELENE - MAUCHAMPS" at bounding box center [401, 448] width 206 height 10
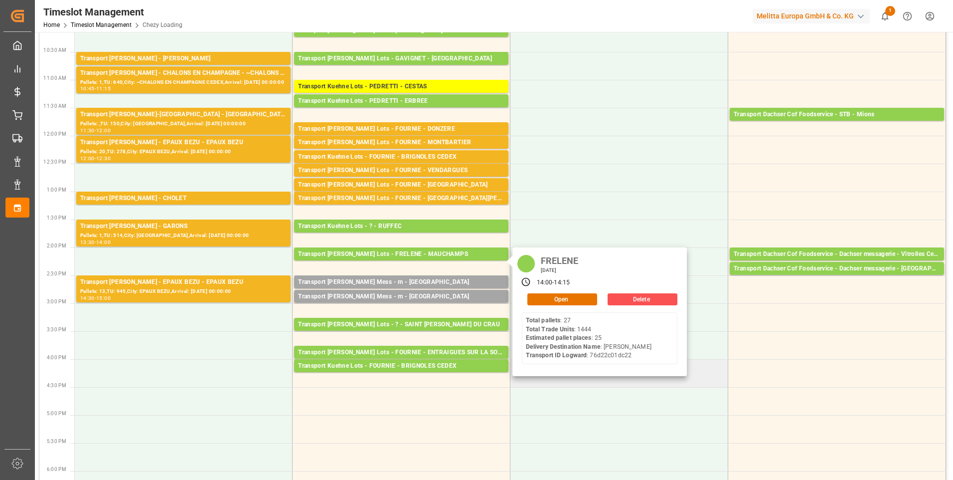
scroll to position [199, 0]
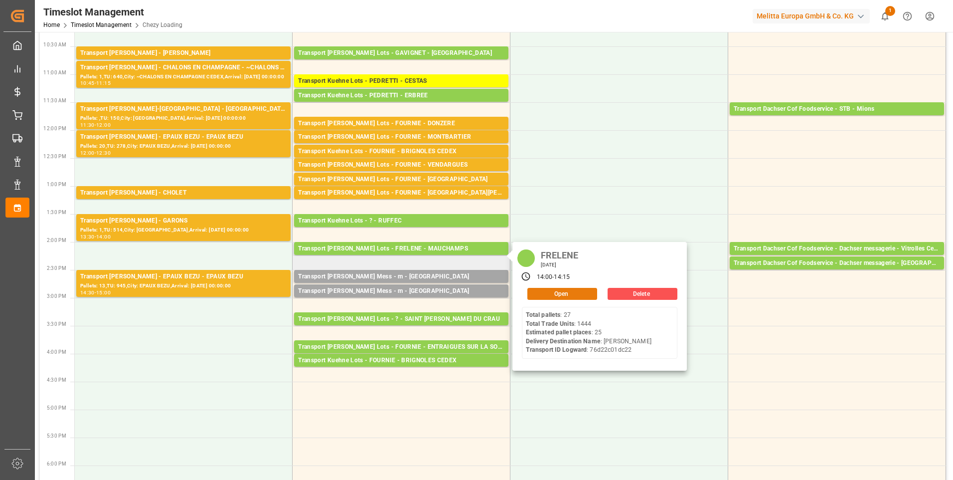
click at [571, 290] on button "Open" at bounding box center [562, 294] width 70 height 12
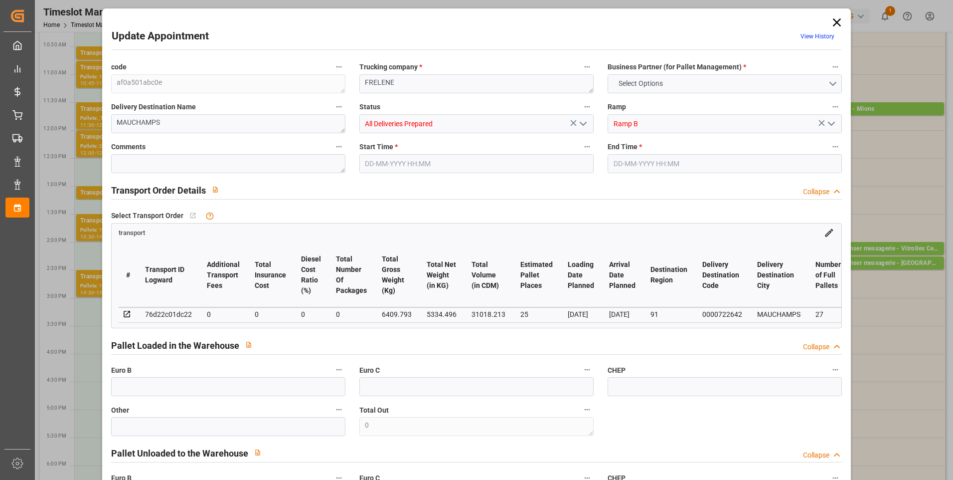
type input "25"
type input "0"
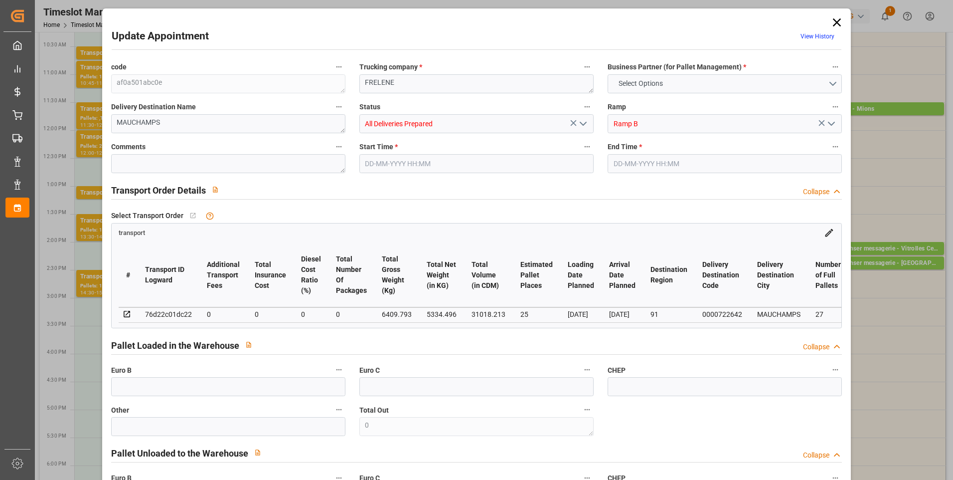
type input "0"
type input "5334.496"
type input "7714.625"
type input "31018.213"
type input "91"
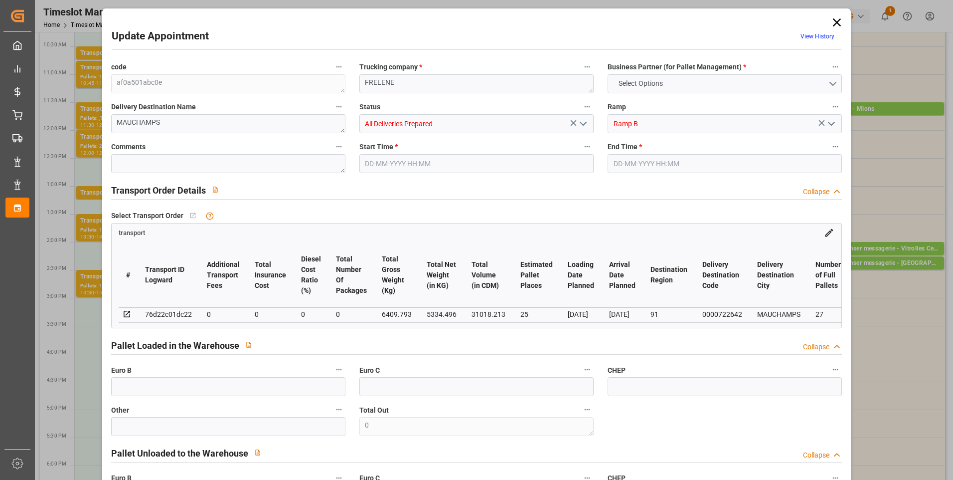
type input "27"
type input "1444"
type input "45"
type input "101"
type input "6409.793"
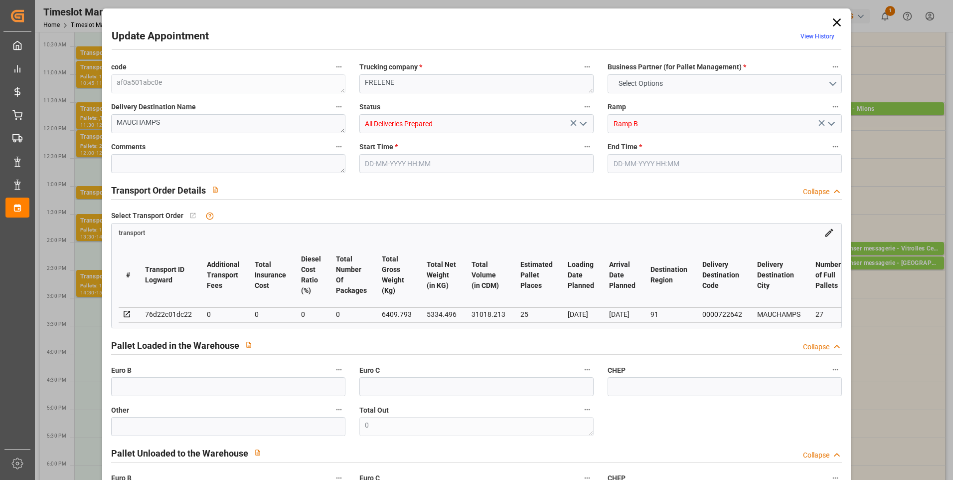
type input "0"
type input "4710.8598"
type input "0"
type input "21"
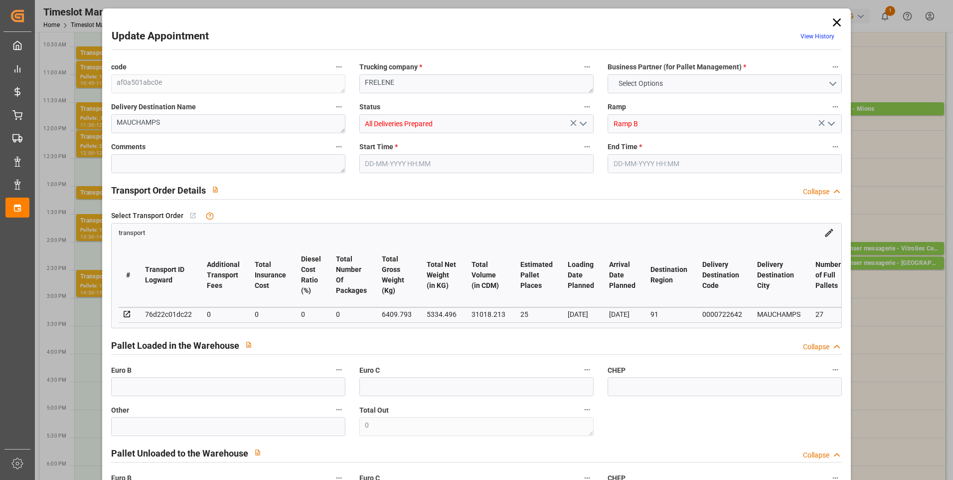
type input "35"
type input "08-09-2025 14:00"
type input "08-09-2025 14:15"
type input "01-09-2025 13:33"
type input "01-09-2025 11:22"
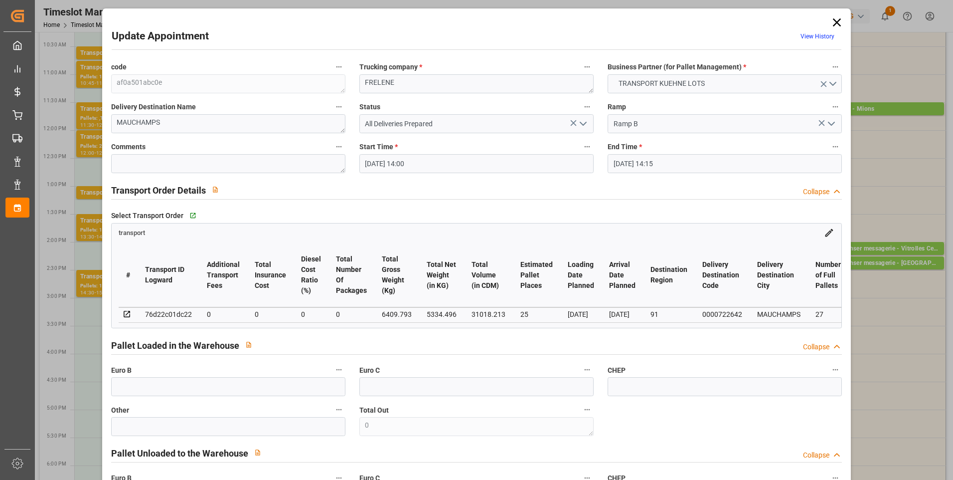
type input "[DATE]"
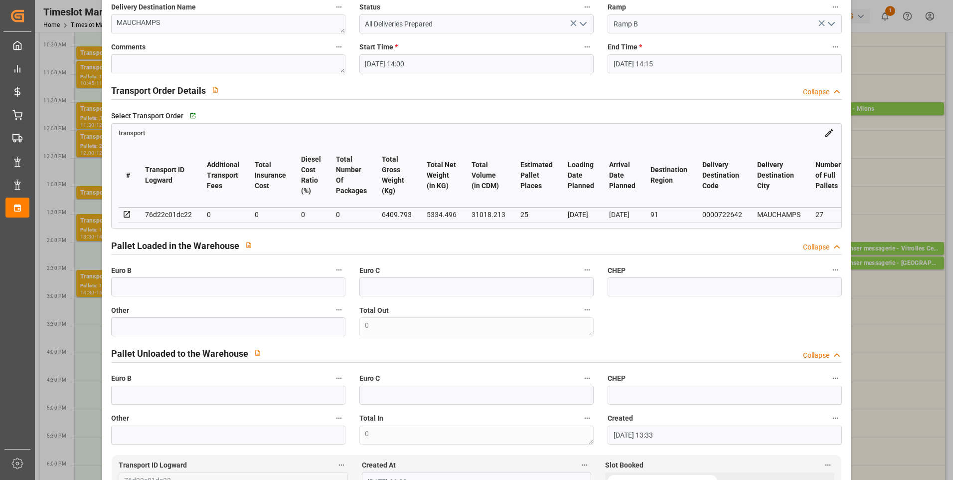
scroll to position [0, 0]
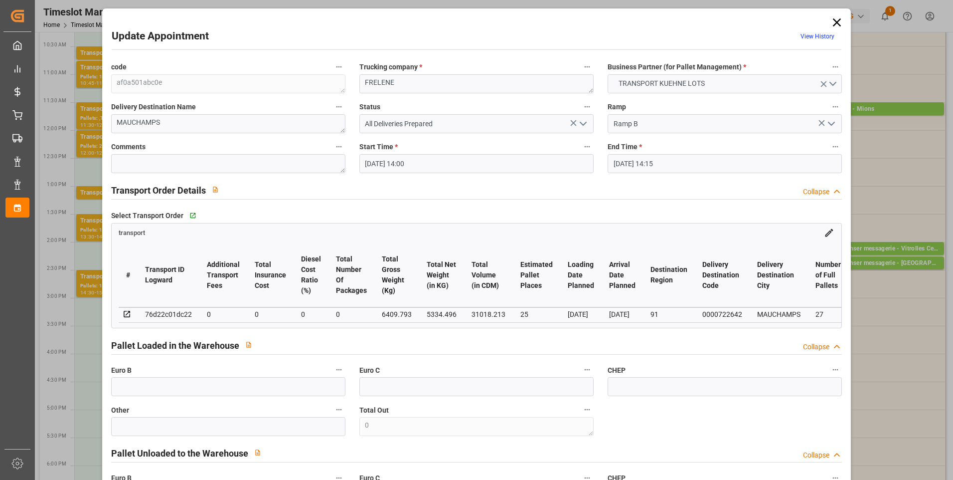
click at [834, 21] on icon at bounding box center [837, 22] width 14 height 14
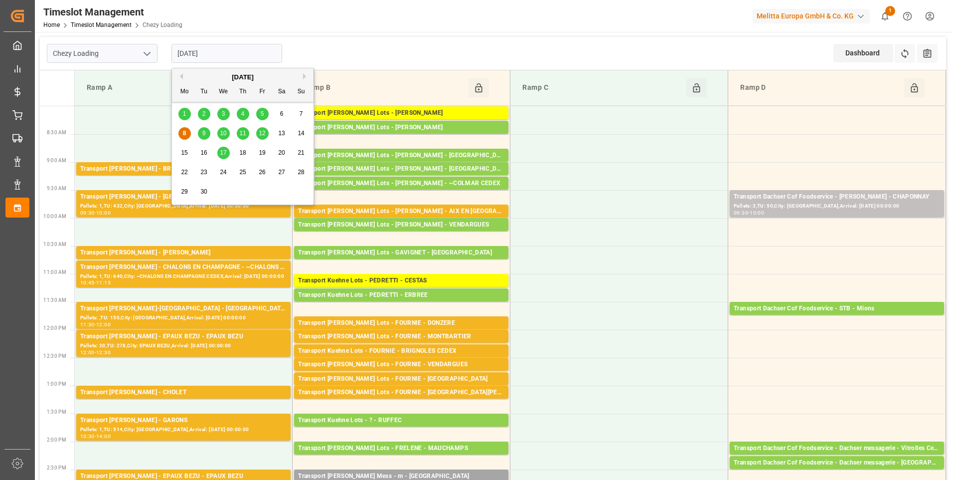
click at [232, 55] on input "[DATE]" at bounding box center [226, 53] width 111 height 19
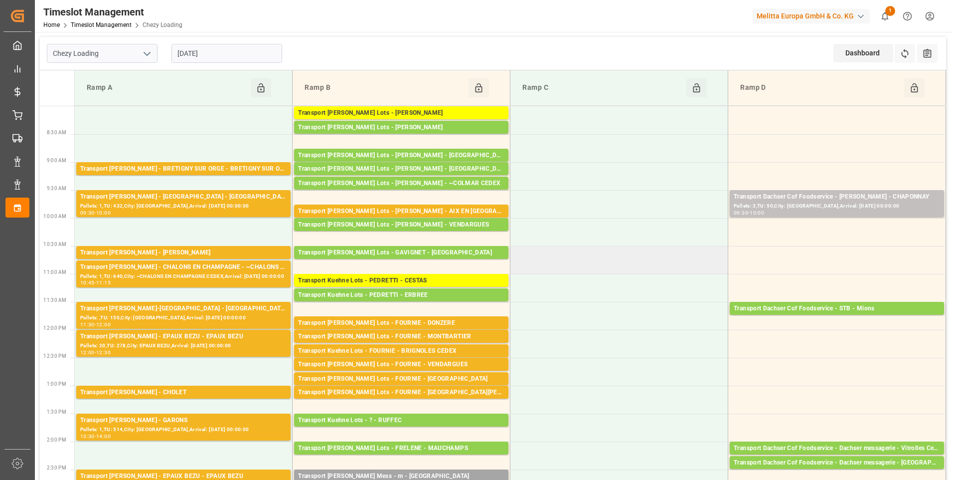
click at [633, 250] on td at bounding box center [619, 260] width 218 height 28
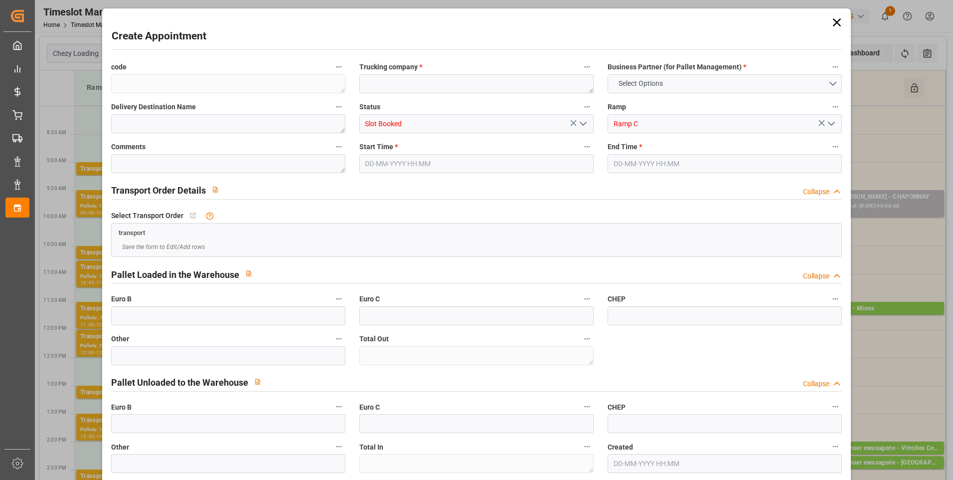
type input "0"
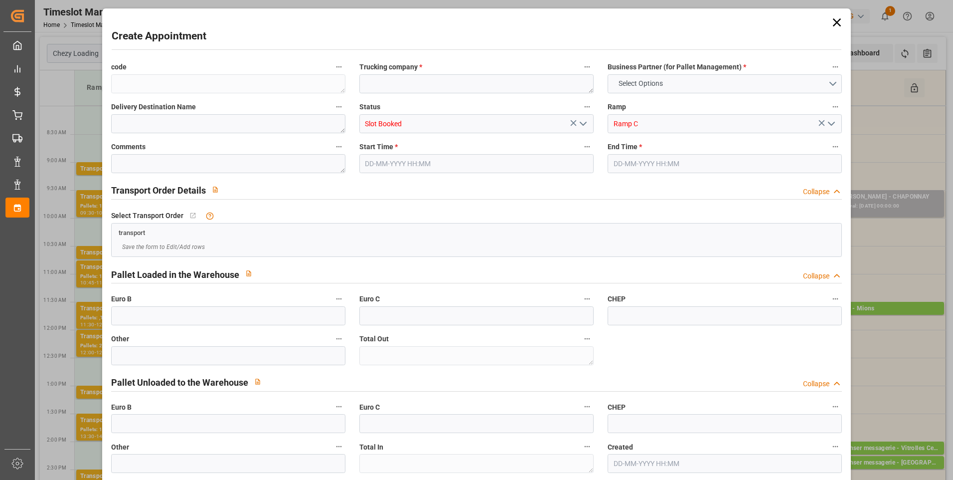
type input "0"
type input "08-09-2025 10:30"
type input "08-09-2025 11:00"
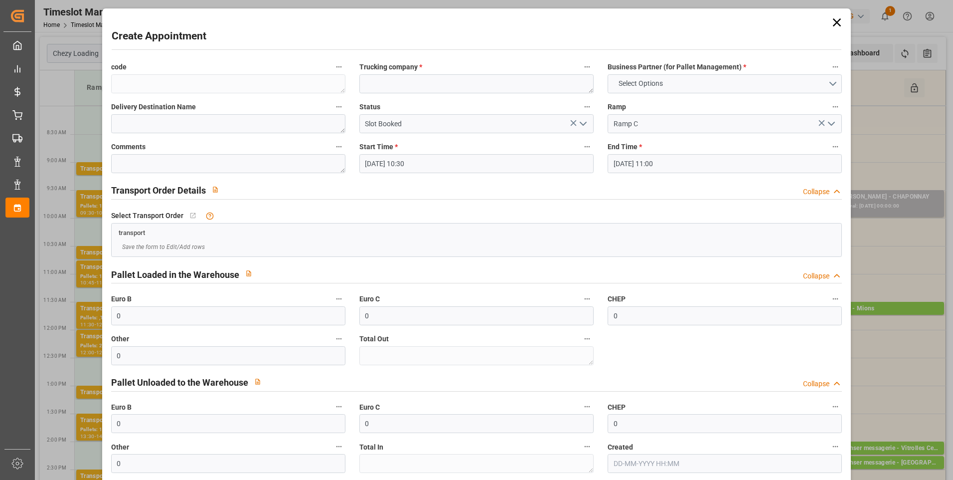
click at [836, 25] on icon at bounding box center [837, 22] width 8 height 8
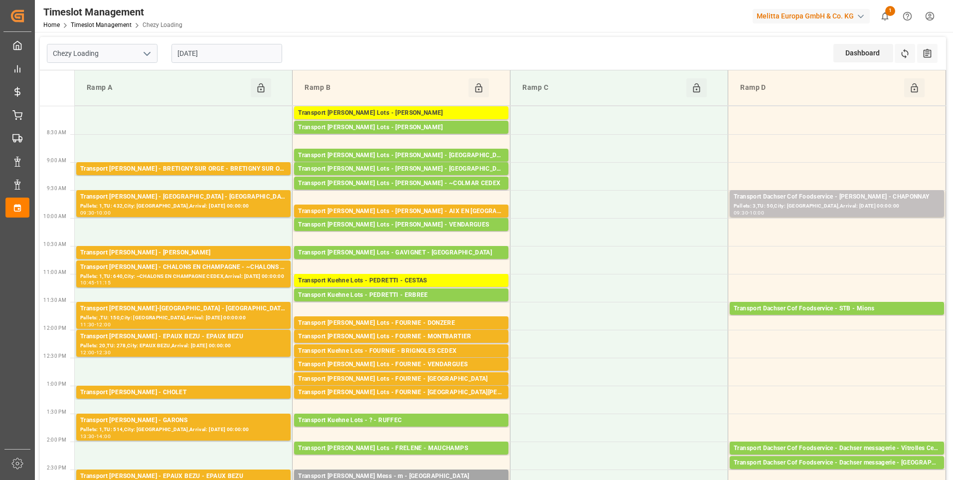
click at [227, 54] on input "[DATE]" at bounding box center [226, 53] width 111 height 19
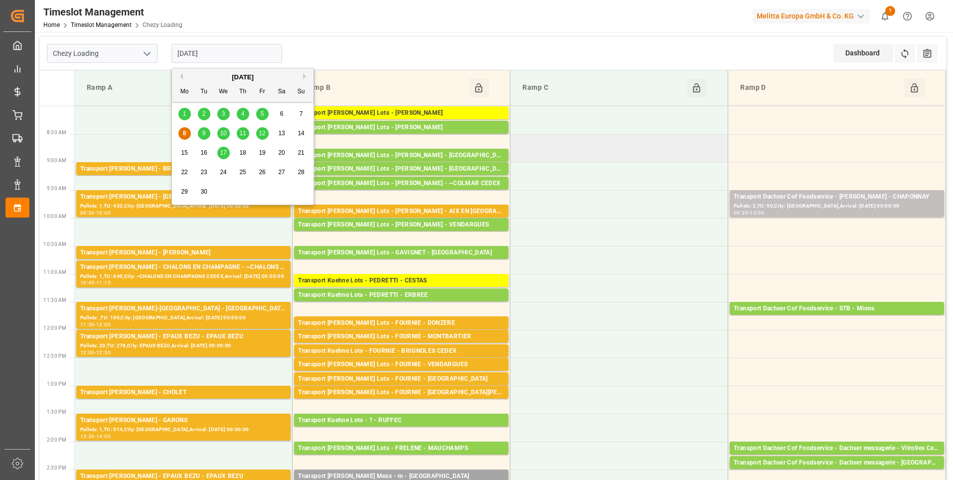
click at [590, 135] on td at bounding box center [619, 148] width 218 height 28
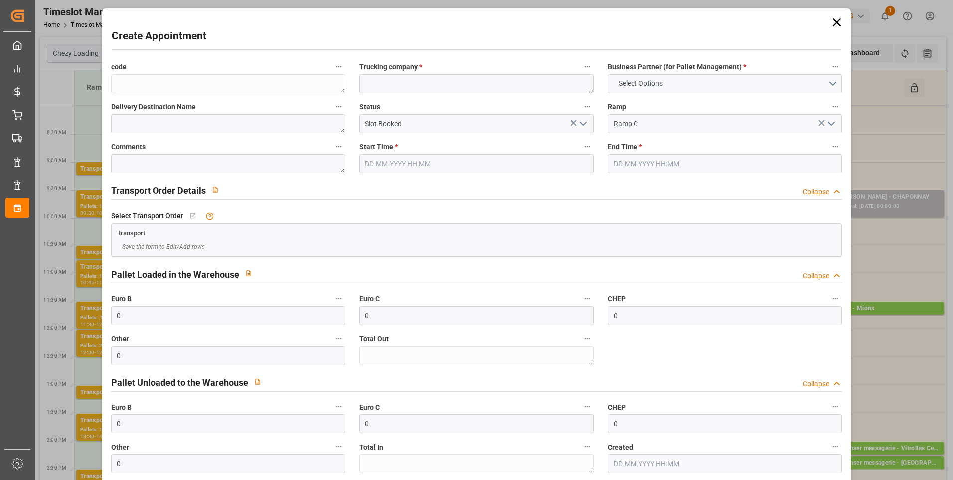
type input "08-09-2025 08:30"
type input "08-09-2025 09:00"
click at [835, 21] on icon at bounding box center [837, 22] width 8 height 8
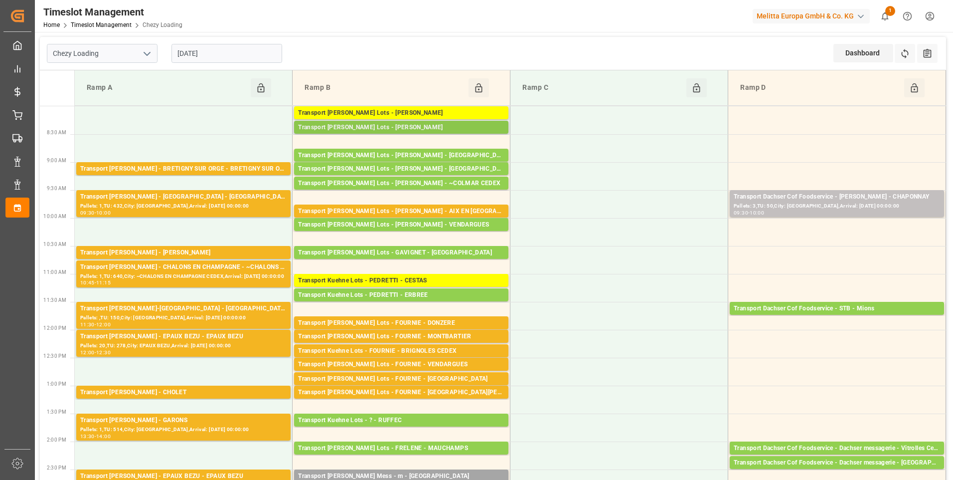
click at [398, 130] on div "Transport [PERSON_NAME] Lots - [PERSON_NAME]" at bounding box center [401, 128] width 206 height 10
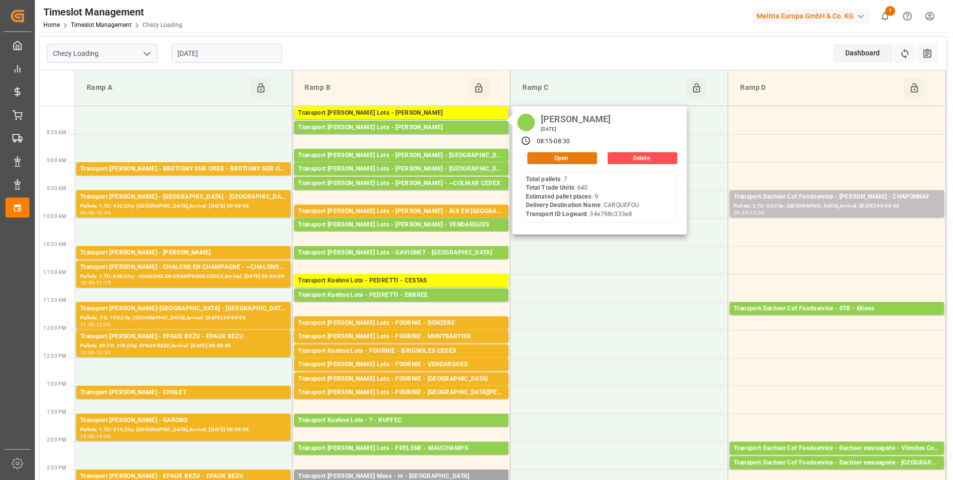
click at [540, 159] on button "Open" at bounding box center [562, 158] width 70 height 12
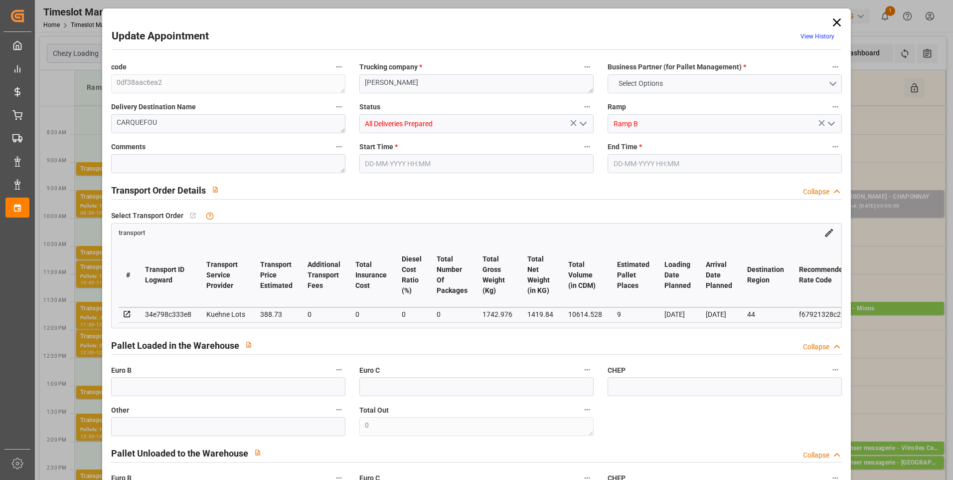
type input "9"
type input "388.73"
type input "0"
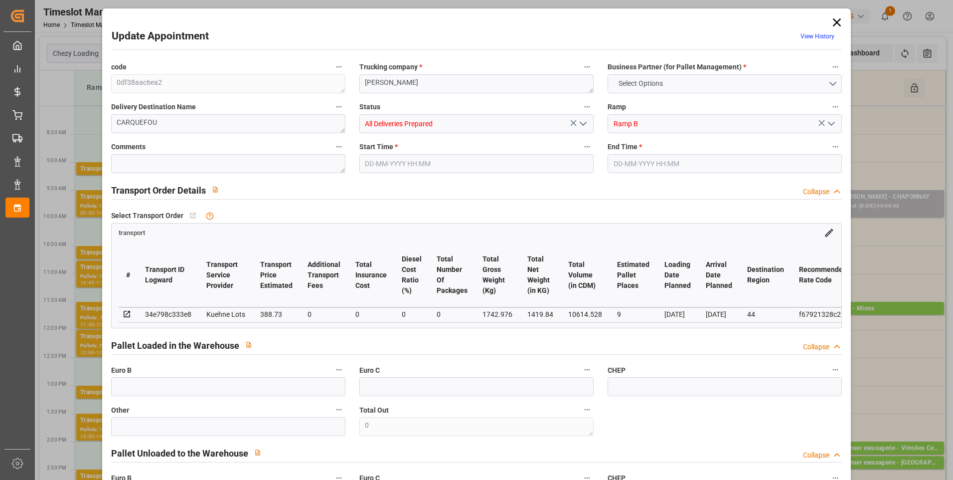
type input "388.73"
type input "0"
type input "1419.84"
type input "2210"
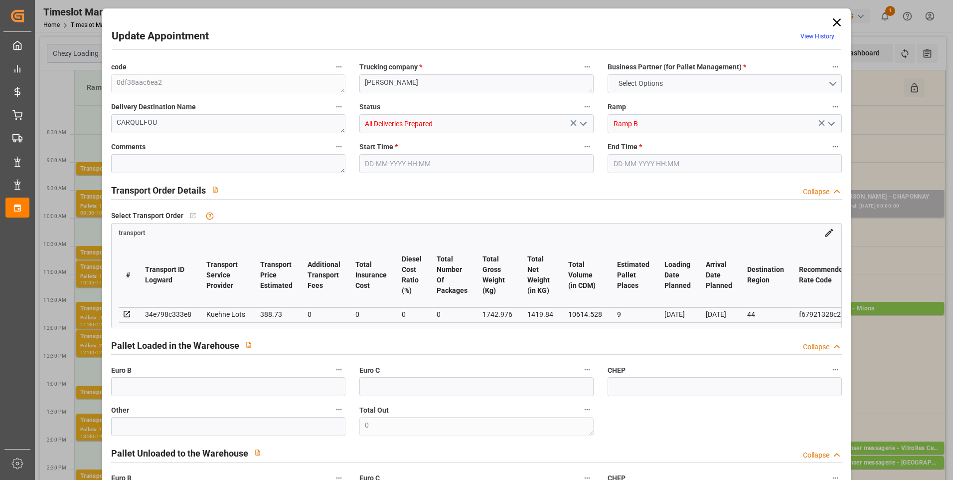
type input "10614.528"
type input "44"
type input "7"
type input "640"
type input "17"
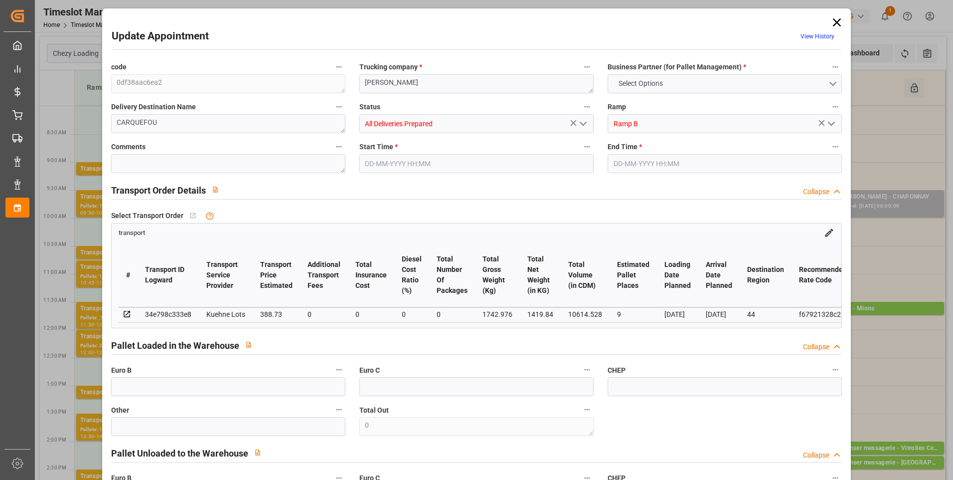
type input "101"
type input "1742.976"
type input "0"
type input "4710.8598"
type input "0"
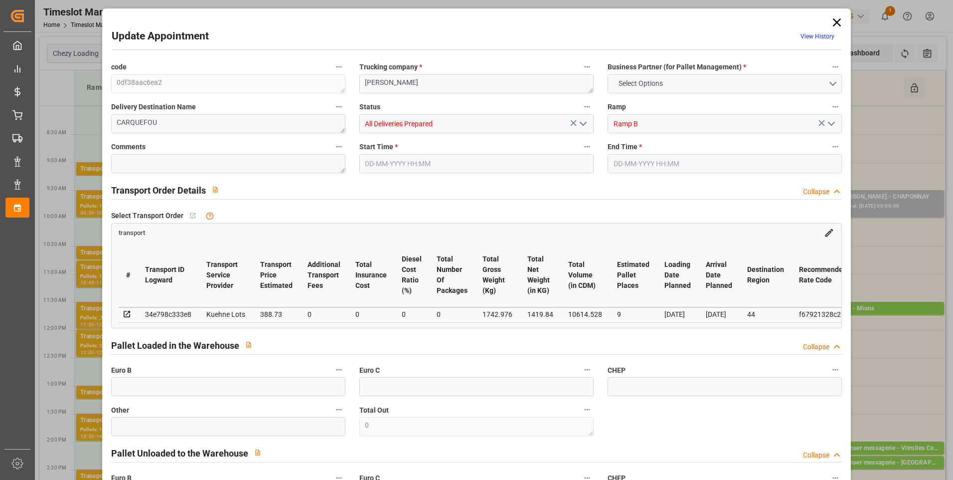
type input "0"
type input "21"
type input "35"
type input "08-09-2025 08:15"
type input "08-09-2025 08:30"
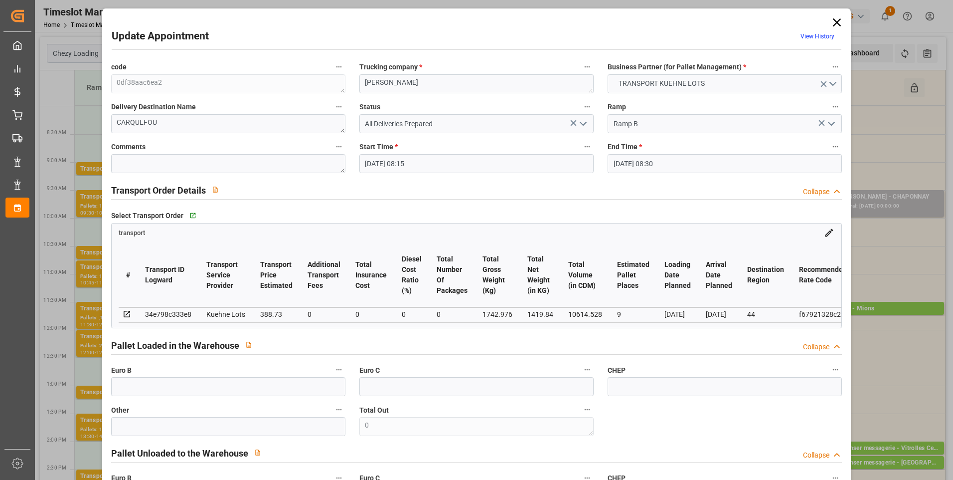
type input "02-09-2025 13:36"
type input "02-09-2025 11:23"
type input "[DATE]"
click at [579, 122] on icon "open menu" at bounding box center [583, 124] width 12 height 12
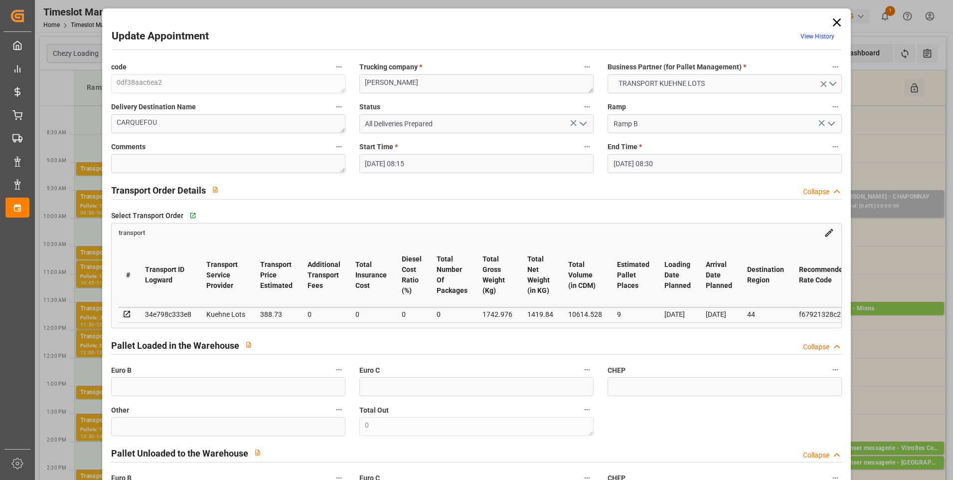
click at [834, 22] on icon at bounding box center [837, 22] width 8 height 8
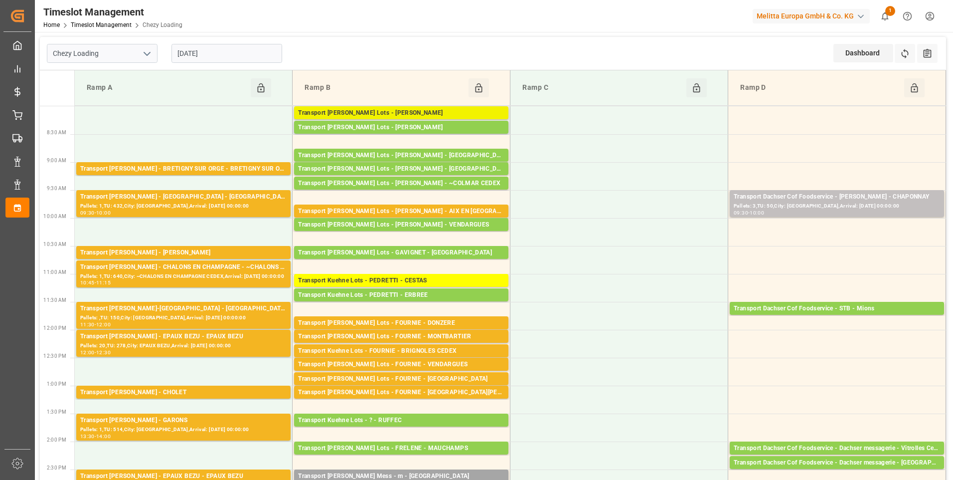
click at [429, 112] on div "Transport [PERSON_NAME] Lots - [PERSON_NAME]" at bounding box center [401, 113] width 206 height 10
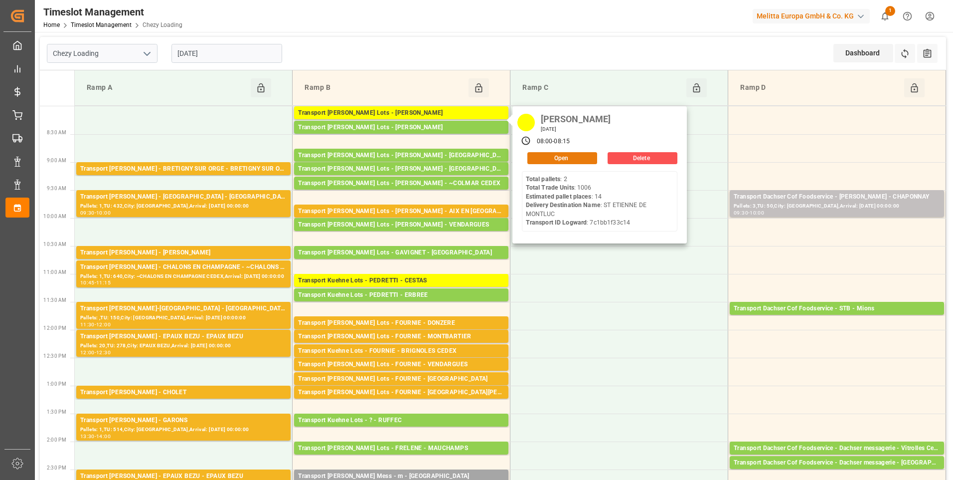
click at [579, 157] on button "Open" at bounding box center [562, 158] width 70 height 12
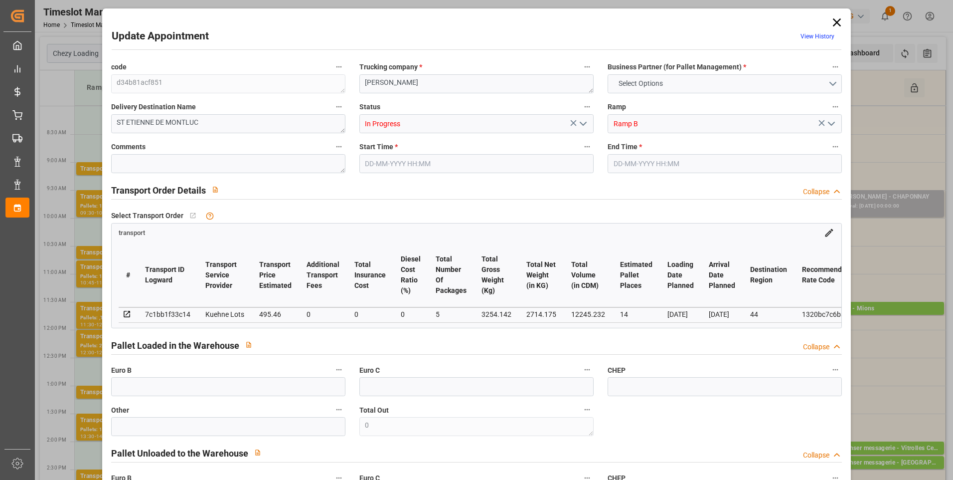
type input "14"
type input "495.46"
type input "0"
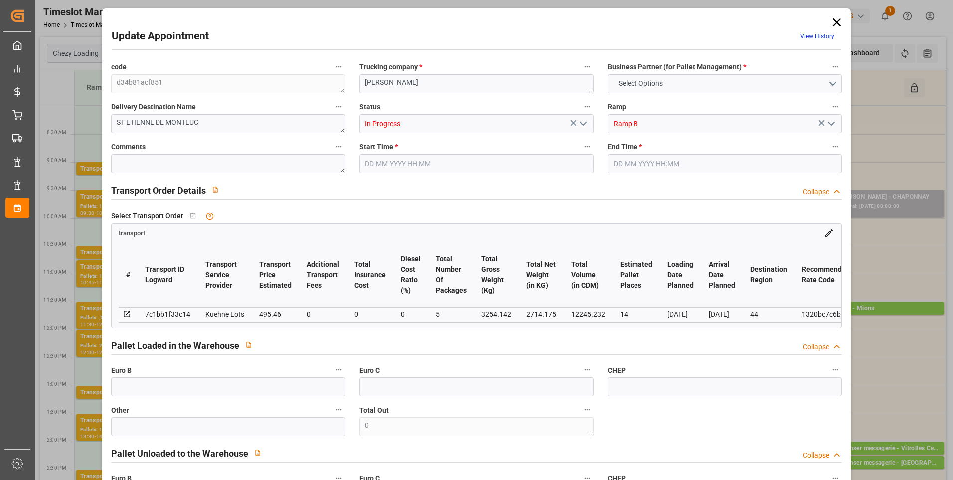
type input "495.46"
type input "0"
type input "5"
type input "2714.175"
type input "4084.878"
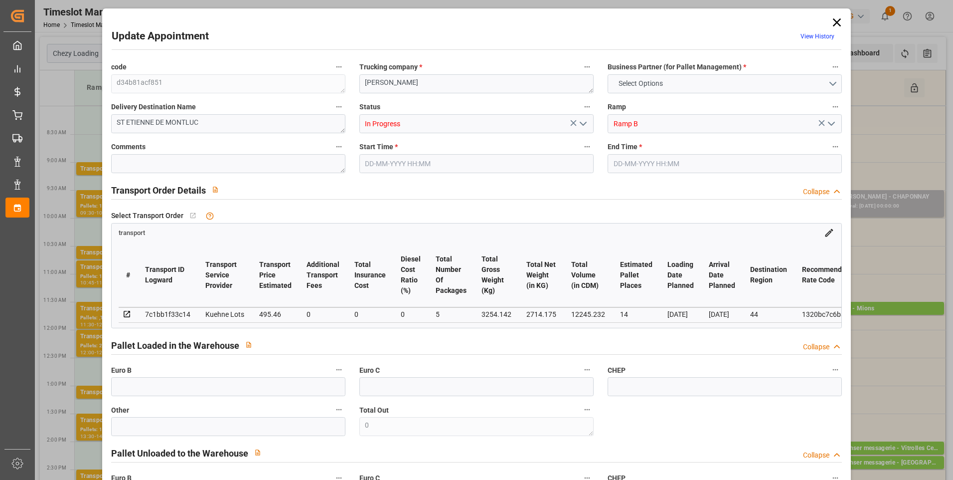
type input "12245.232"
type input "44"
type input "2"
type input "1006"
type input "35"
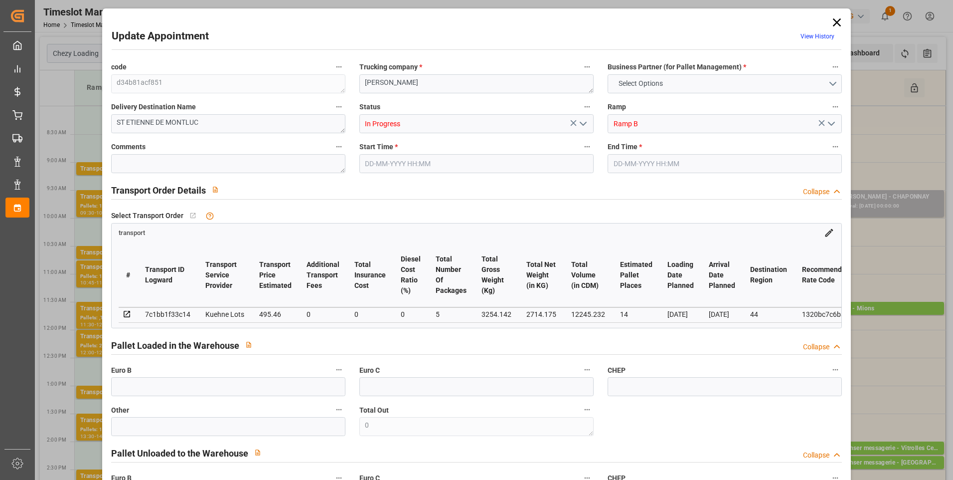
type input "101"
type input "3254.142"
type input "0"
type input "4710.8598"
type input "0"
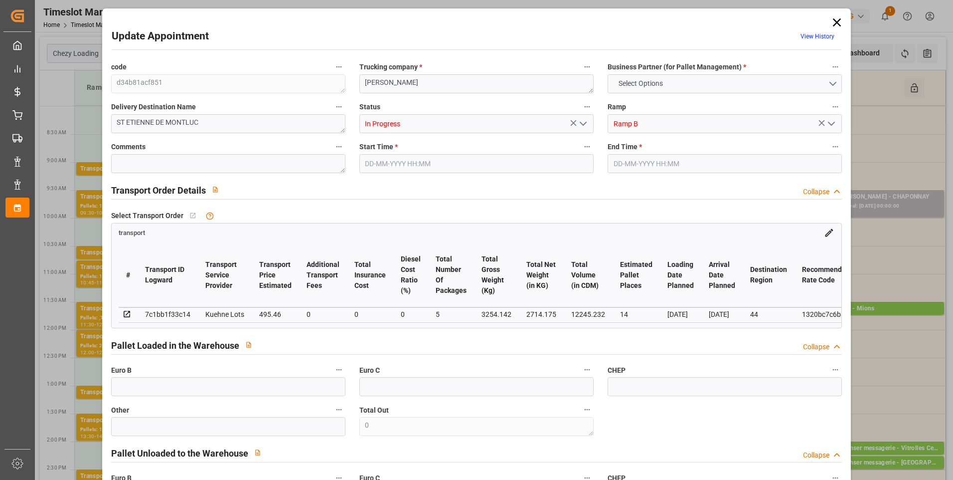
type input "0"
type input "21"
type input "35"
type input "08-09-2025 08:00"
type input "08-09-2025 08:15"
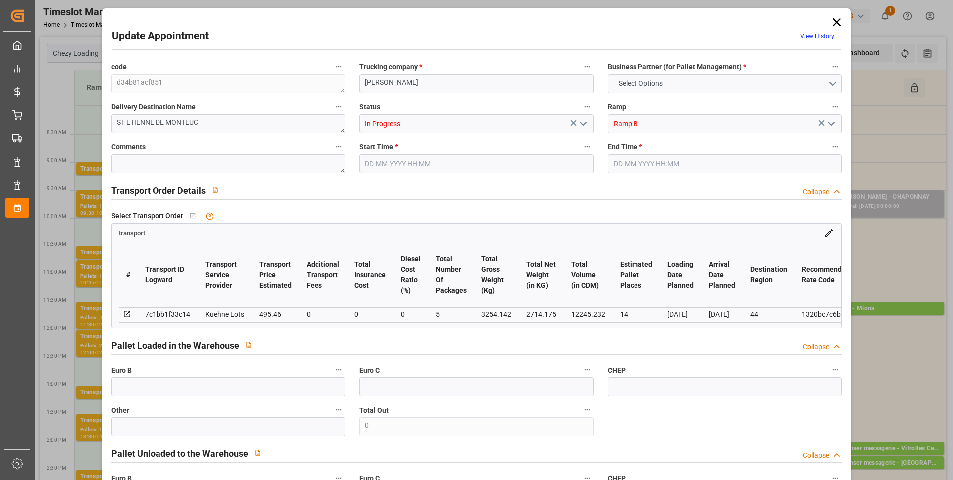
type input "02-09-2025 13:36"
type input "02-09-2025 11:21"
type input "[DATE]"
click at [834, 20] on icon at bounding box center [837, 22] width 14 height 14
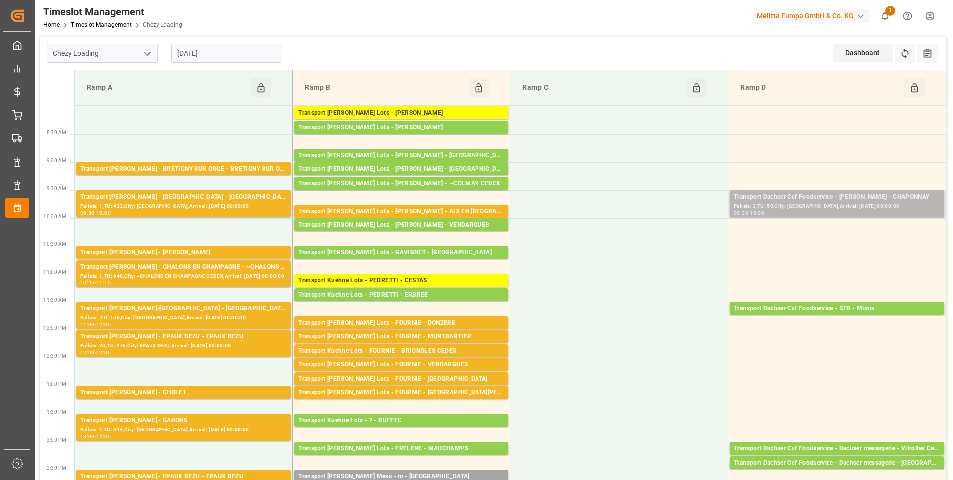
click at [881, 204] on div "Pallets: 3,TU: 50,City: [GEOGRAPHIC_DATA],Arrival: [DATE] 00:00:00" at bounding box center [837, 206] width 206 height 8
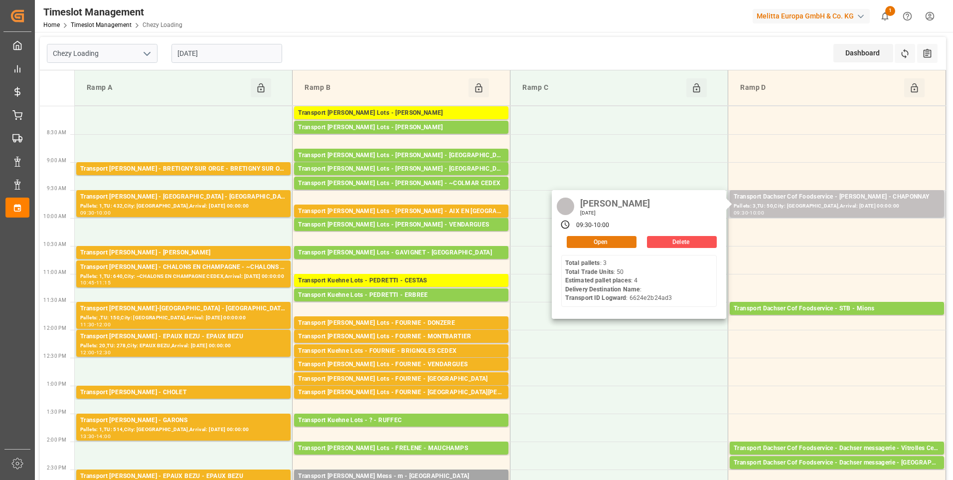
click at [618, 243] on button "Open" at bounding box center [602, 242] width 70 height 12
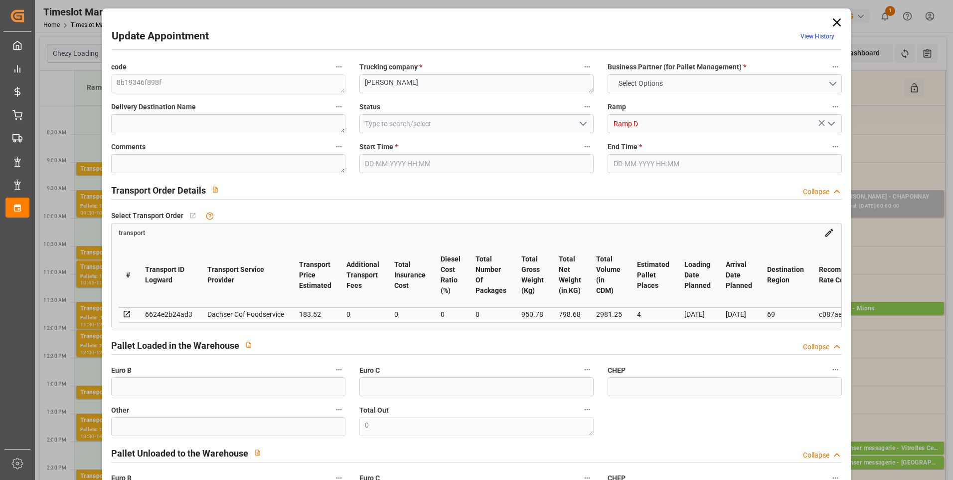
type input "4"
type input "183.52"
type input "0"
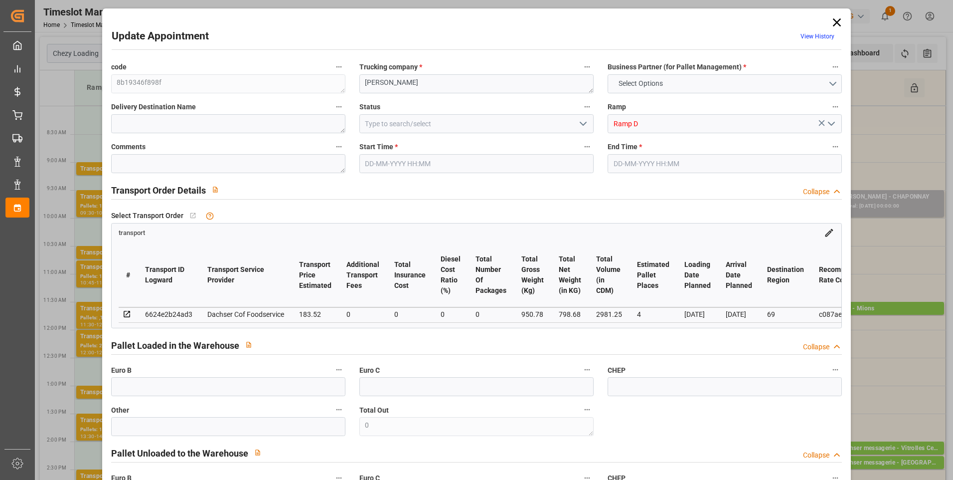
type input "180.29"
type input "-3.23"
type input "0"
type input "798.68"
type input "1049.45"
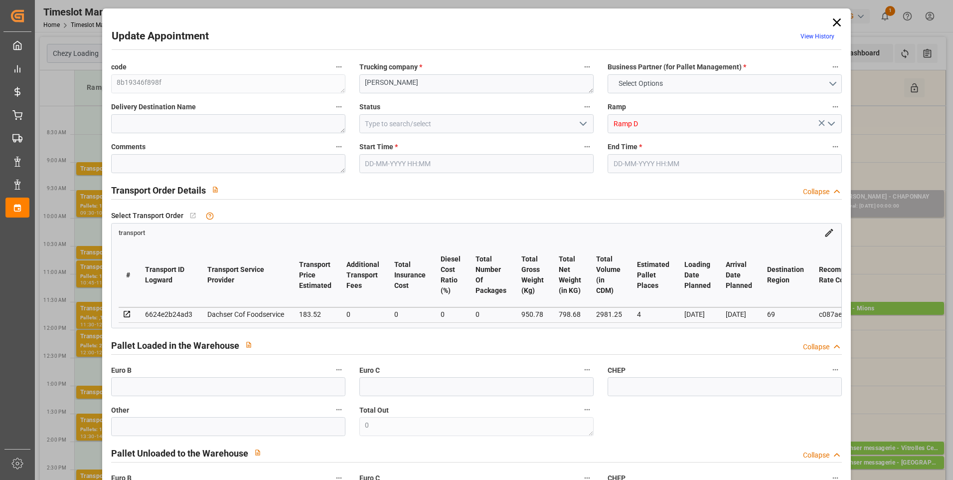
type input "2981.25"
type input "69"
type input "3"
type input "50"
type input "4"
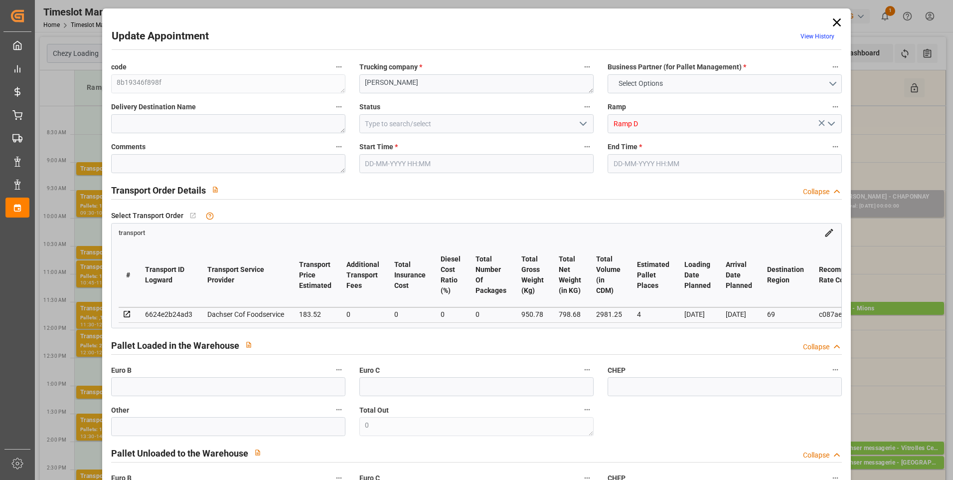
type input "101"
type input "950.78"
type input "0"
type input "4710.8598"
type input "0"
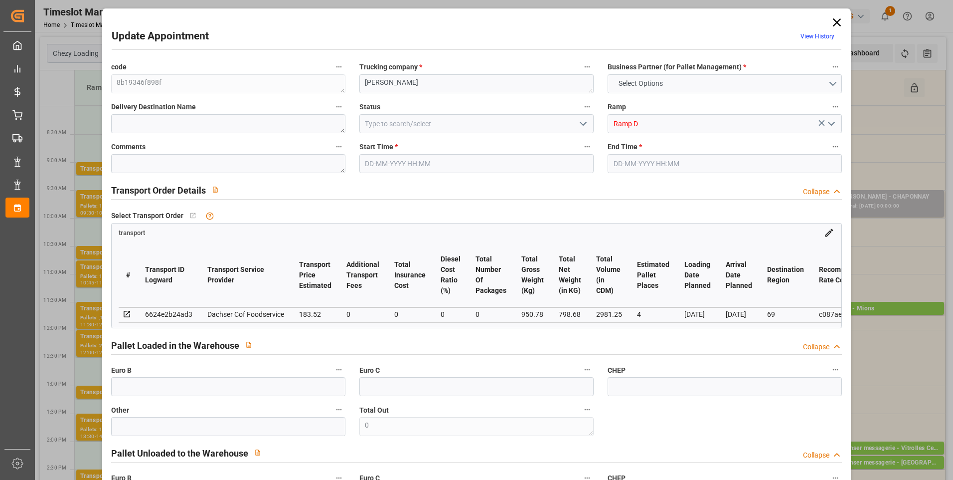
type input "0"
type input "21"
type input "35"
type input "08-09-2025 09:30"
type input "08-09-2025 10:00"
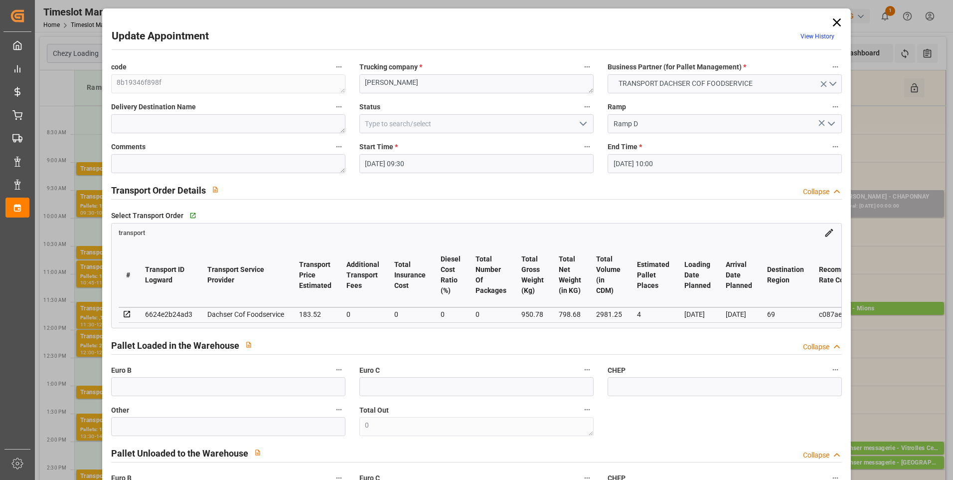
type input "05-09-2025 12:56"
type input "05-09-2025 11:29"
type input "[DATE]"
click at [585, 122] on icon "open menu" at bounding box center [583, 124] width 12 height 12
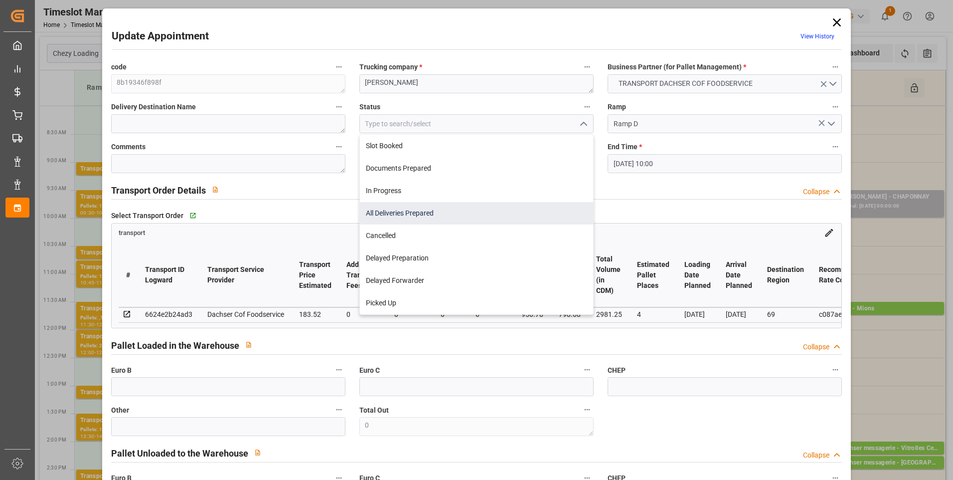
click at [430, 212] on div "All Deliveries Prepared" at bounding box center [476, 213] width 233 height 22
type input "All Deliveries Prepared"
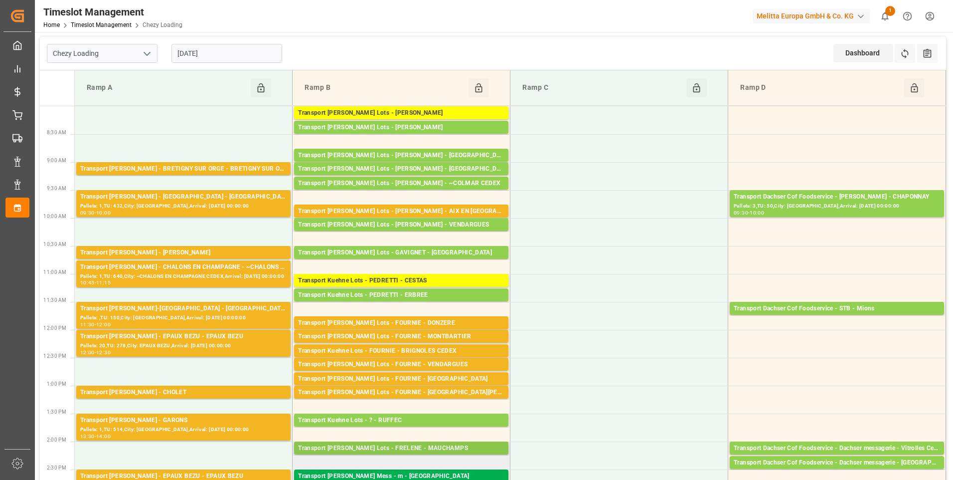
click at [422, 448] on div "Transport [PERSON_NAME] Lots - FRELENE - MAUCHAMPS" at bounding box center [401, 448] width 206 height 10
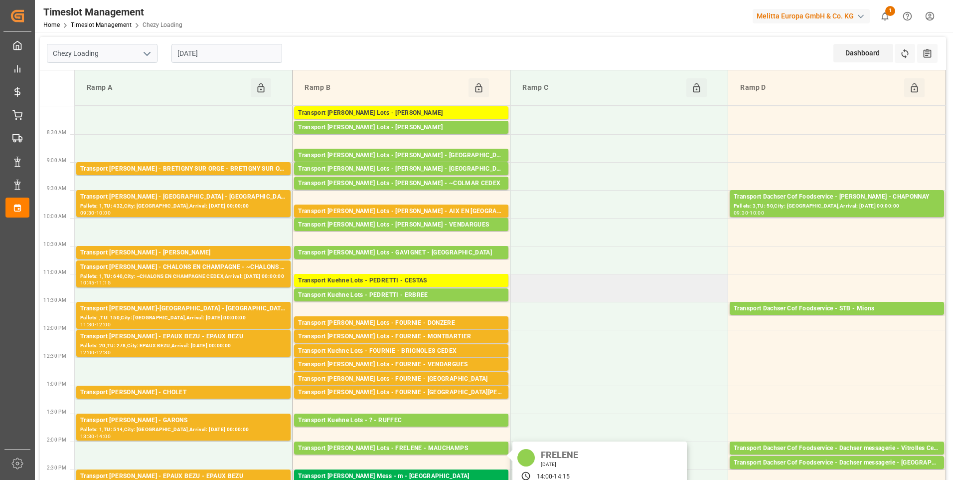
scroll to position [150, 0]
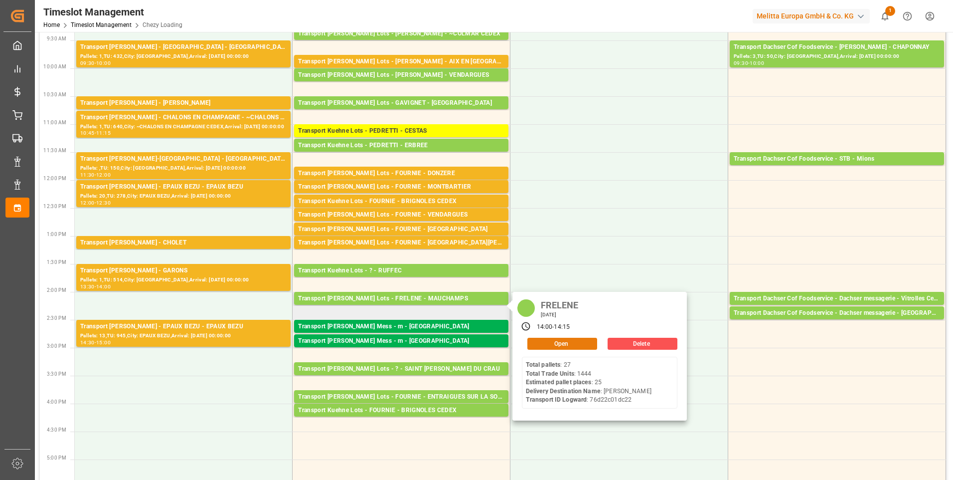
click at [562, 344] on button "Open" at bounding box center [562, 343] width 70 height 12
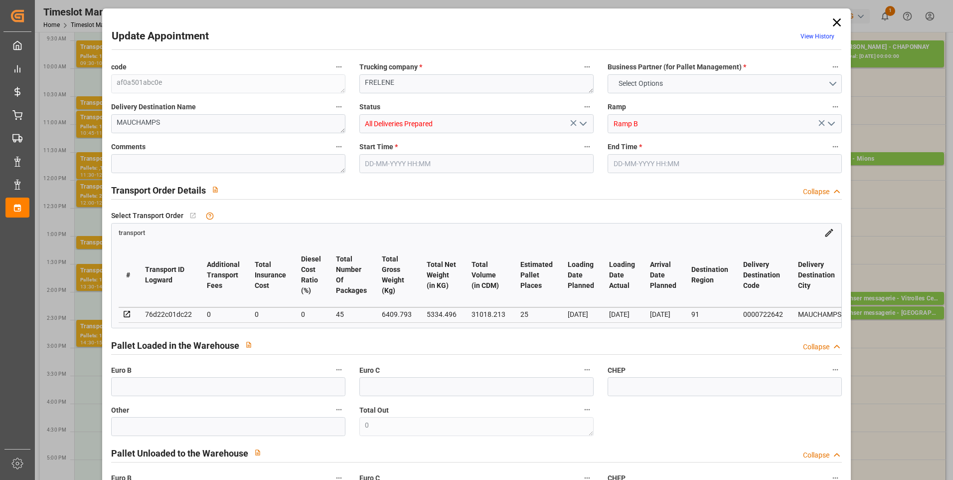
type input "25"
type input "0"
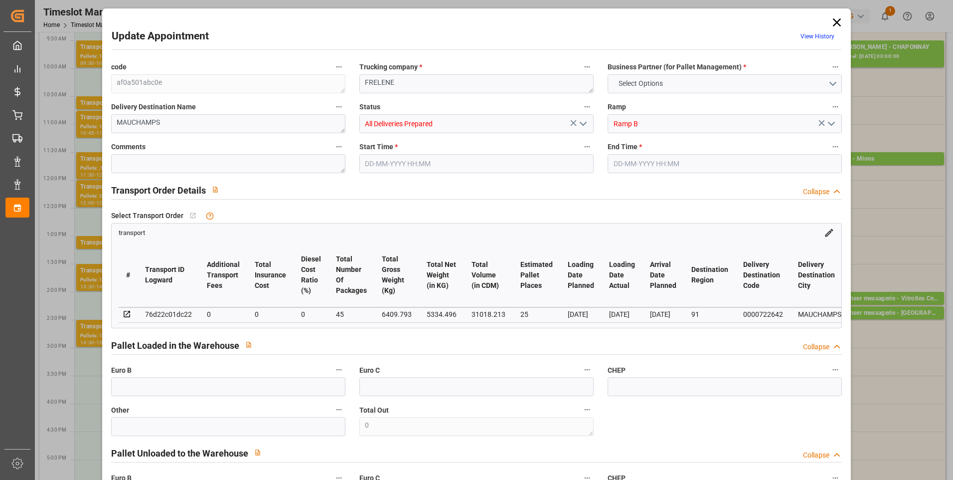
type input "45"
type input "5334.496"
type input "7714.625"
type input "31018.213"
type input "91"
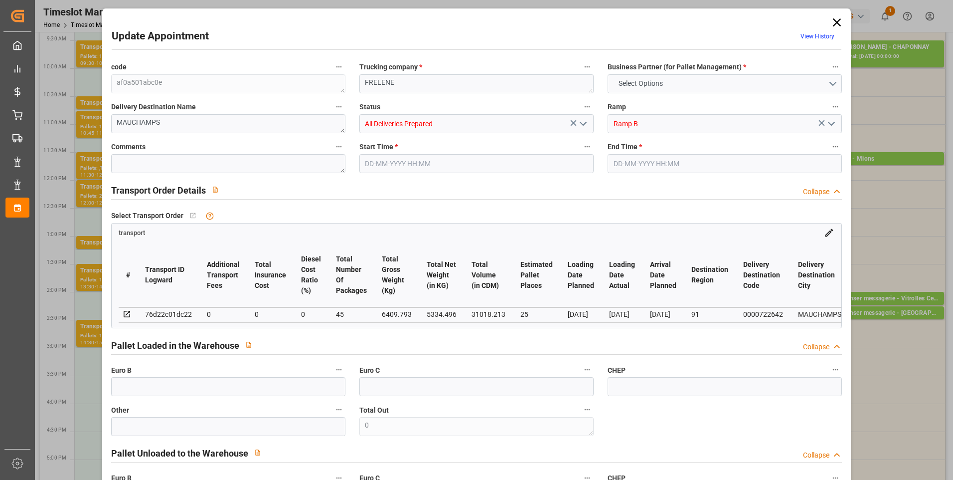
type input "27"
type input "1444"
type input "45"
type input "101"
type input "6409.793"
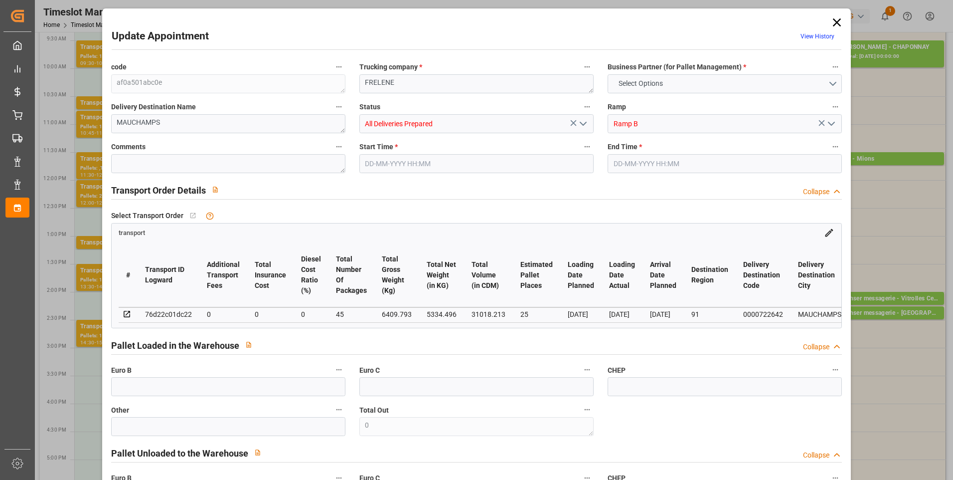
type input "0"
type input "4710.8598"
type input "0"
type input "21"
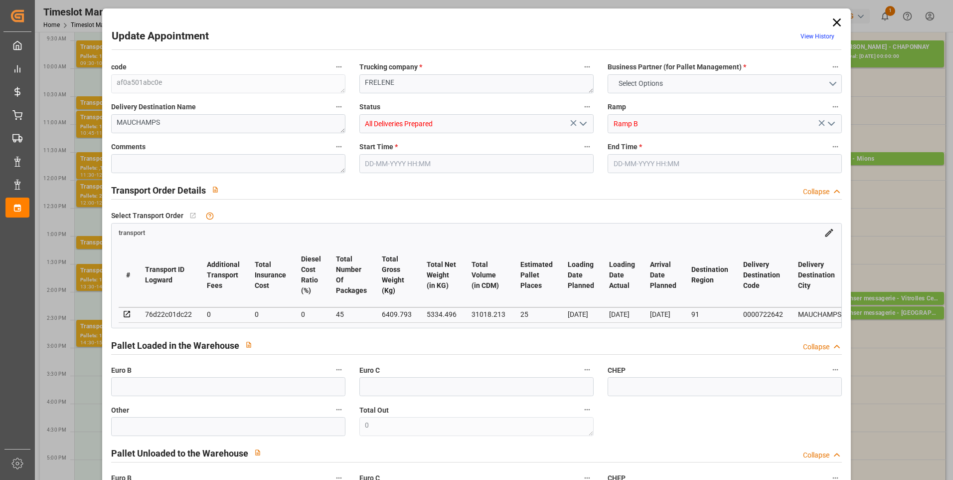
type input "35"
type input "08-09-2025 14:00"
type input "08-09-2025 14:15"
type input "01-09-2025 13:33"
type input "01-09-2025 11:22"
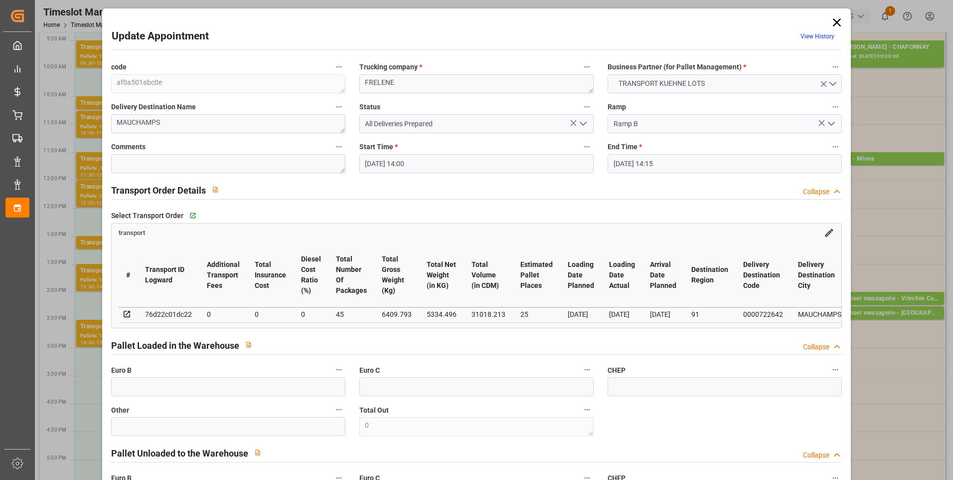
type input "[DATE]"
click at [583, 121] on icon "open menu" at bounding box center [583, 124] width 12 height 12
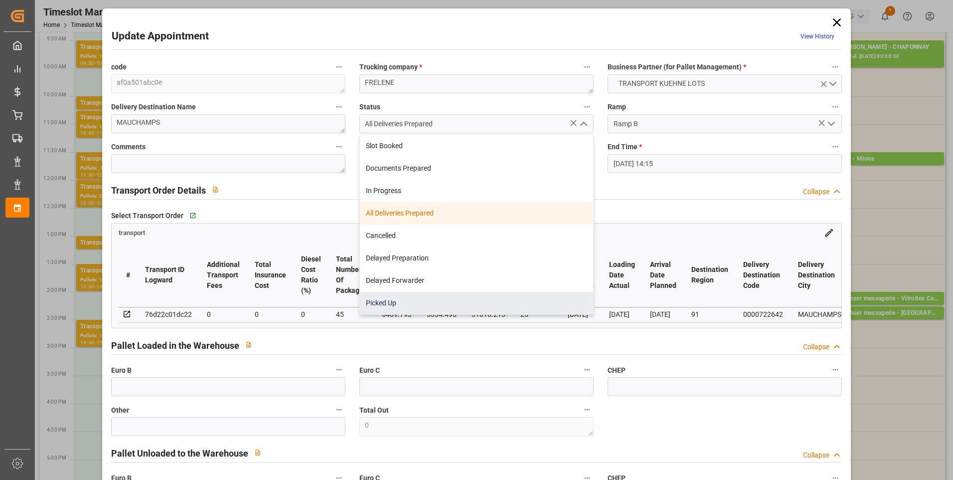
click at [391, 303] on div "Picked Up" at bounding box center [476, 303] width 233 height 22
type input "Picked Up"
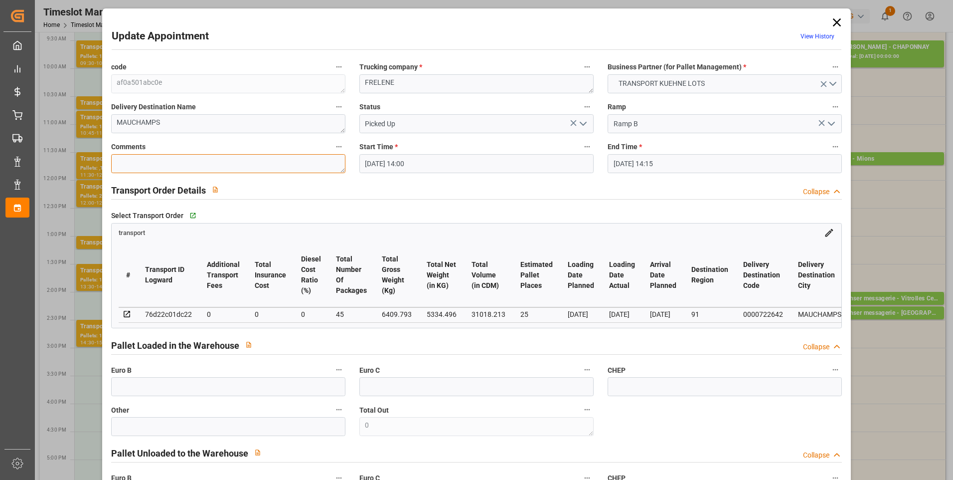
click at [136, 156] on textarea at bounding box center [228, 163] width 234 height 19
type textarea "ludo 45"
click at [581, 122] on icon "open menu" at bounding box center [583, 124] width 12 height 12
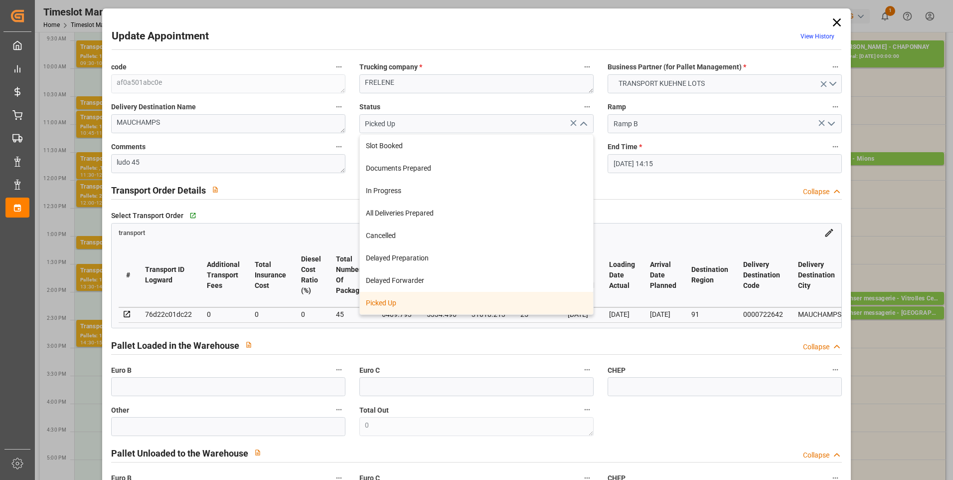
click at [394, 304] on div "Picked Up" at bounding box center [476, 303] width 233 height 22
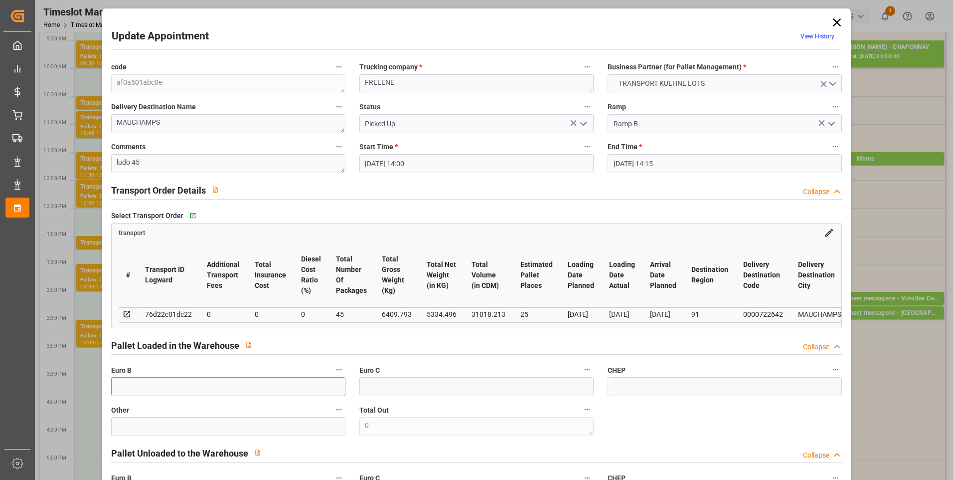
click at [139, 390] on input "text" at bounding box center [228, 386] width 234 height 19
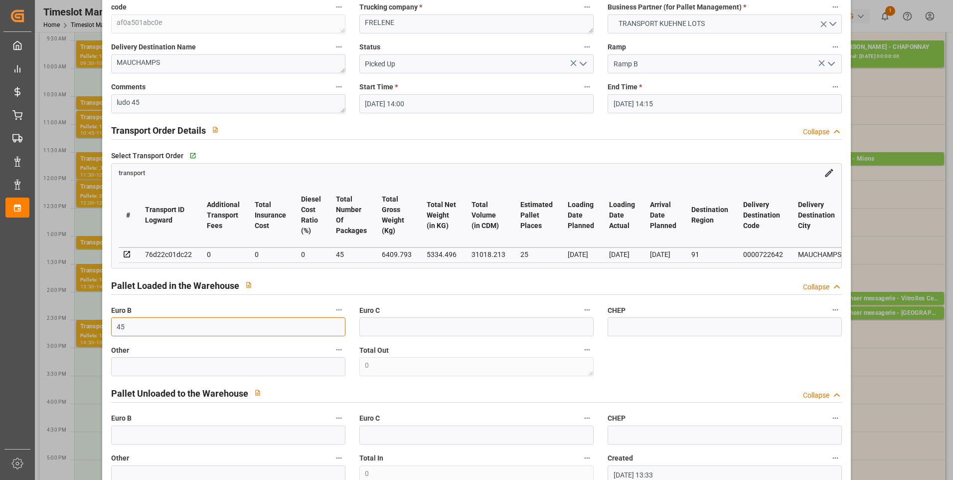
scroll to position [199, 0]
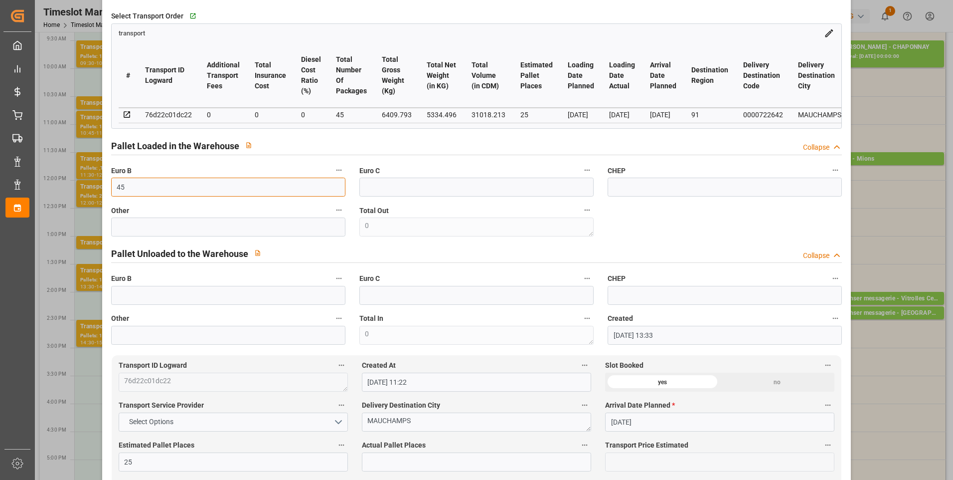
type input "45"
click at [132, 300] on input "text" at bounding box center [228, 295] width 234 height 19
type input "45"
click at [674, 239] on div "code af0a501abc0e Trucking company * FRELENE Business Partner (for Pallet Manag…" at bounding box center [476, 102] width 745 height 490
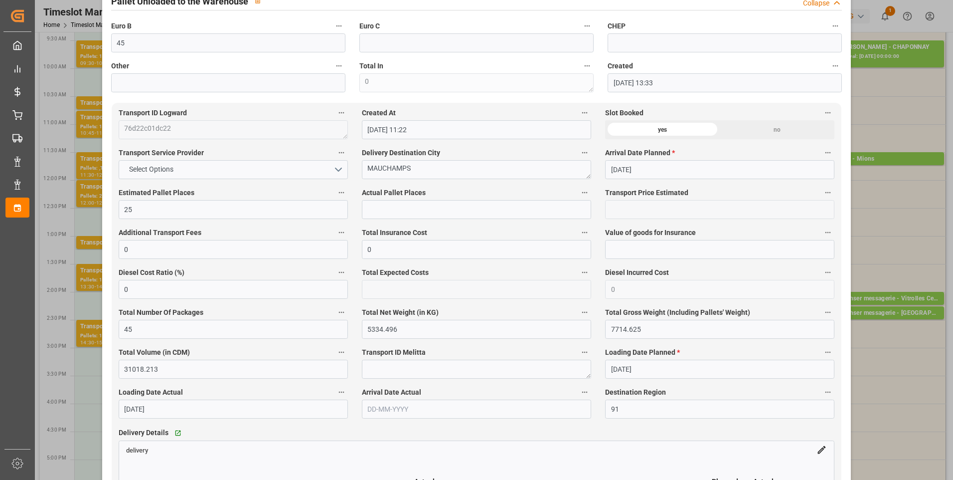
scroll to position [498, 0]
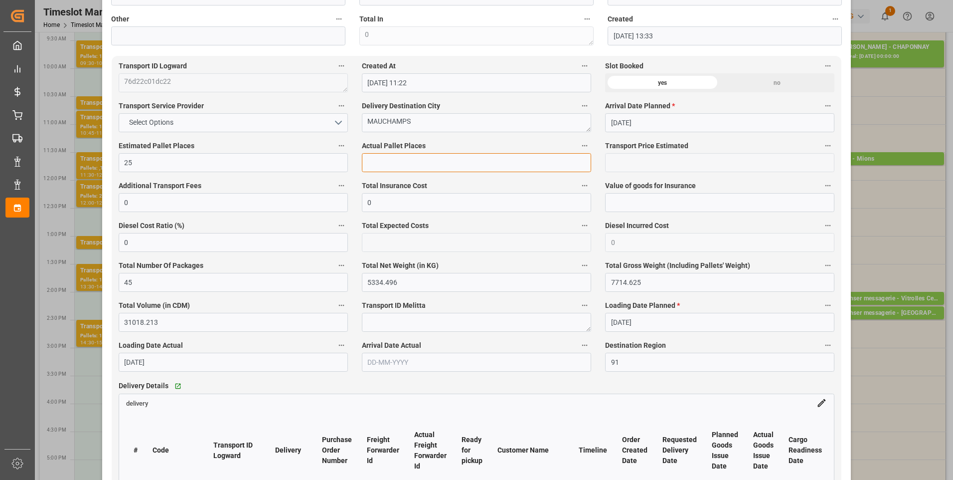
click at [379, 168] on input "text" at bounding box center [476, 162] width 229 height 19
type input "25"
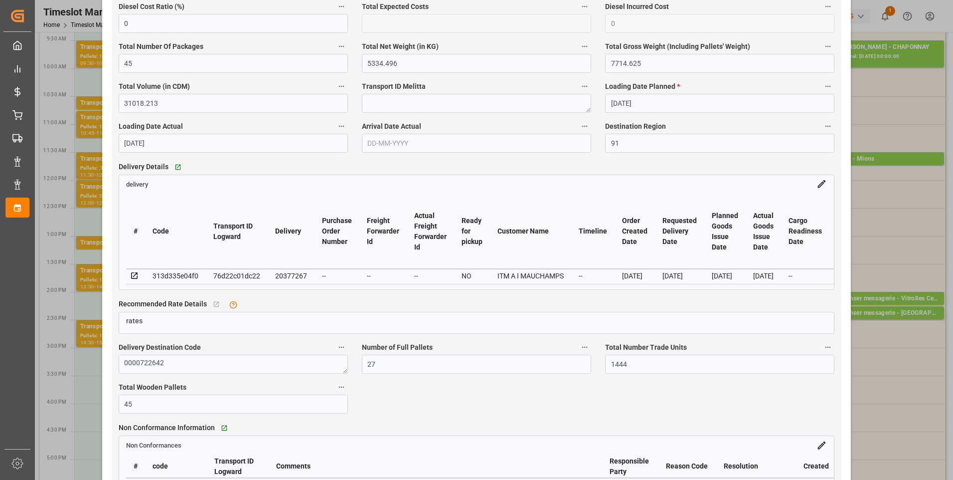
scroll to position [698, 0]
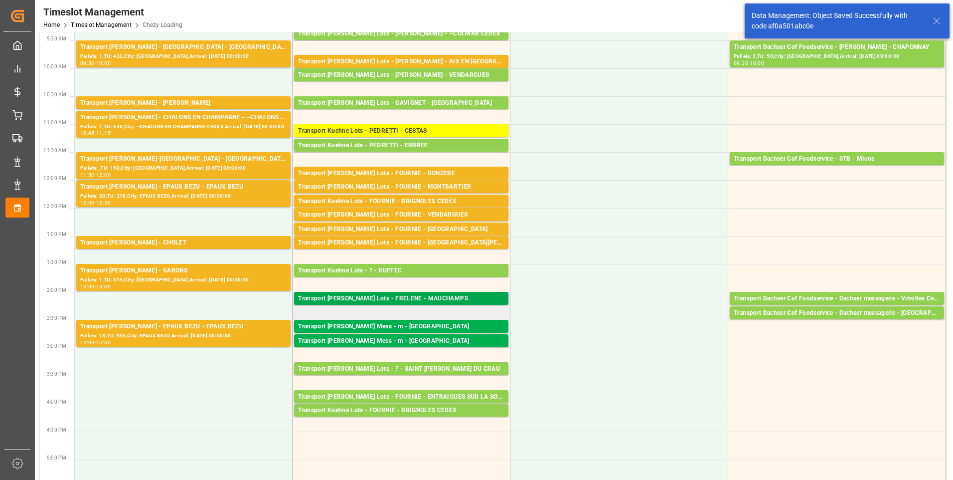
click at [438, 299] on div "Transport [PERSON_NAME] Lots - FRELENE - MAUCHAMPS" at bounding box center [401, 299] width 206 height 10
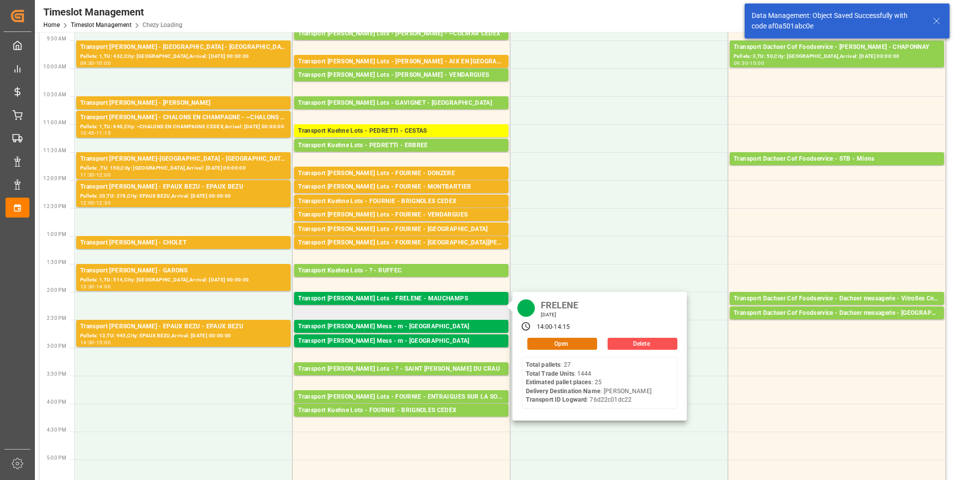
click at [575, 343] on button "Open" at bounding box center [562, 343] width 70 height 12
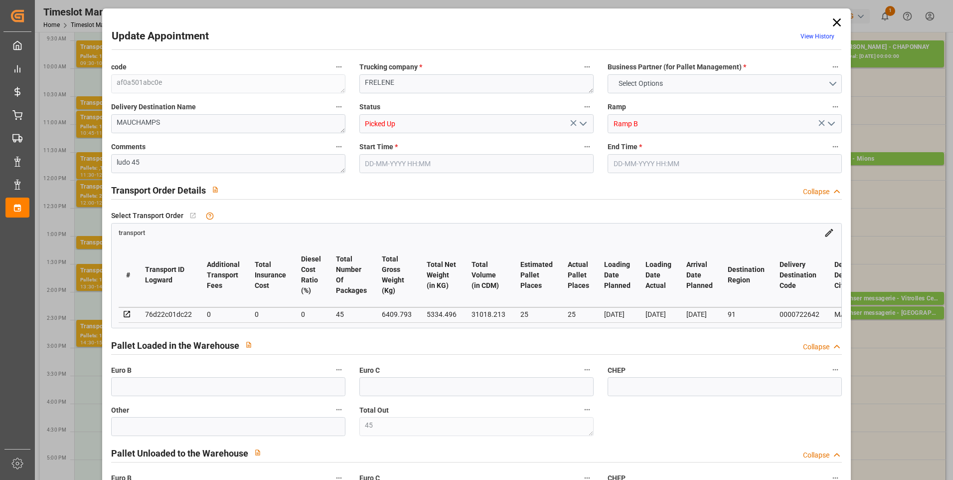
type input "45"
type input "25"
type input "0"
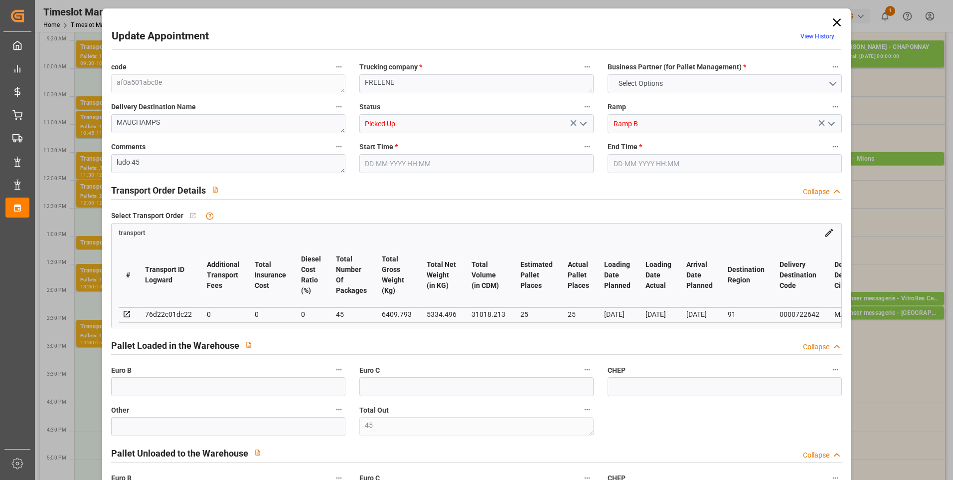
type input "0"
type input "45"
type input "5334.496"
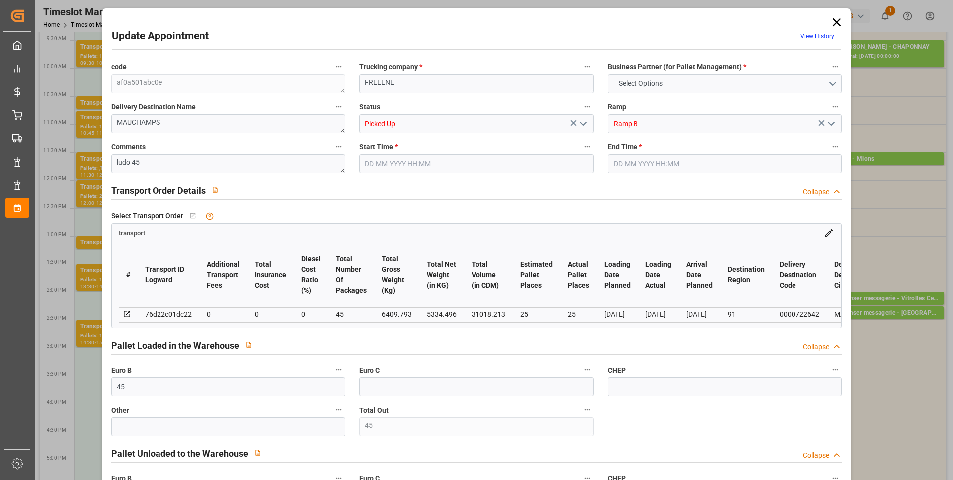
type input "7714.625"
type input "31018.213"
type input "91"
type input "27"
type input "1444"
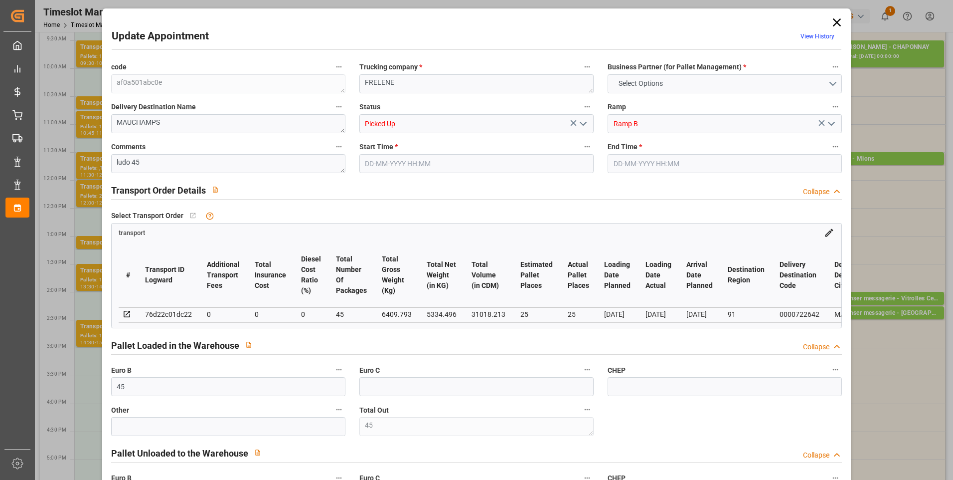
type input "45"
type input "101"
type input "6409.793"
type input "0"
type input "6409.793"
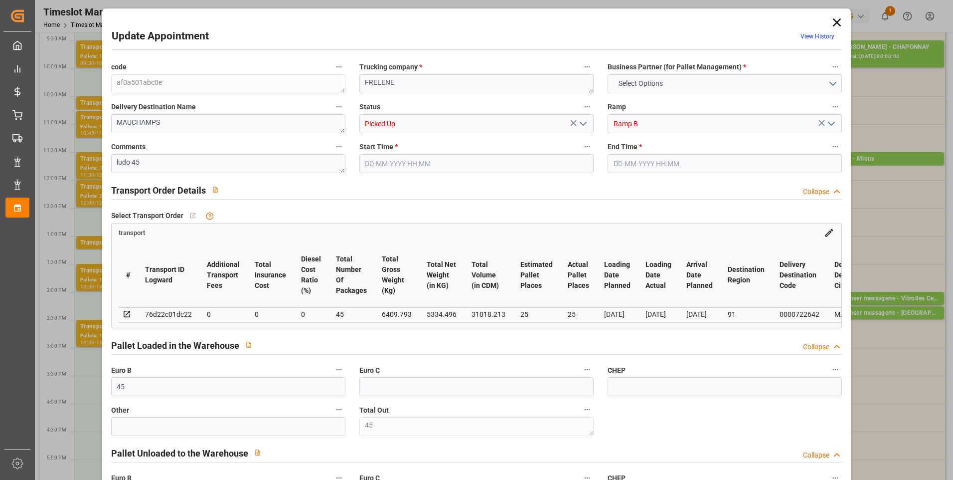
type input "0"
type input "21"
type input "100"
type input "08-09-2025 14:00"
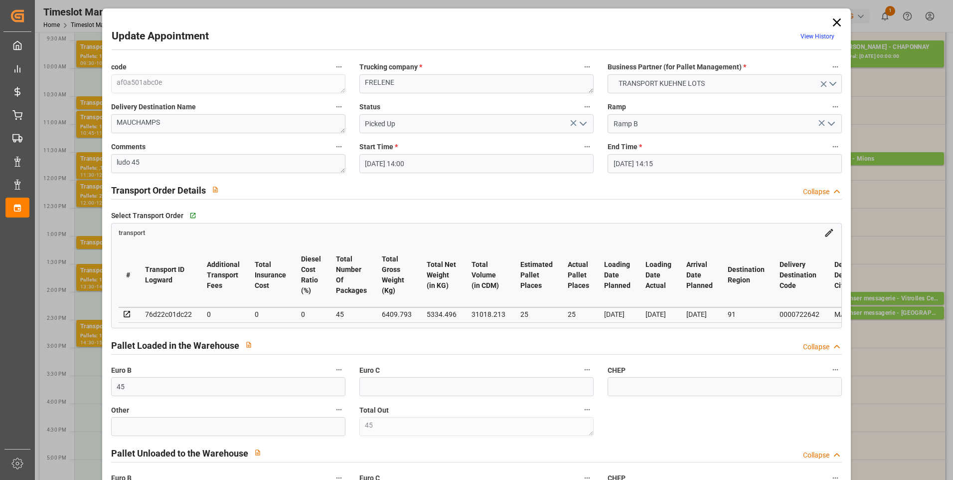
type input "08-09-2025 14:15"
type input "01-09-2025 13:33"
type input "01-09-2025 11:22"
type input "[DATE]"
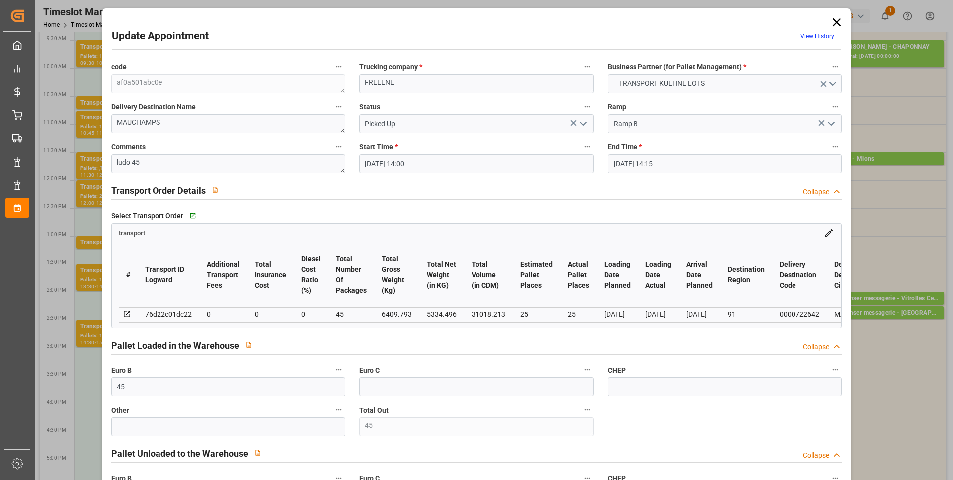
type input "[DATE]"
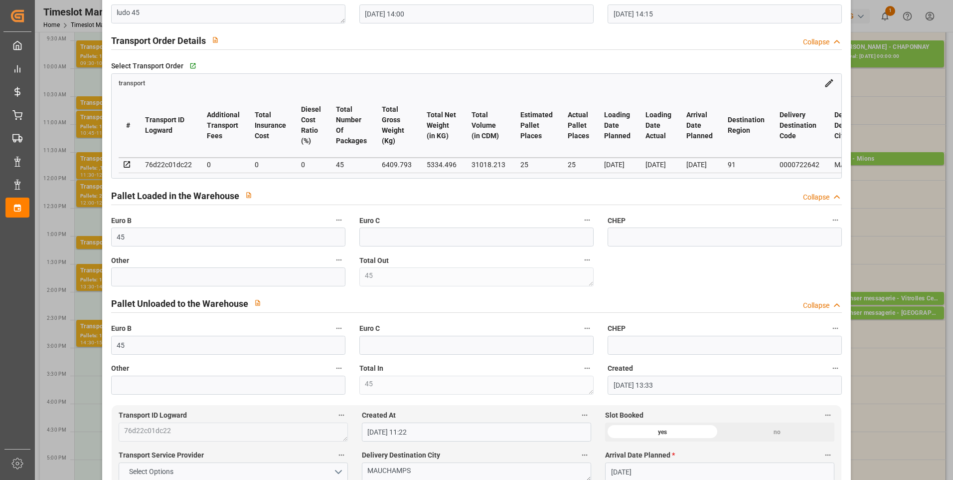
scroll to position [50, 0]
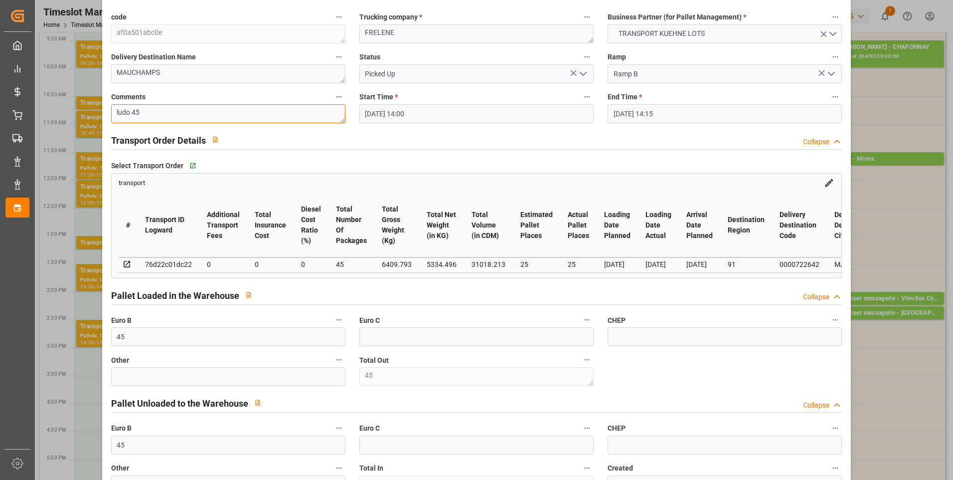
click at [153, 111] on textarea "ludo 45" at bounding box center [228, 113] width 234 height 19
type textarea "ludo 25"
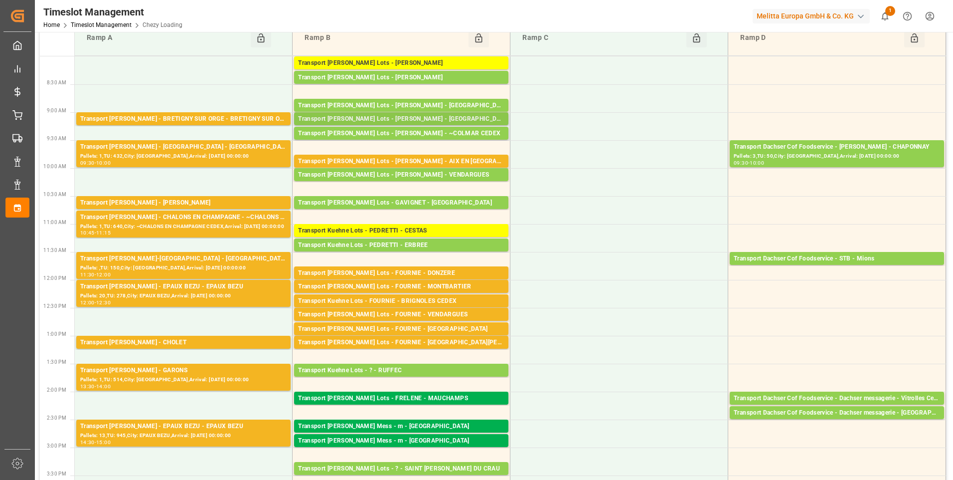
scroll to position [0, 0]
